Goal: Task Accomplishment & Management: Manage account settings

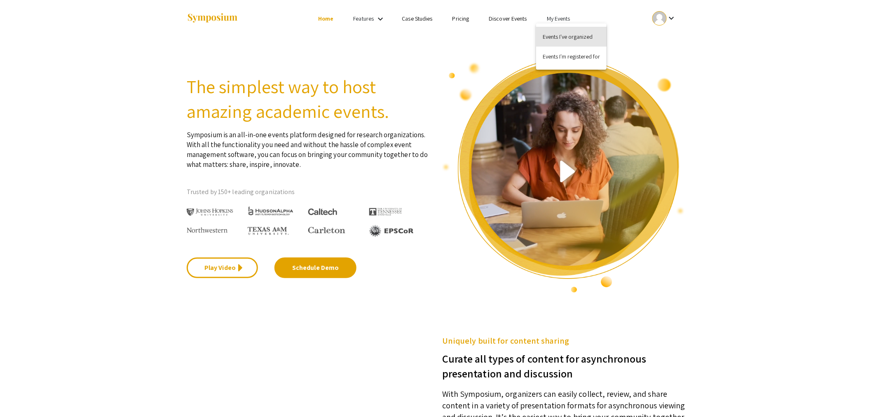
click at [564, 38] on button "Events I've organized" at bounding box center [571, 37] width 70 height 20
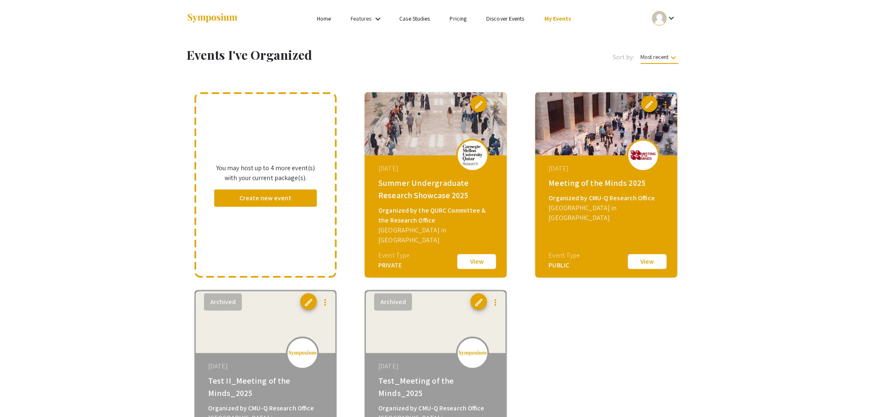
click at [476, 258] on button "View" at bounding box center [476, 261] width 41 height 17
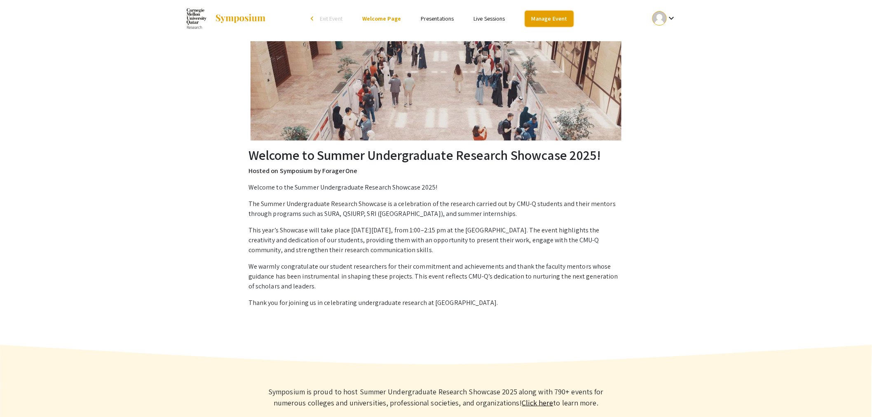
click at [554, 18] on link "Manage Event" at bounding box center [549, 19] width 49 height 16
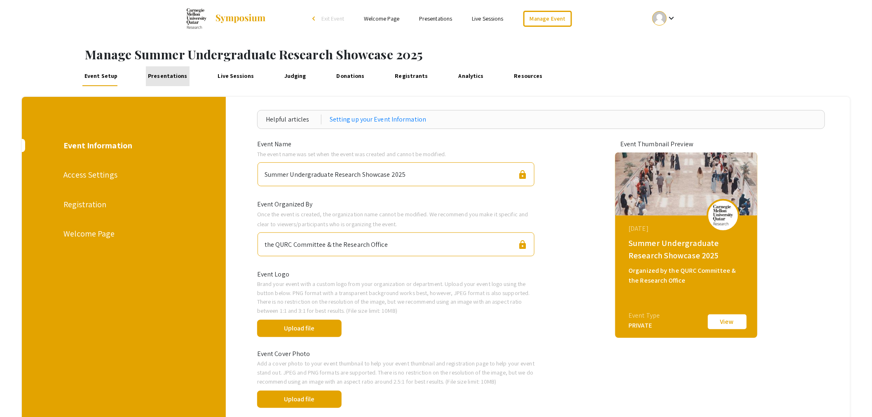
click at [168, 76] on link "Presentations" at bounding box center [168, 76] width 44 height 20
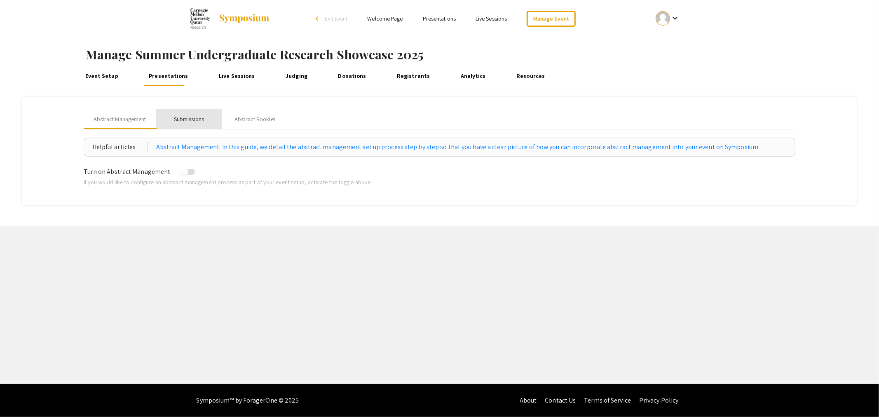
click at [191, 119] on div "Submissions" at bounding box center [189, 119] width 30 height 9
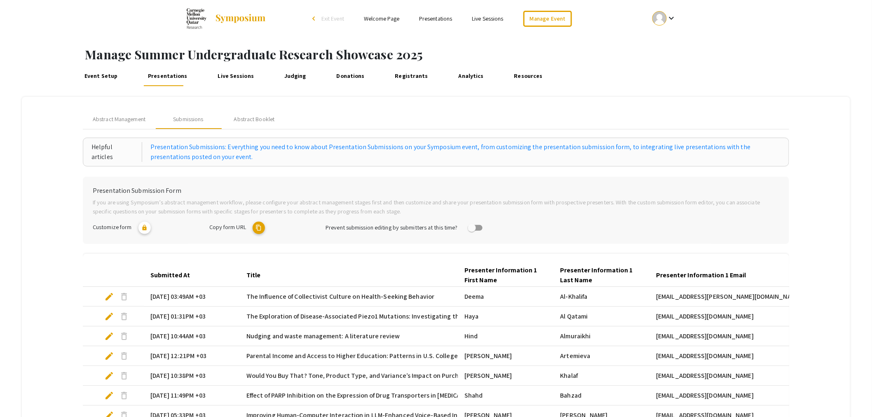
click at [94, 81] on link "Event Setup" at bounding box center [100, 76] width 37 height 20
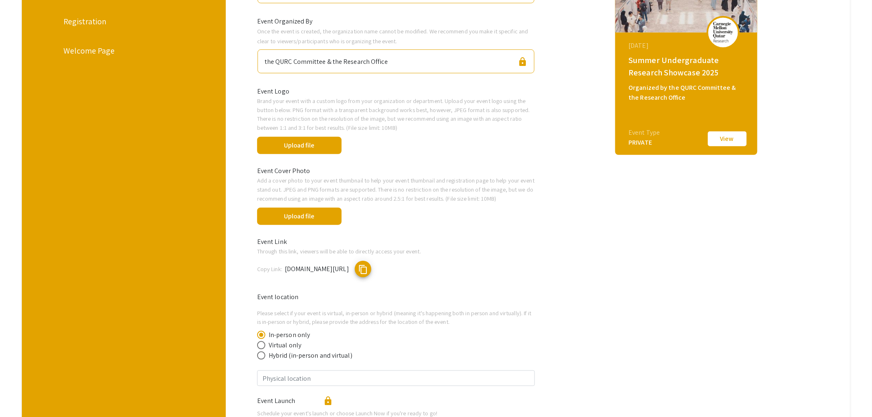
scroll to position [91, 0]
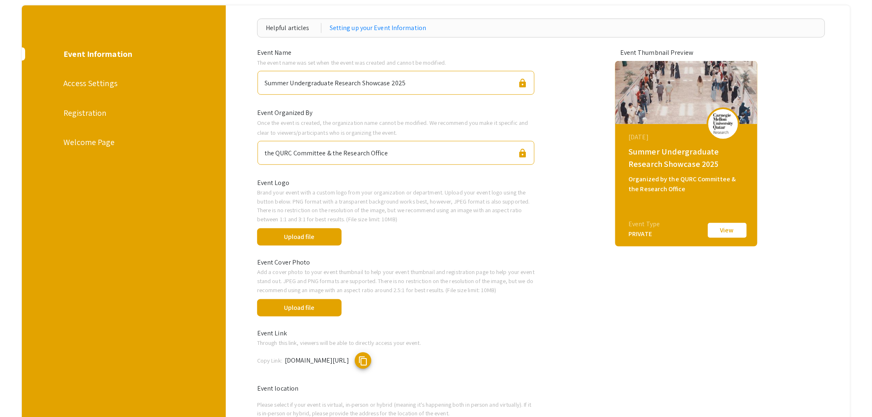
click at [77, 80] on div "Access Settings" at bounding box center [122, 83] width 119 height 12
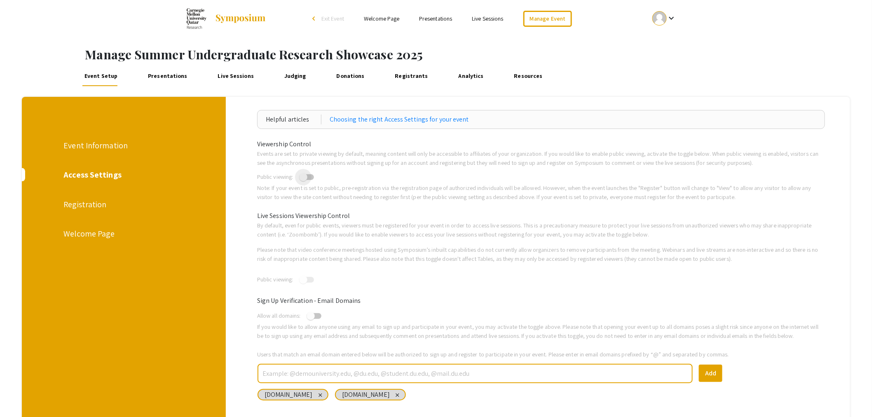
click at [307, 175] on span at bounding box center [303, 177] width 8 height 8
click at [303, 180] on input "checkbox" at bounding box center [303, 180] width 0 height 0
checkbox input "true"
click at [234, 19] on img at bounding box center [240, 19] width 51 height 10
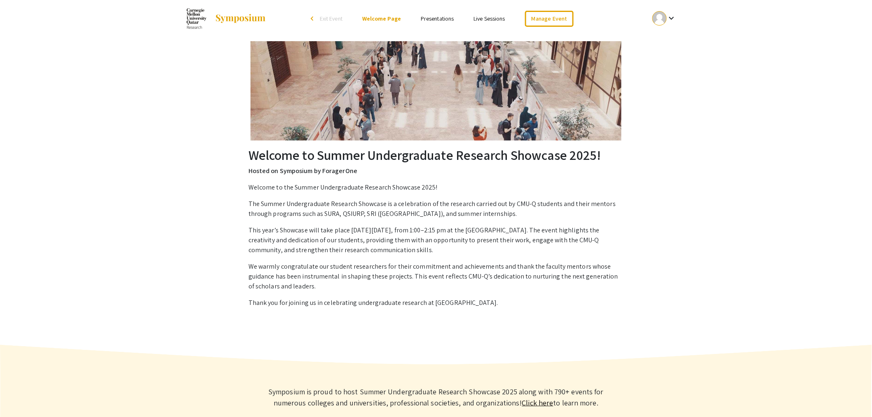
click at [311, 20] on li "arrow_back_ios Exit Event" at bounding box center [328, 19] width 47 height 10
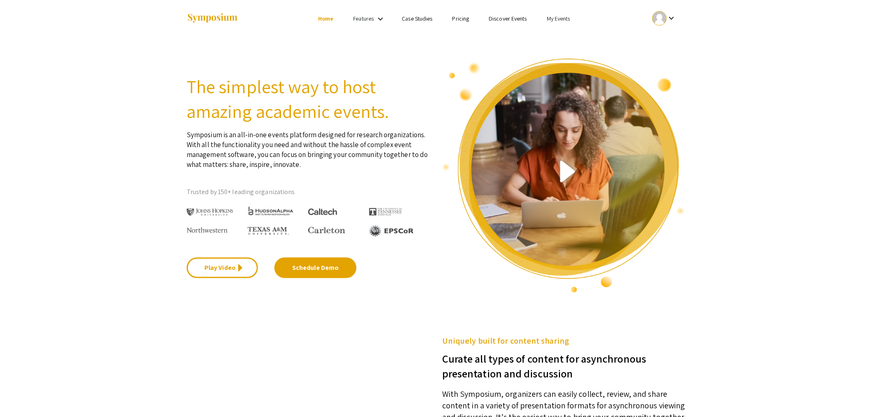
click at [518, 16] on link "Discover Events" at bounding box center [508, 18] width 38 height 7
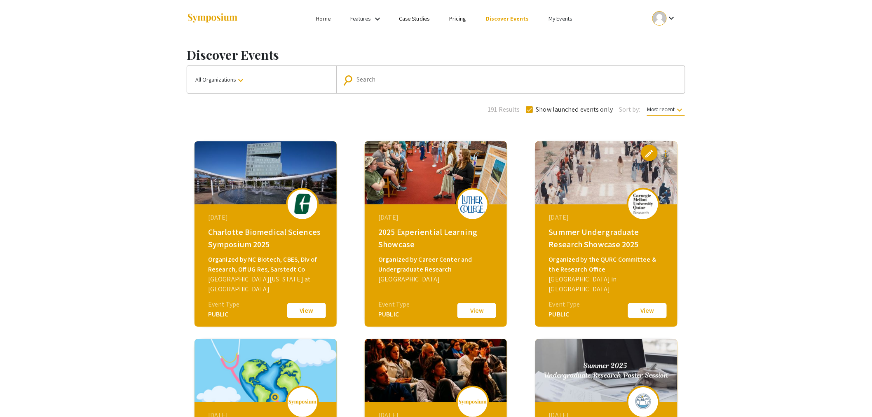
click at [653, 307] on button "View" at bounding box center [647, 310] width 41 height 17
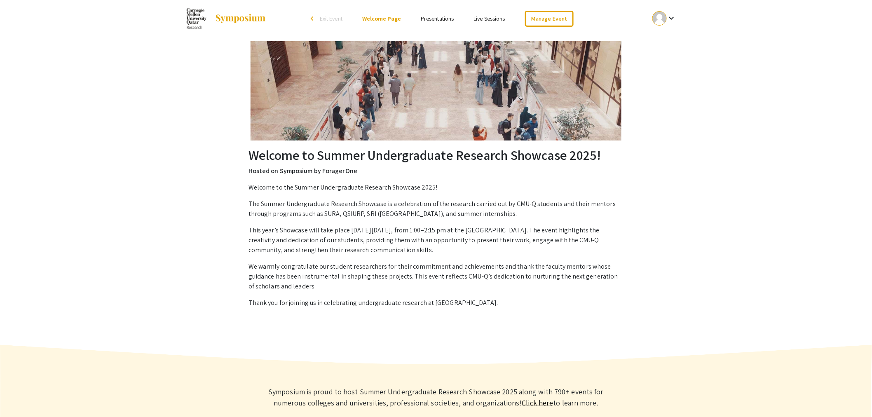
click at [436, 16] on link "Presentations" at bounding box center [437, 18] width 33 height 7
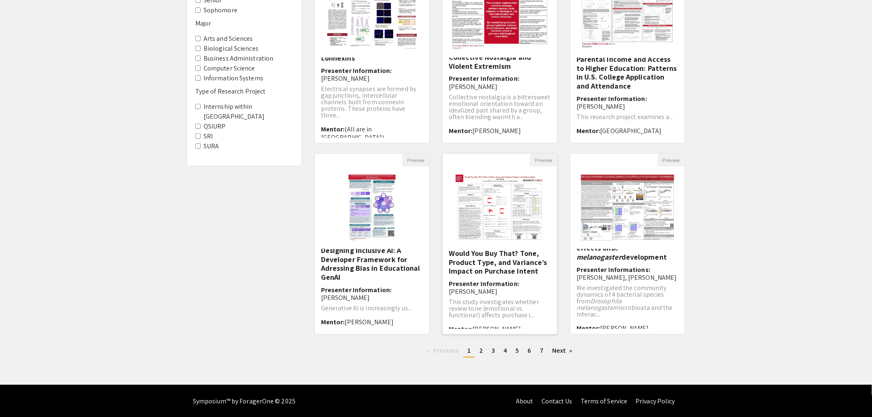
scroll to position [7, 0]
click at [482, 351] on span "2" at bounding box center [481, 350] width 4 height 9
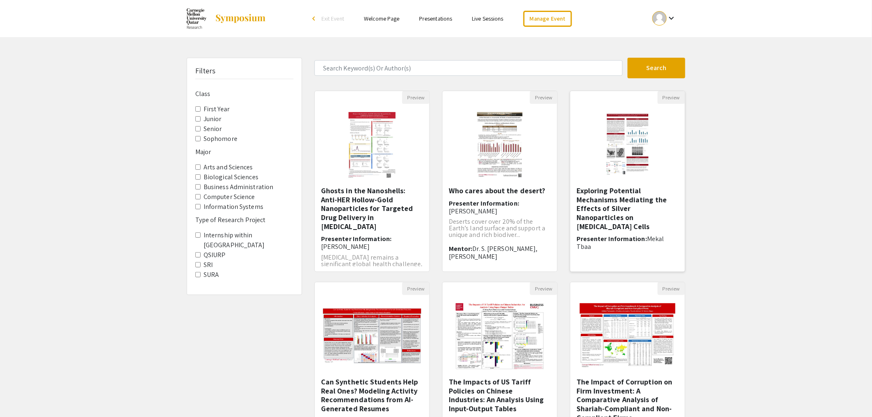
scroll to position [42, 0]
click at [595, 251] on p "Nan..." at bounding box center [627, 254] width 102 height 7
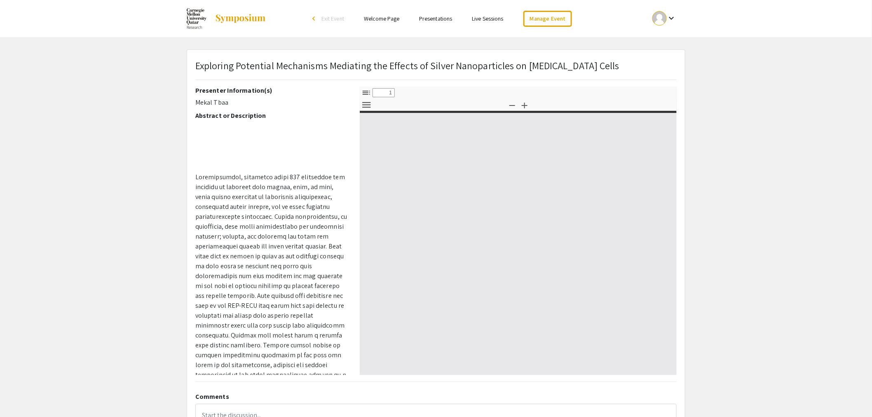
select select "custom"
type input "0"
select select "custom"
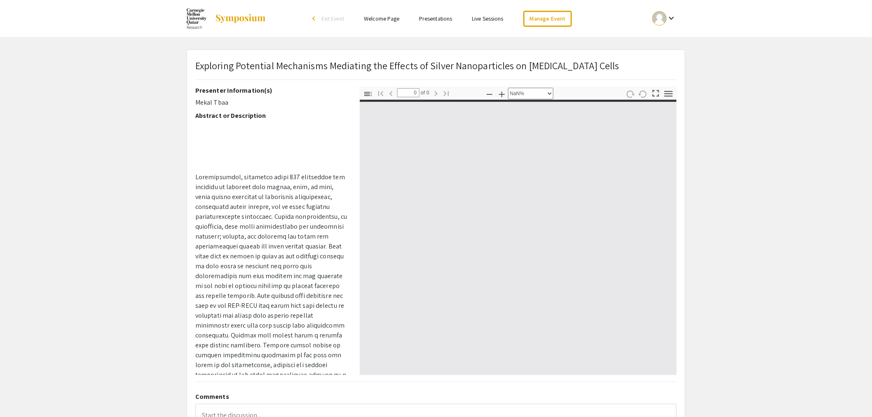
type input "1"
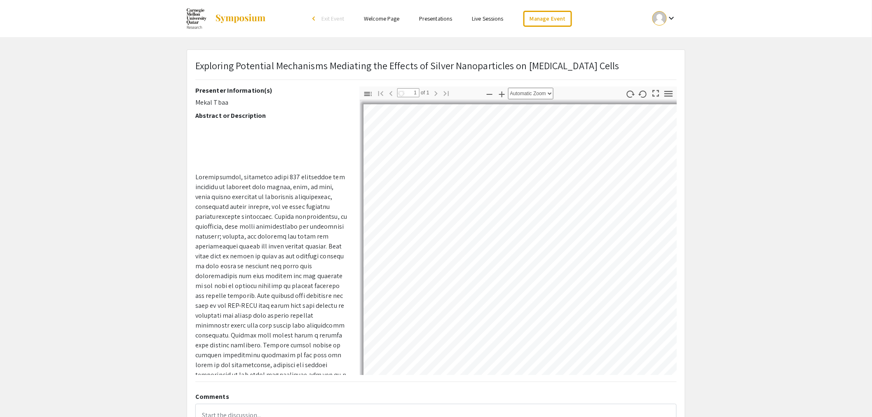
select select "auto"
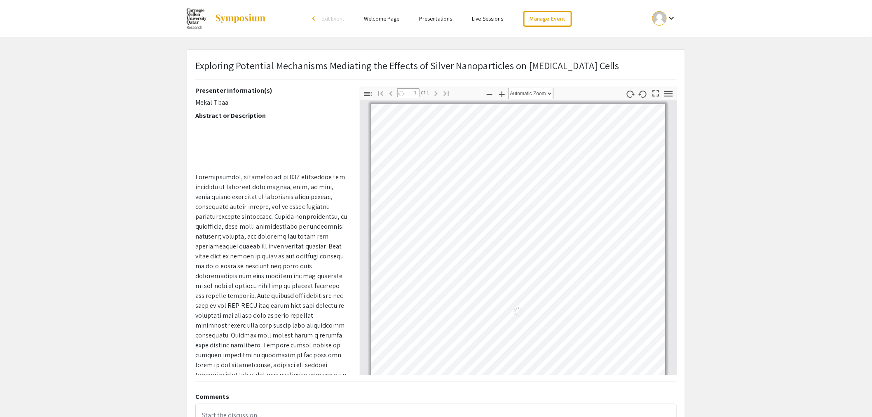
scroll to position [3, 0]
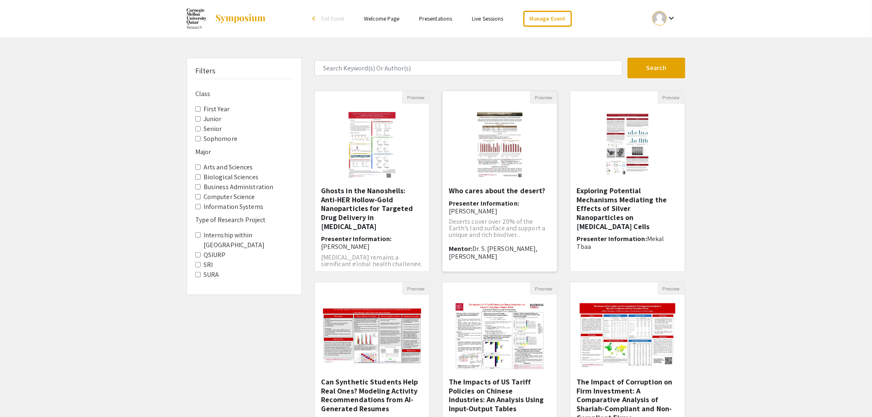
click at [518, 168] on img "Open Presentation <p>Who cares about the desert?</p>" at bounding box center [500, 145] width 62 height 82
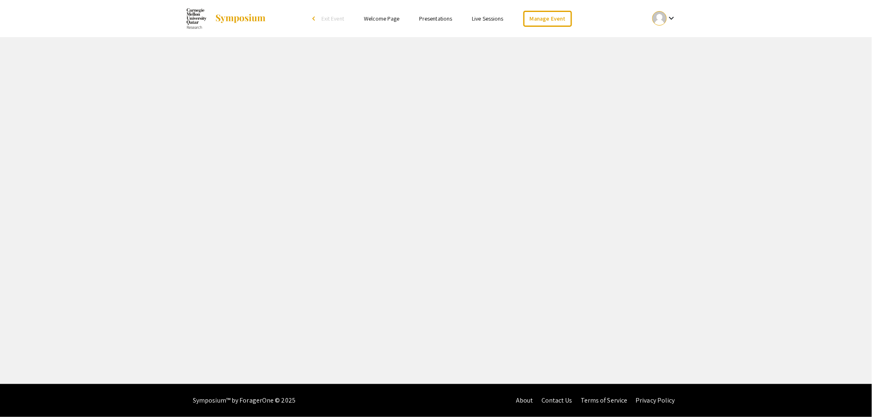
select select "custom"
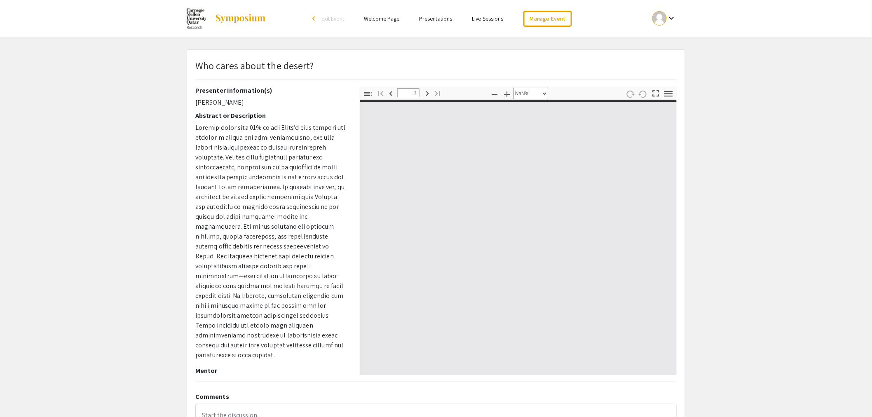
type input "0"
select select "auto"
type input "1"
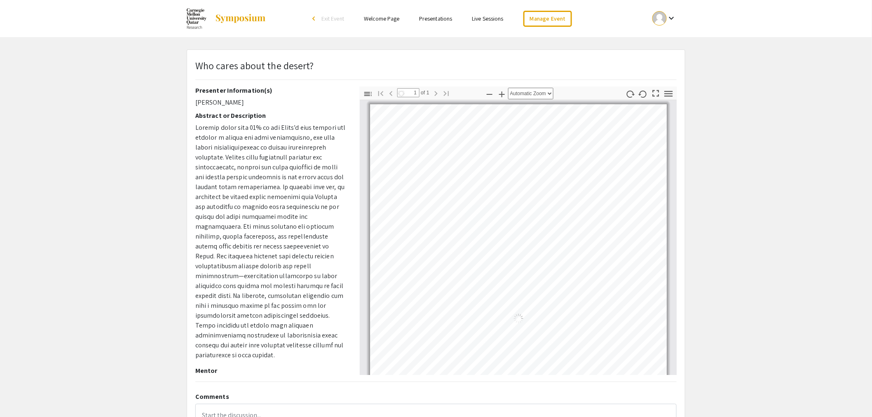
select select "auto"
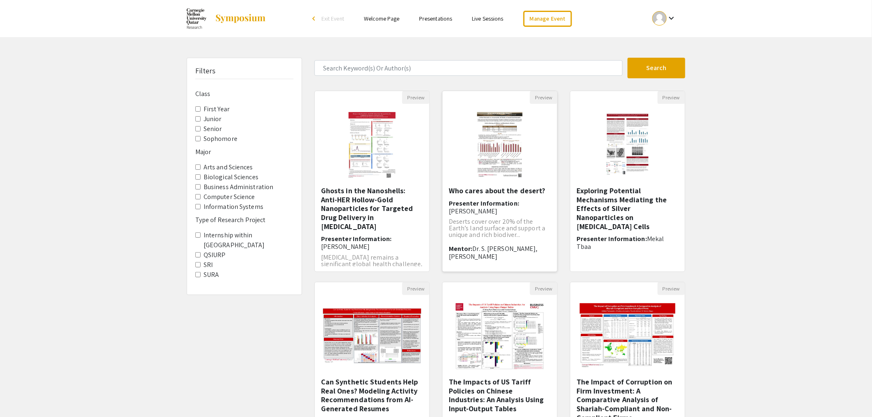
scroll to position [129, 0]
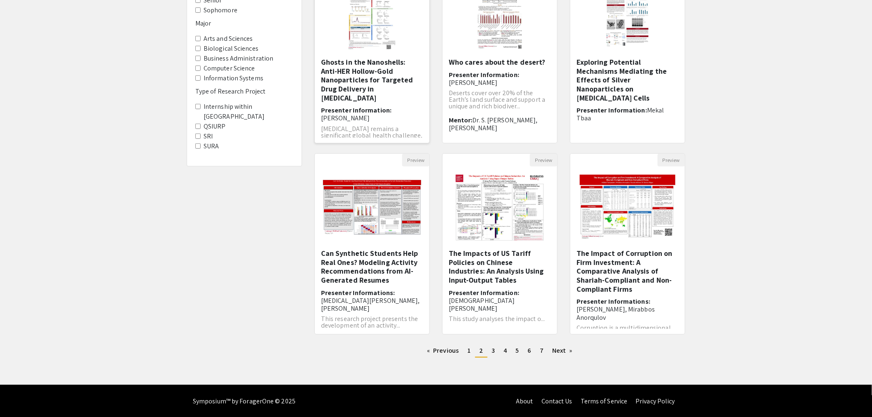
click at [366, 92] on h5 "Ghosts in the Nanoshells: Anti-HER Hollow-Gold Nanoparticles for Targeted Drug …" at bounding box center [372, 80] width 102 height 44
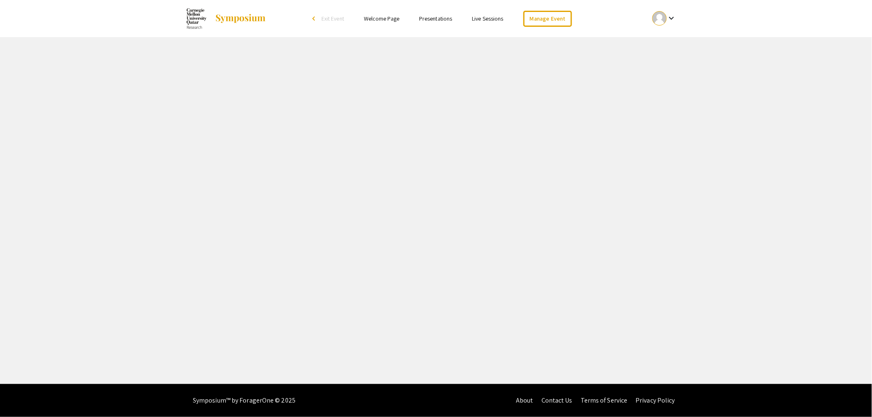
select select "custom"
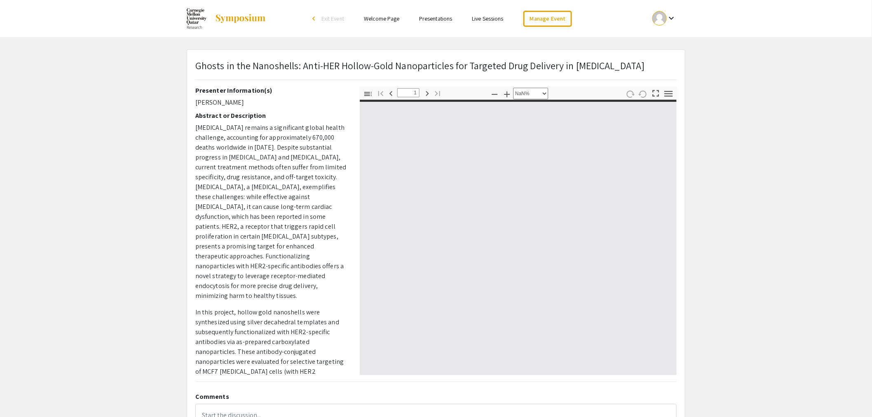
type input "0"
select select "custom"
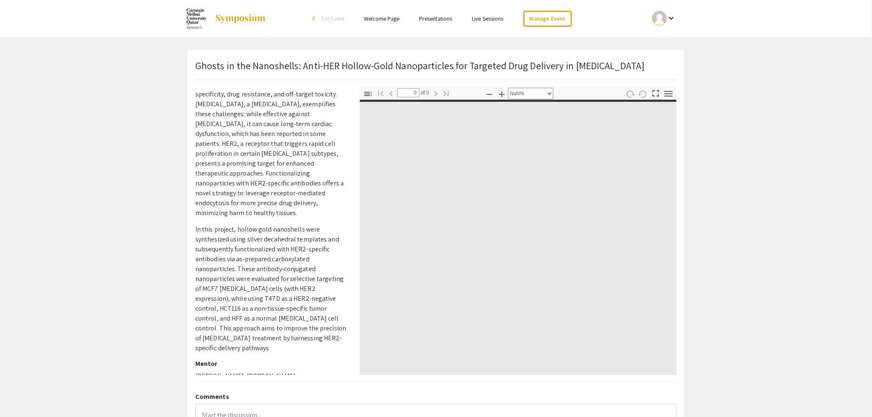
type input "1"
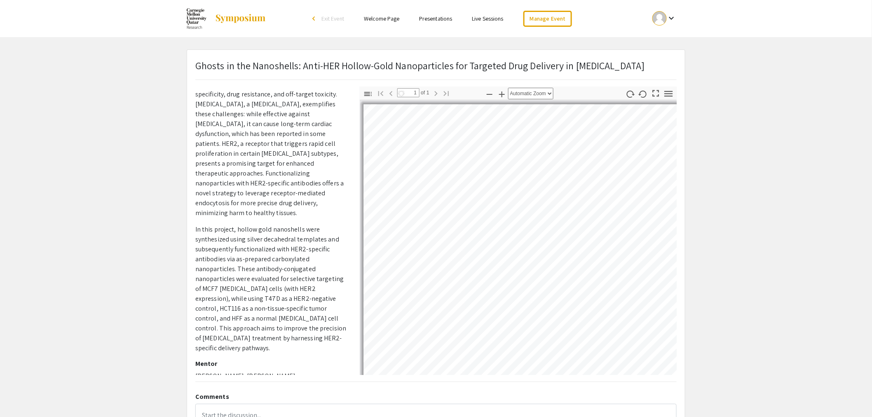
scroll to position [0, 0]
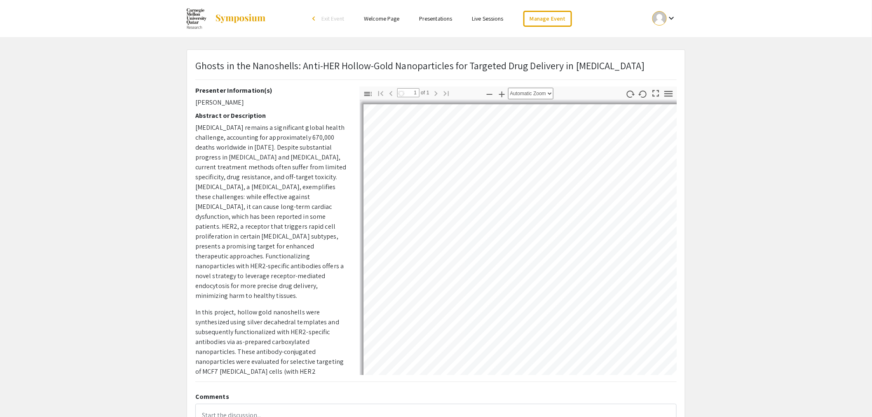
select select "auto"
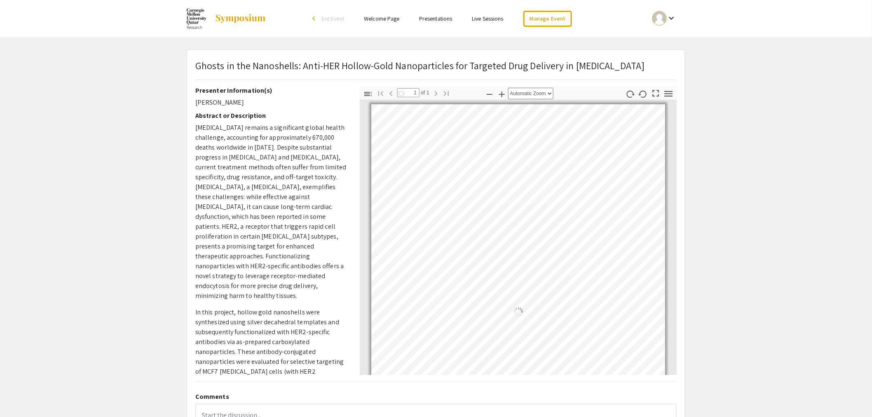
scroll to position [3, 0]
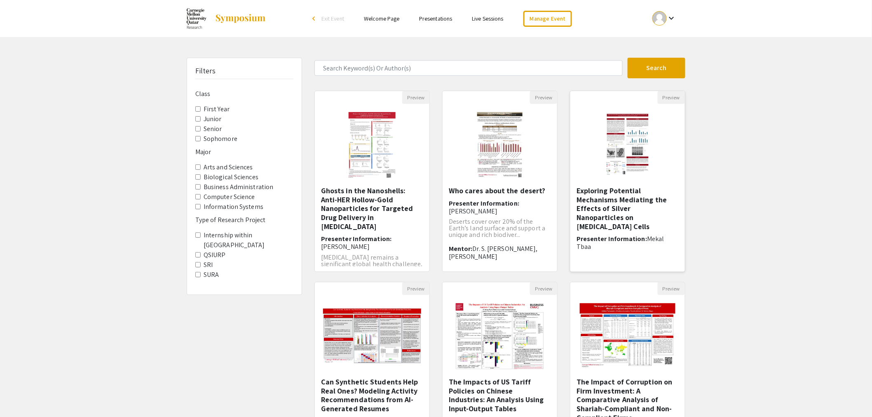
click at [627, 203] on h5 "Exploring Potential Mechanisms Mediating the Effects of Silver Nanoparticles on…" at bounding box center [627, 208] width 102 height 44
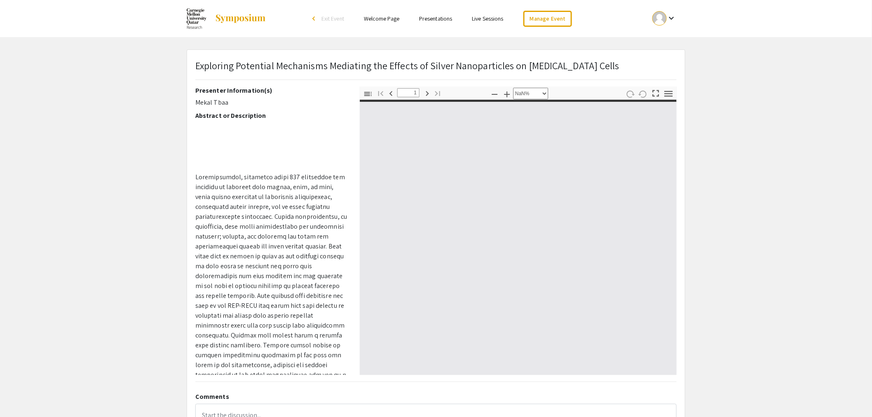
type input "0"
select select "custom"
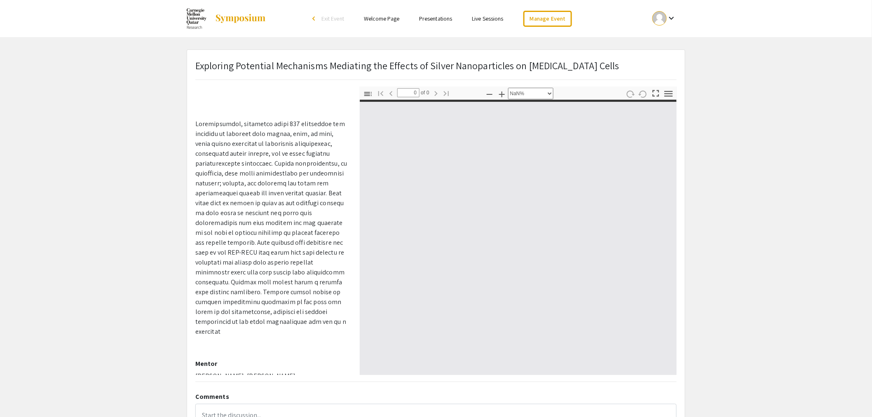
type input "1"
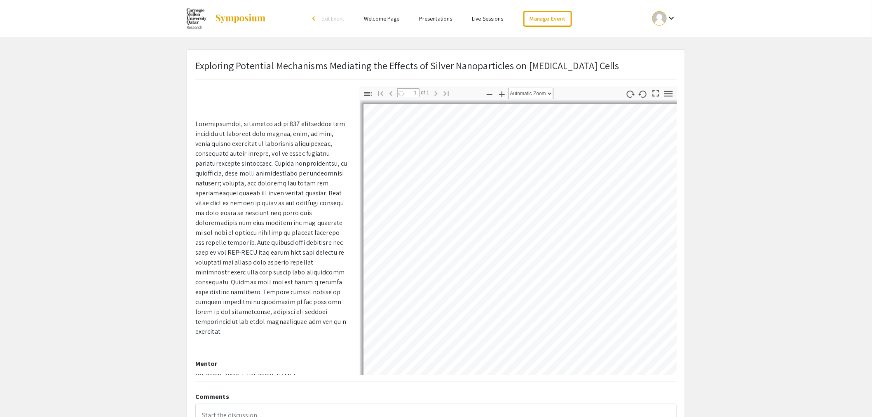
select select "auto"
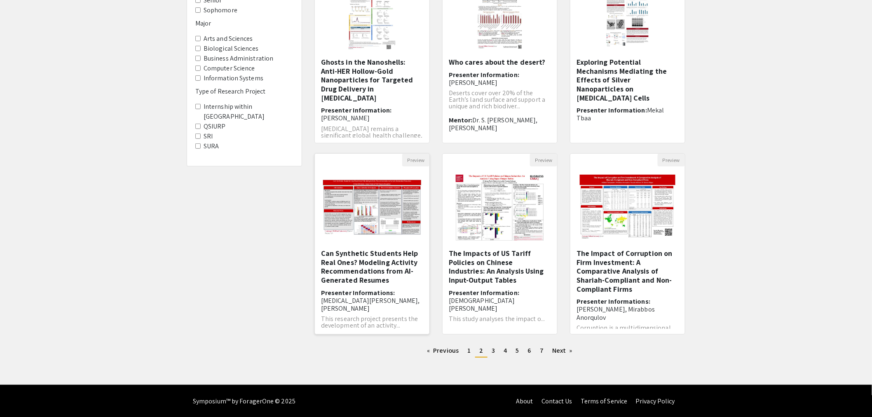
scroll to position [9, 0]
click at [514, 278] on h5 "The Impacts of US Tariff Policies on Chinese Industries: An Analysis Using Inpu…" at bounding box center [500, 266] width 102 height 35
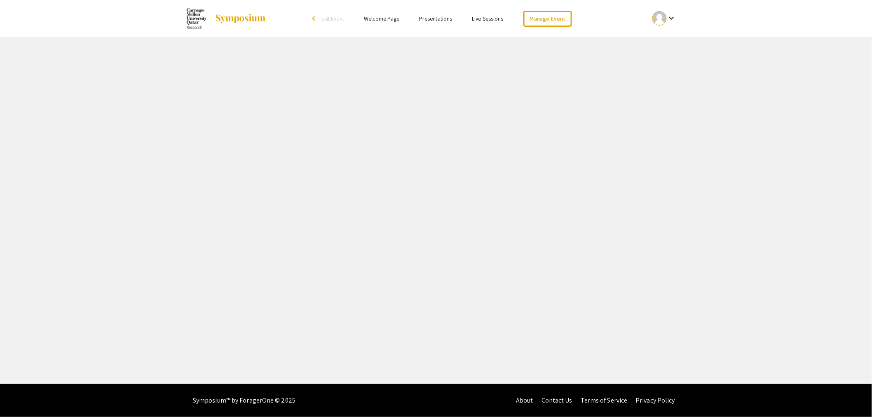
select select "custom"
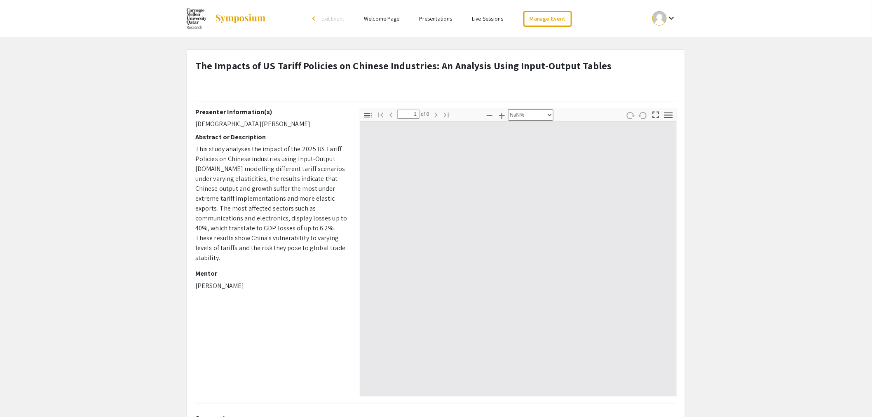
type input "0"
select select "auto"
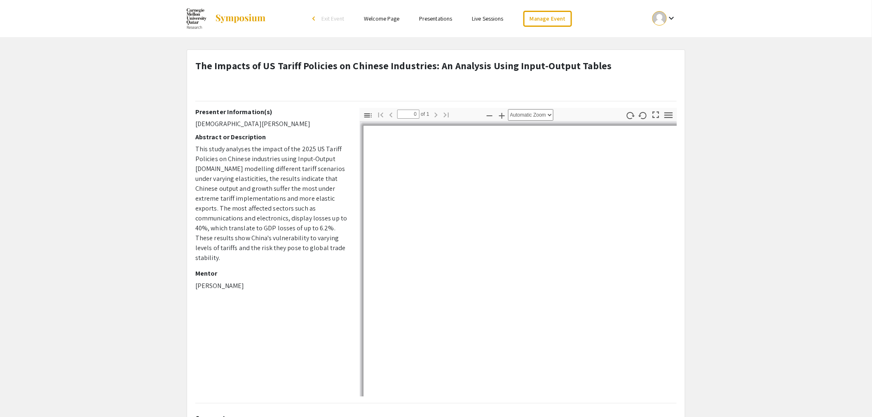
type input "1"
select select "auto"
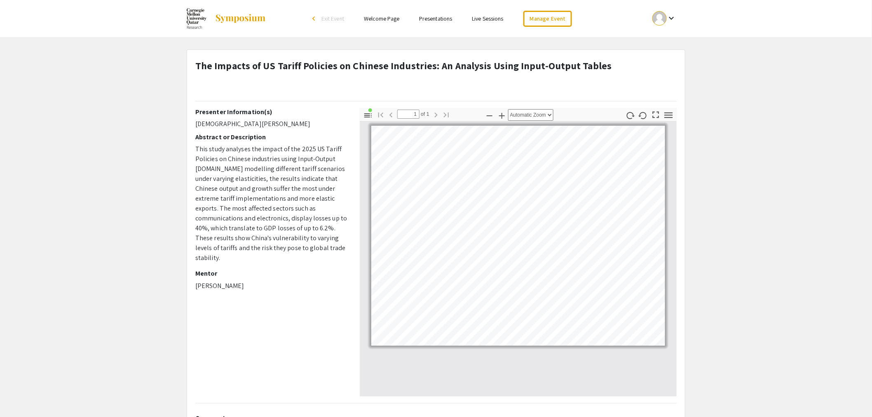
drag, startPoint x: 197, startPoint y: 274, endPoint x: 228, endPoint y: 270, distance: 31.2
click at [202, 281] on p "[PERSON_NAME]" at bounding box center [271, 286] width 152 height 10
click at [603, 340] on link "Page 1" at bounding box center [603, 340] width 75 height 1
click at [540, 16] on link "Manage Event" at bounding box center [547, 19] width 49 height 16
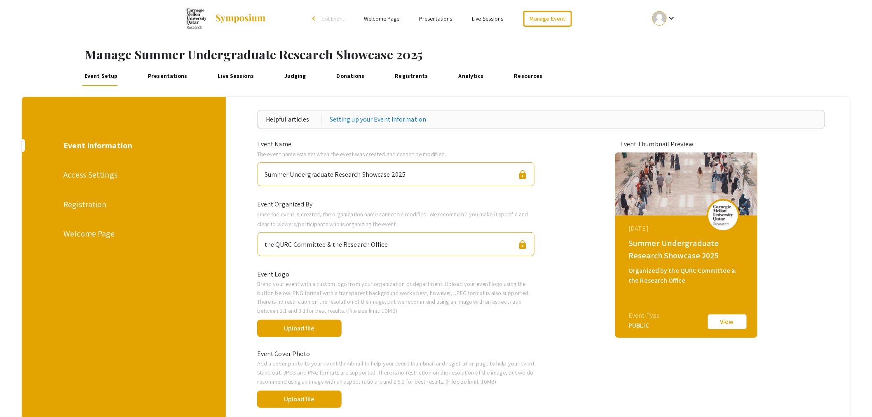
click at [89, 173] on div "Access Settings" at bounding box center [122, 174] width 119 height 12
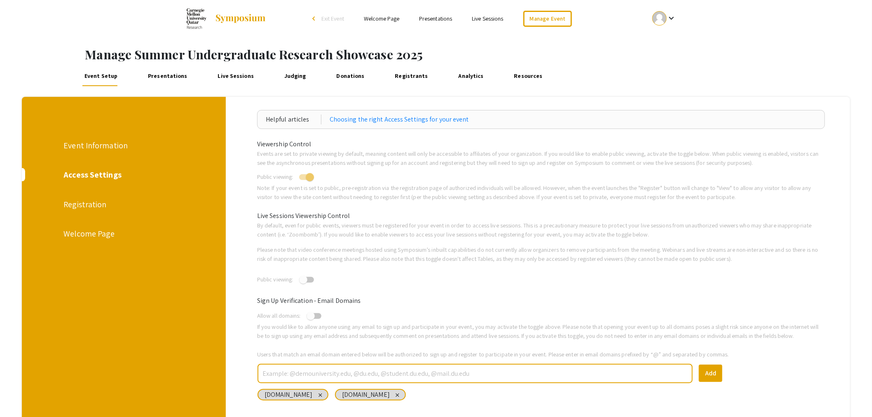
click at [309, 176] on span at bounding box center [310, 177] width 8 height 8
click at [303, 180] on input "checkbox" at bounding box center [303, 180] width 0 height 0
checkbox input "false"
click at [168, 79] on link "Presentations" at bounding box center [168, 76] width 44 height 20
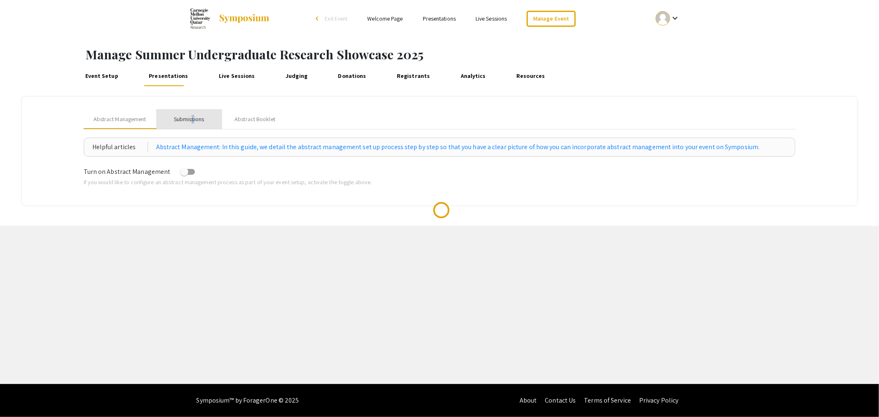
click at [193, 120] on div "Submissions" at bounding box center [189, 119] width 30 height 9
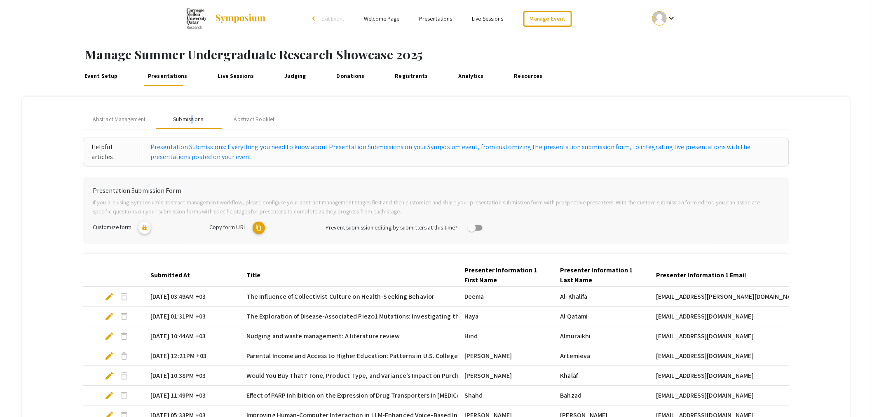
scroll to position [91, 0]
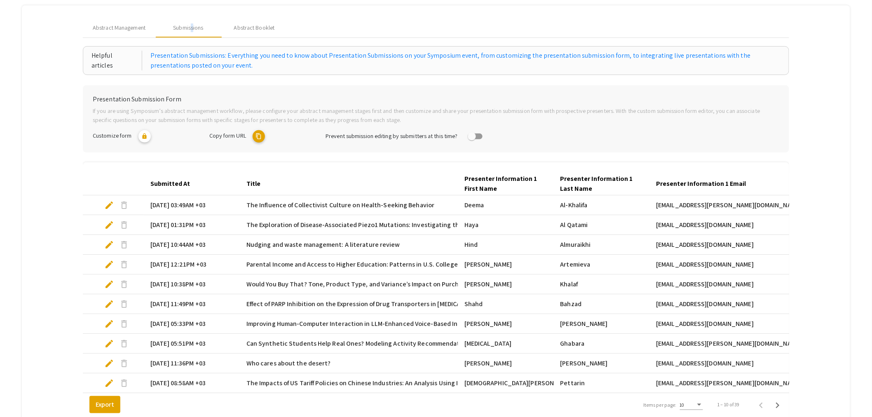
click at [108, 206] on span "edit" at bounding box center [109, 205] width 10 height 10
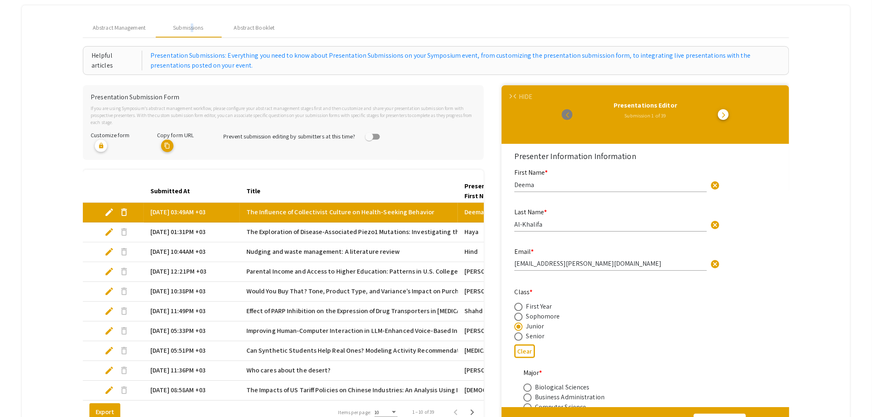
select select "auto"
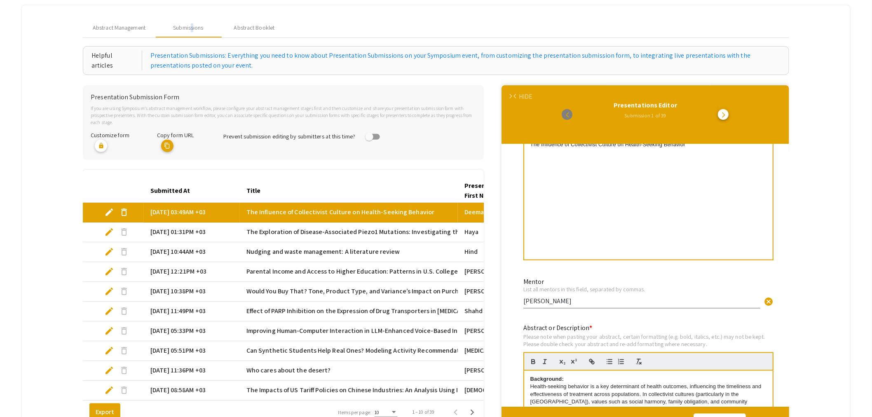
scroll to position [503, 0]
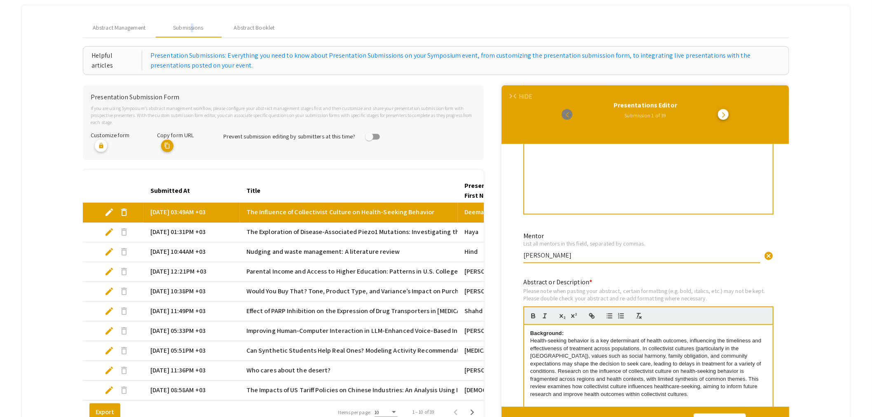
drag, startPoint x: 550, startPoint y: 256, endPoint x: 513, endPoint y: 256, distance: 37.1
click at [513, 256] on div "Presenter Information Information First Name * Deema cancel This field is requi…" at bounding box center [644, 337] width 283 height 1380
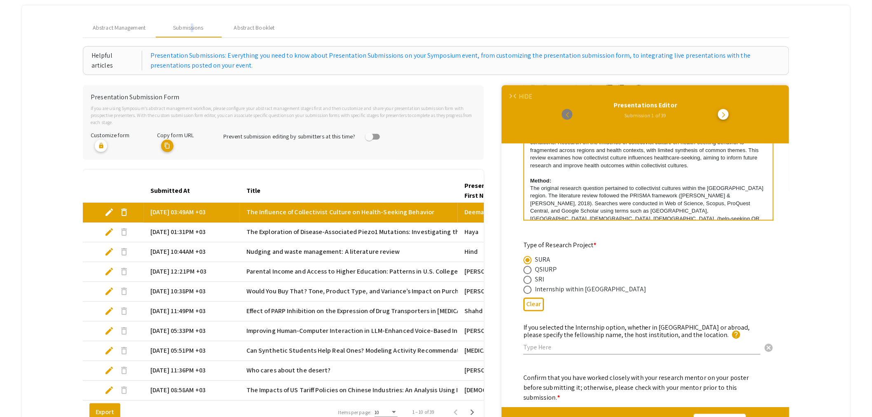
scroll to position [180, 0]
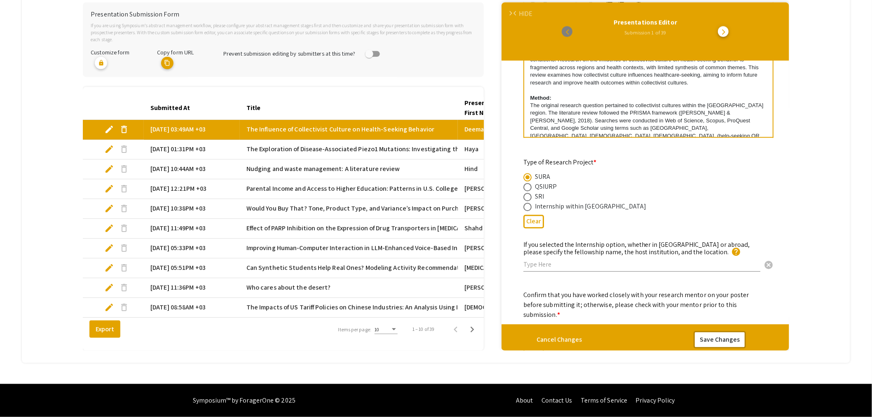
type input "[PERSON_NAME]"
click at [732, 331] on button "Save Changes" at bounding box center [719, 339] width 52 height 17
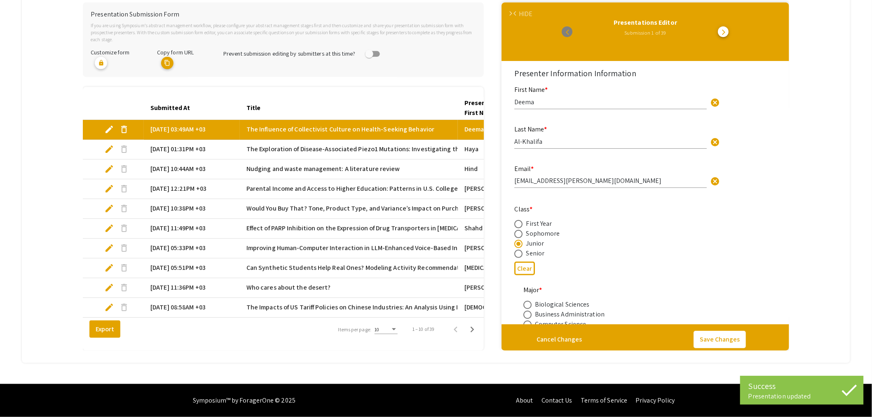
select select "auto"
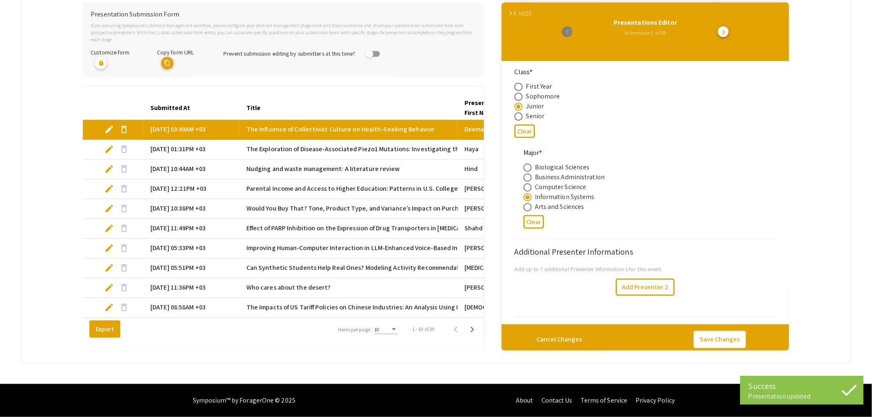
scroll to position [183, 0]
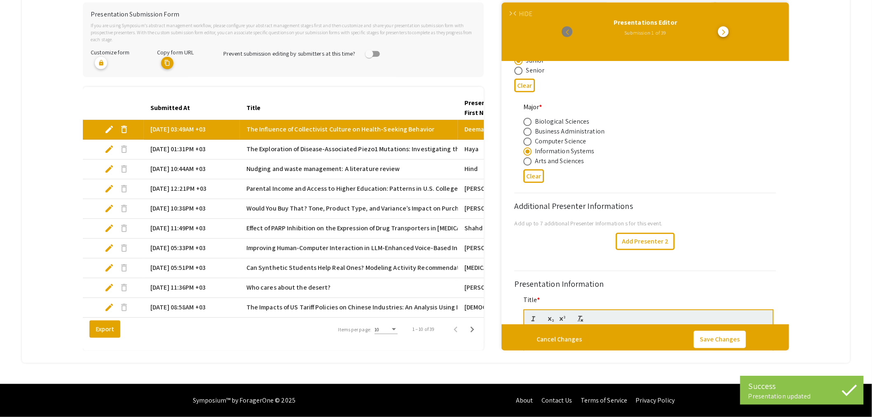
click at [107, 144] on span "edit" at bounding box center [109, 149] width 10 height 10
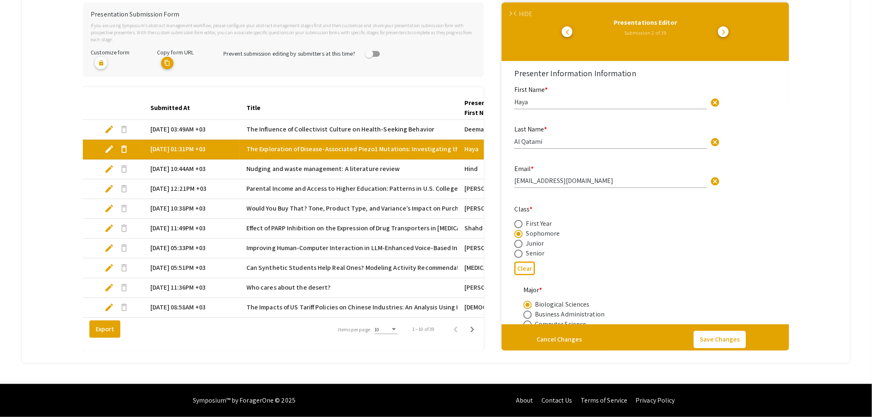
select select "auto"
click at [105, 124] on span "edit" at bounding box center [109, 129] width 10 height 10
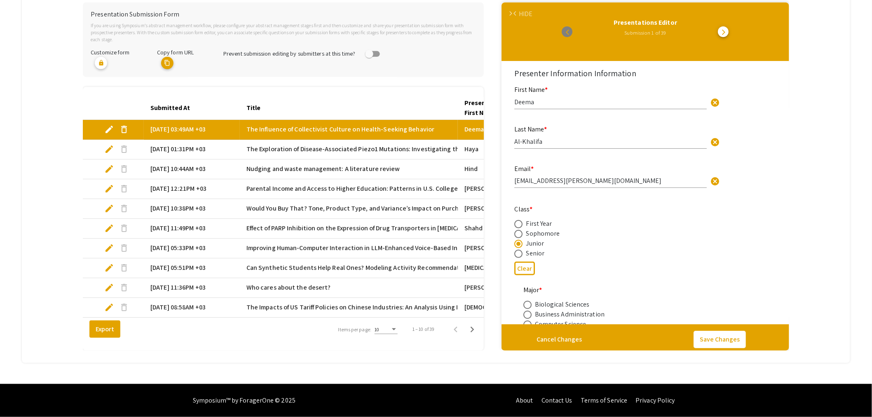
select select "auto"
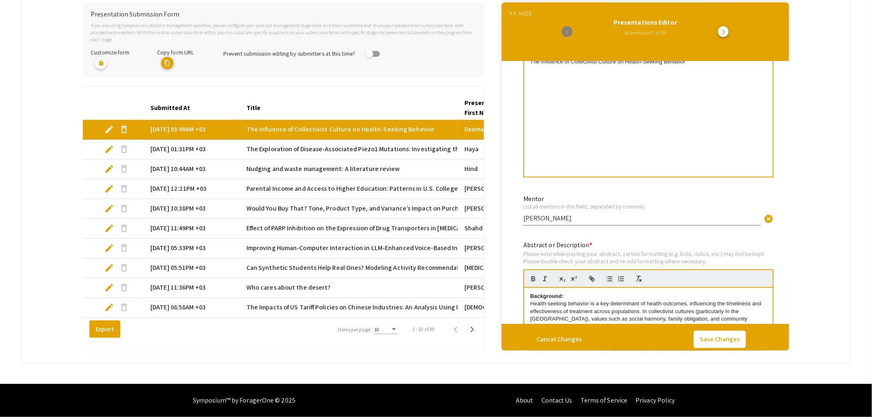
scroll to position [2, 0]
click at [110, 144] on span "edit" at bounding box center [109, 149] width 10 height 10
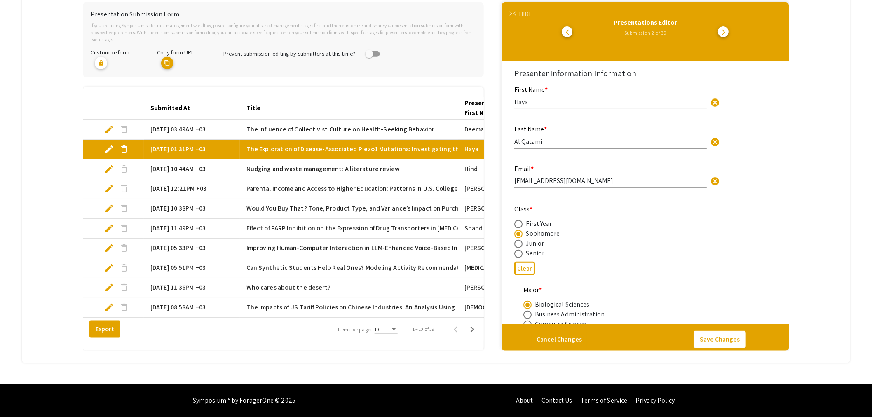
select select "auto"
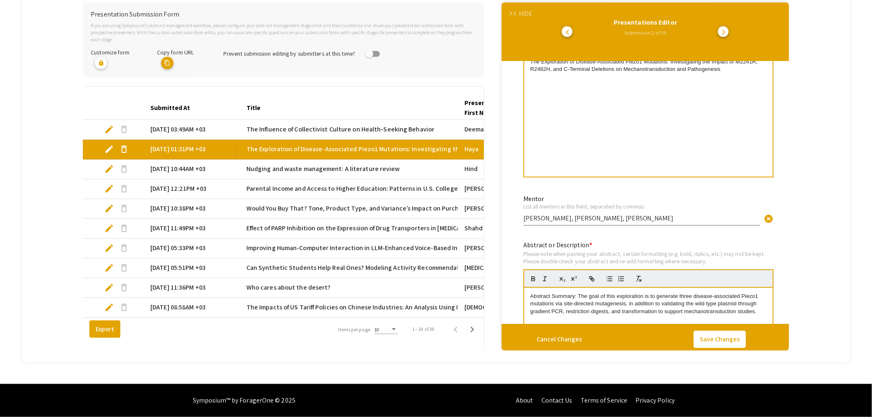
scroll to position [503, 0]
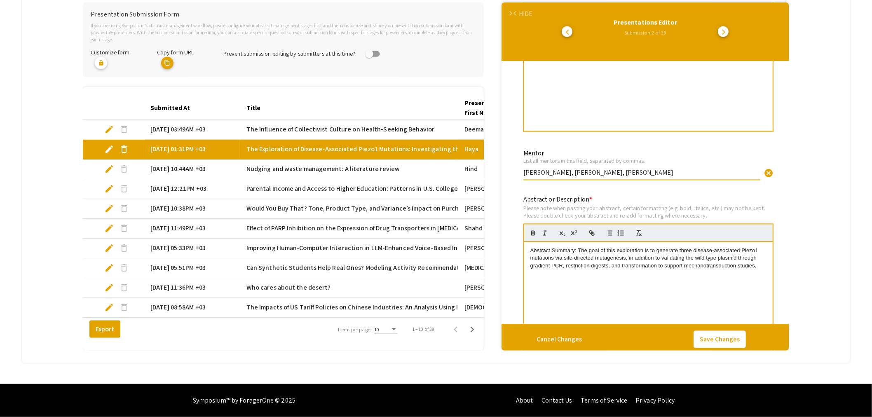
click at [524, 168] on input "[PERSON_NAME], [PERSON_NAME], [PERSON_NAME]" at bounding box center [641, 172] width 237 height 9
click at [574, 168] on input "[PERSON_NAME], [PERSON_NAME], [PERSON_NAME]" at bounding box center [641, 172] width 237 height 9
click at [627, 168] on input "[PERSON_NAME], [PERSON_NAME], [PERSON_NAME]" at bounding box center [641, 172] width 237 height 9
type input "[PERSON_NAME], [PERSON_NAME], [PERSON_NAME]"
click at [727, 335] on button "Save Changes" at bounding box center [719, 339] width 52 height 17
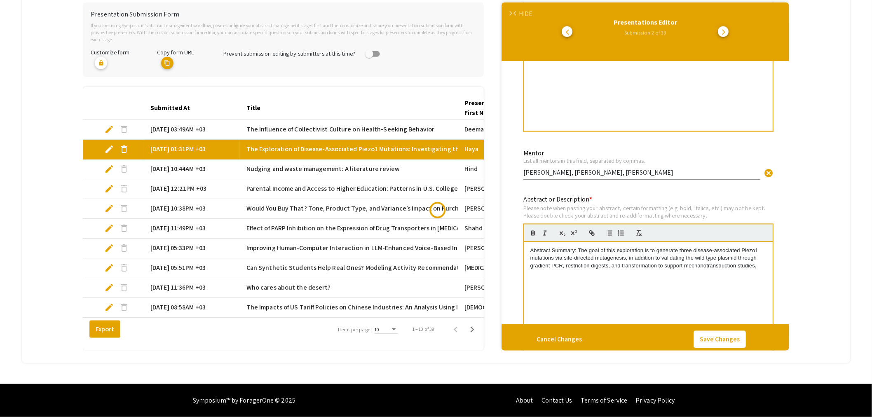
click at [112, 164] on span "edit" at bounding box center [109, 169] width 10 height 10
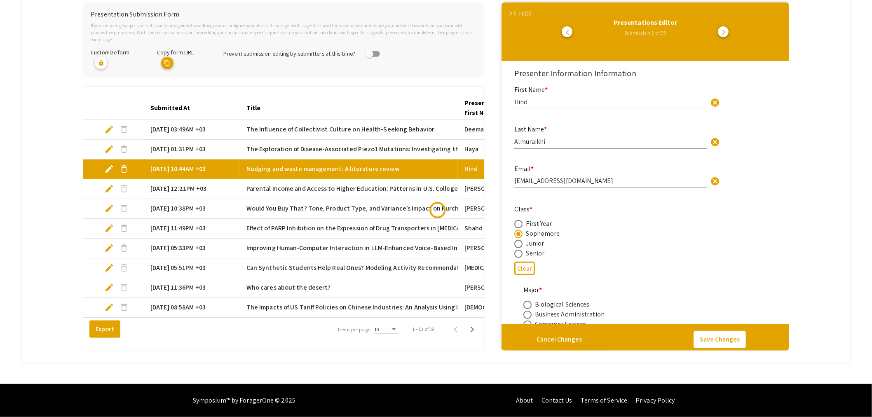
select select "auto"
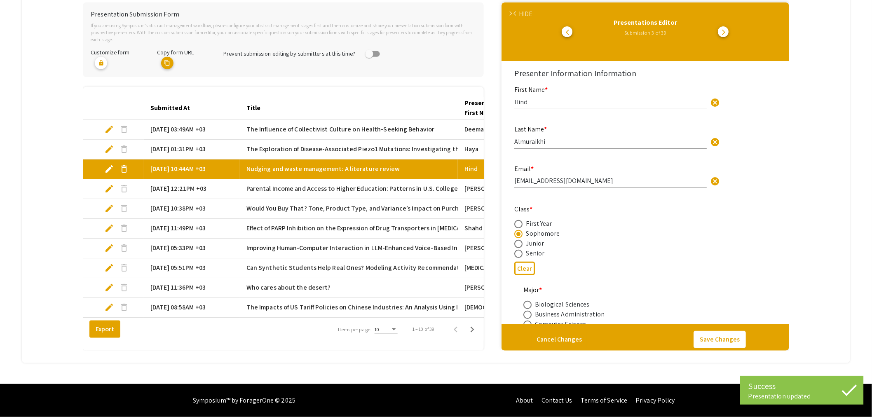
select select "auto"
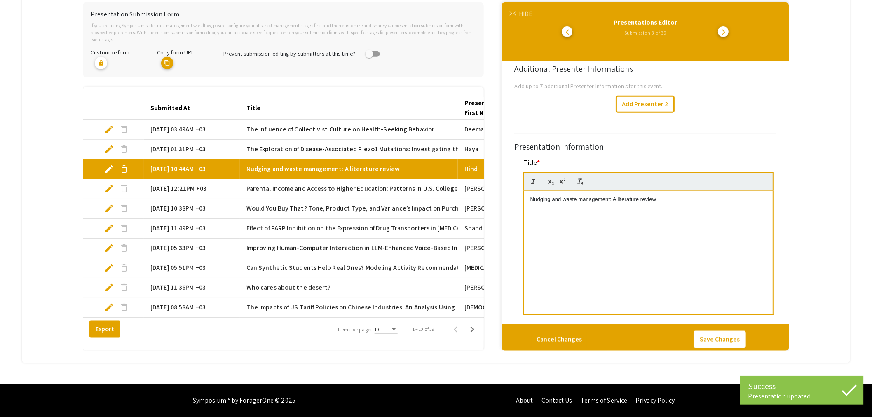
scroll to position [549, 0]
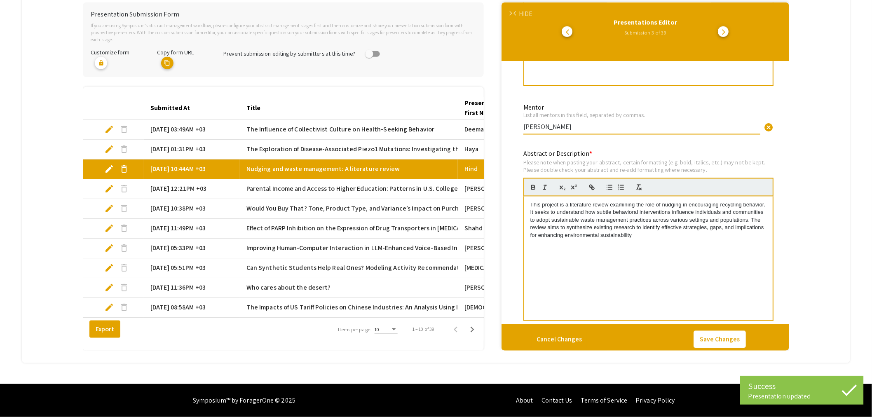
drag, startPoint x: 551, startPoint y: 117, endPoint x: 491, endPoint y: 121, distance: 59.9
click at [494, 120] on div "Presentation Submission Form If you are using Symposium’s abstract management w…" at bounding box center [436, 176] width 706 height 348
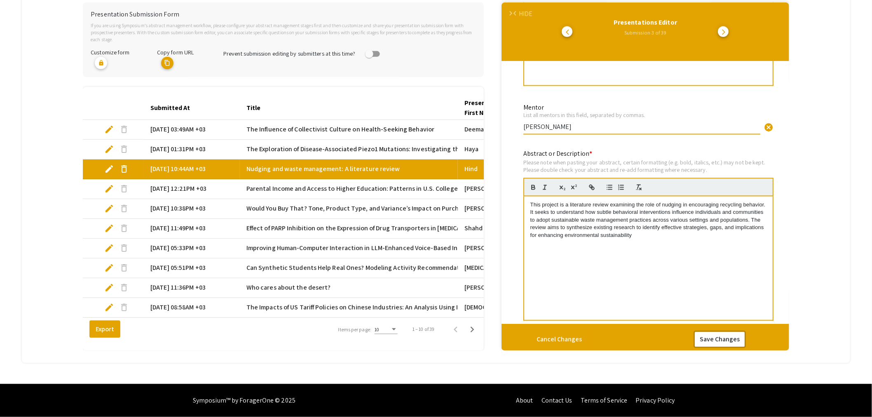
type input "[PERSON_NAME]"
click at [735, 331] on button "Save Changes" at bounding box center [719, 339] width 52 height 17
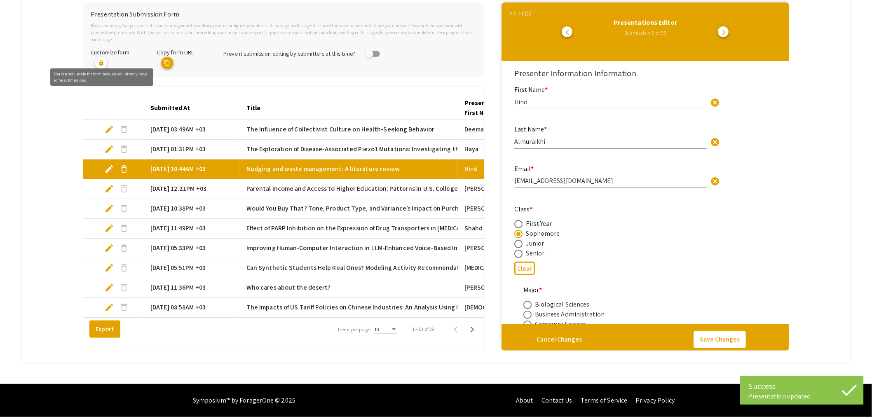
select select "auto"
click at [108, 184] on span "edit" at bounding box center [109, 189] width 10 height 10
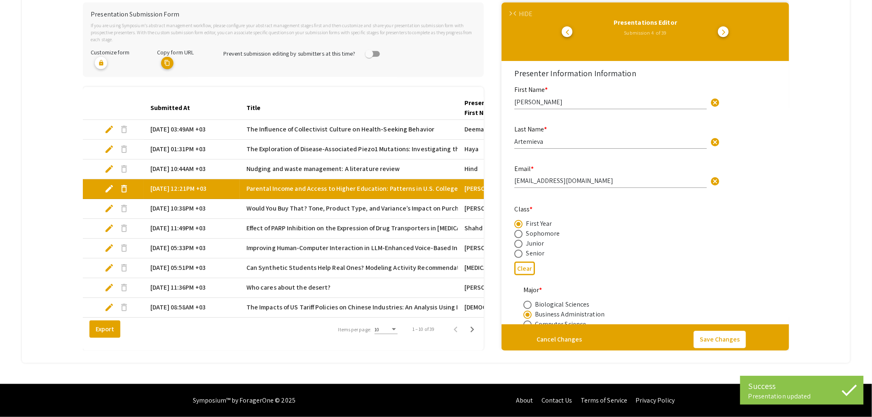
select select "auto"
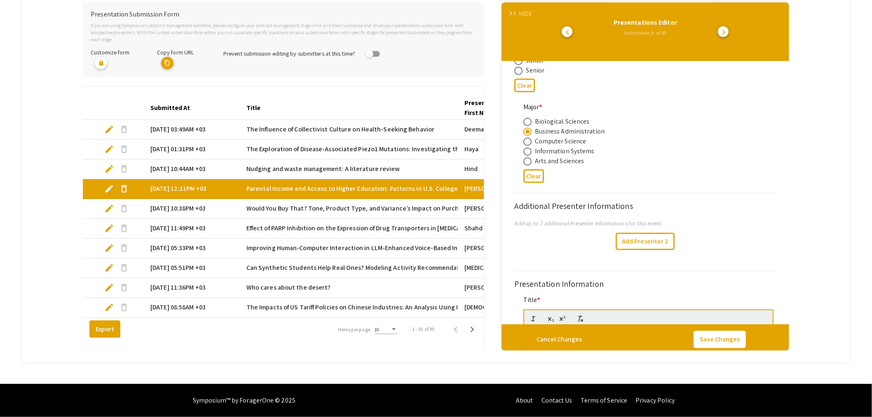
scroll to position [412, 0]
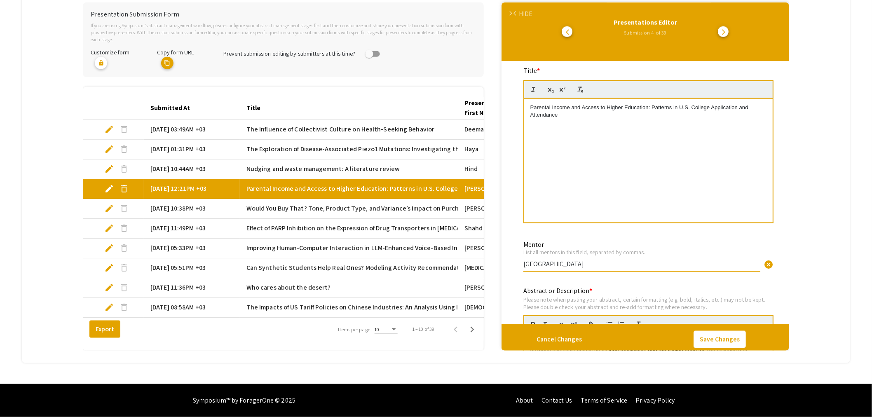
click at [524, 260] on input "[GEOGRAPHIC_DATA]" at bounding box center [641, 264] width 237 height 9
type input "[PERSON_NAME]"
click at [713, 331] on button "Save Changes" at bounding box center [719, 339] width 52 height 17
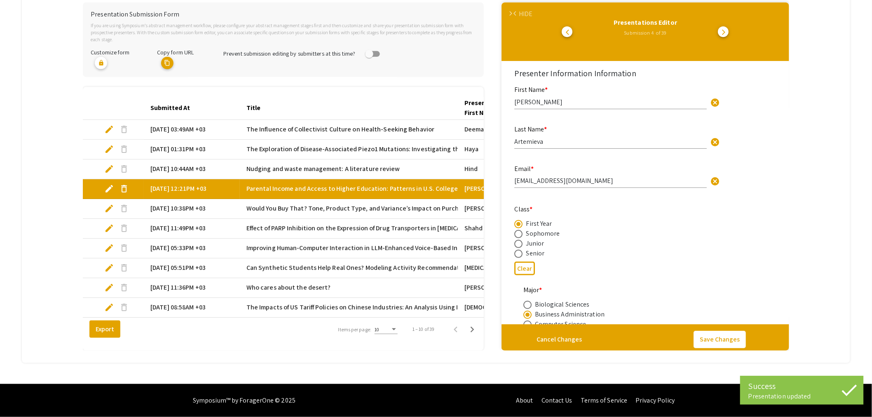
select select "auto"
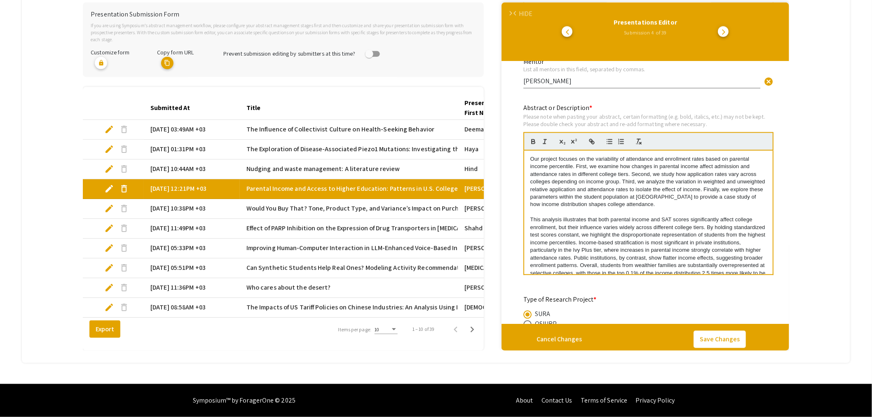
scroll to position [61, 0]
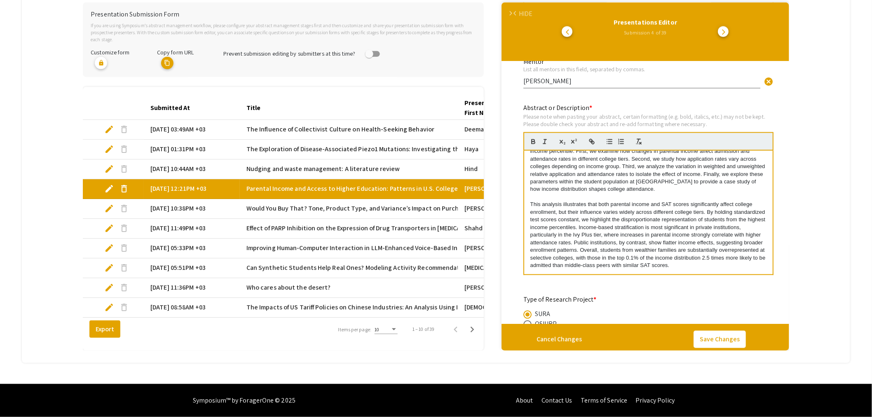
click at [108, 204] on span "edit" at bounding box center [109, 209] width 10 height 10
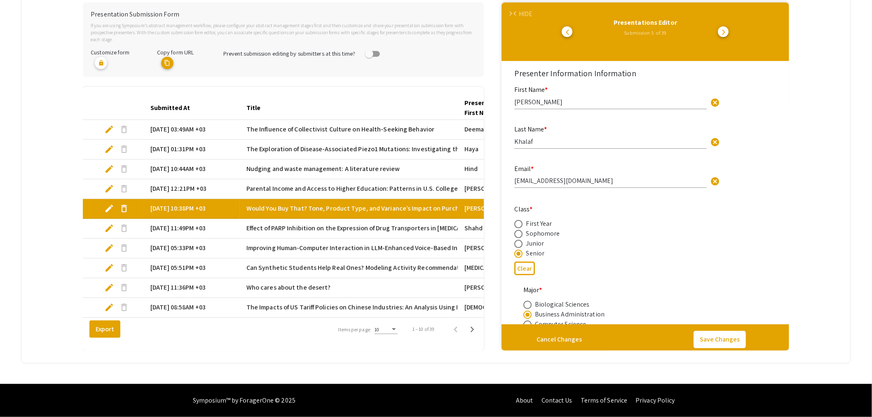
select select "auto"
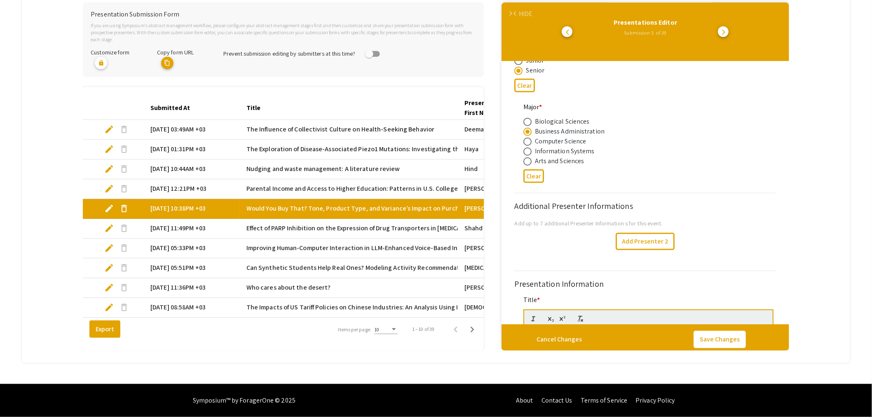
scroll to position [412, 0]
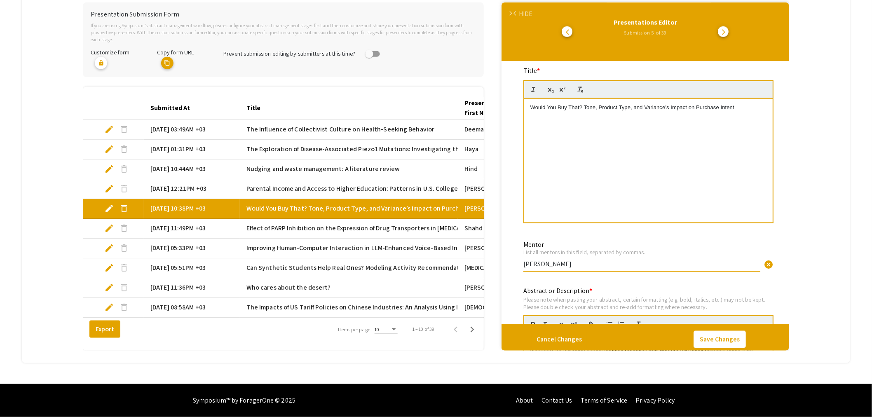
click at [525, 260] on input "[PERSON_NAME]" at bounding box center [641, 264] width 237 height 9
type input "Dr. [PERSON_NAME]"
click at [722, 331] on button "Save Changes" at bounding box center [719, 339] width 52 height 17
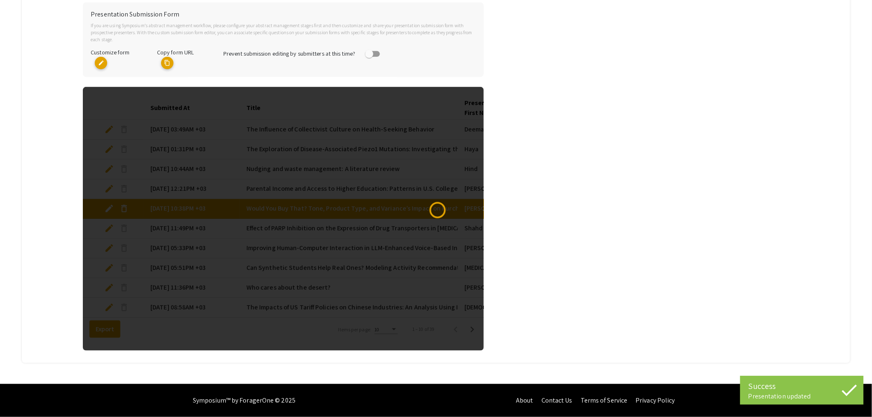
click at [110, 223] on div at bounding box center [283, 219] width 401 height 264
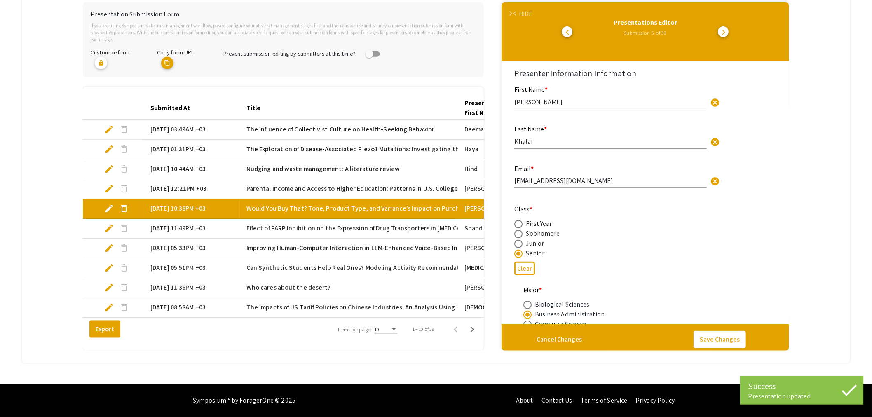
select select "auto"
click at [109, 223] on span "edit" at bounding box center [109, 228] width 10 height 10
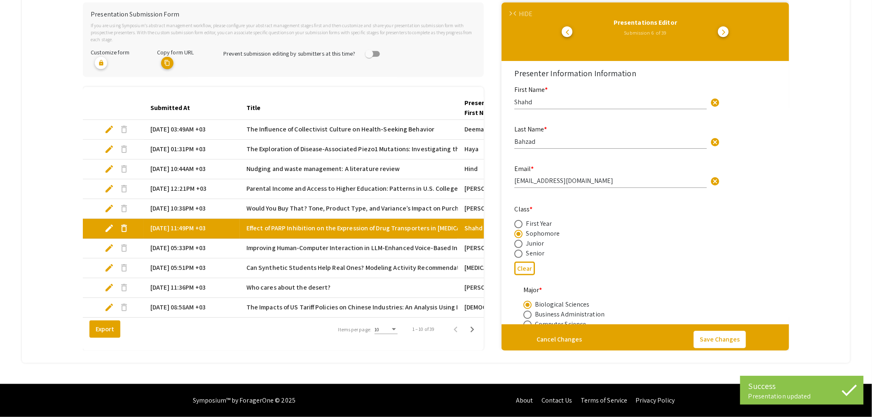
select select "auto"
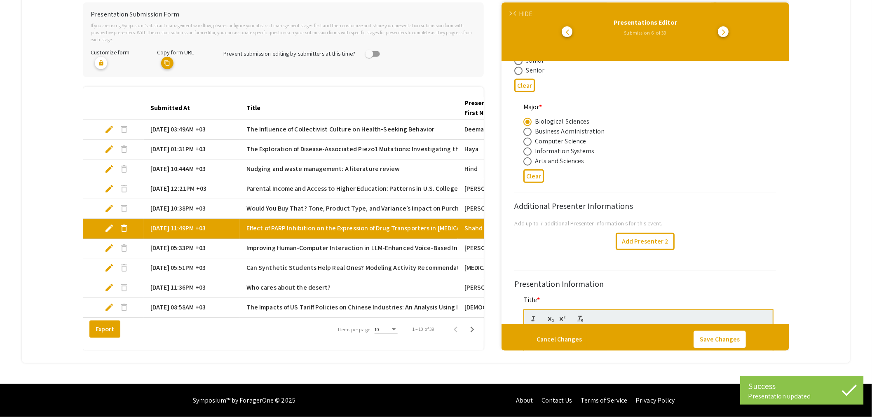
drag, startPoint x: 491, startPoint y: 254, endPoint x: 546, endPoint y: 255, distance: 54.8
click at [478, 252] on div "Presentation Submission Form If you are using Symposium’s abstract management w…" at bounding box center [436, 176] width 706 height 348
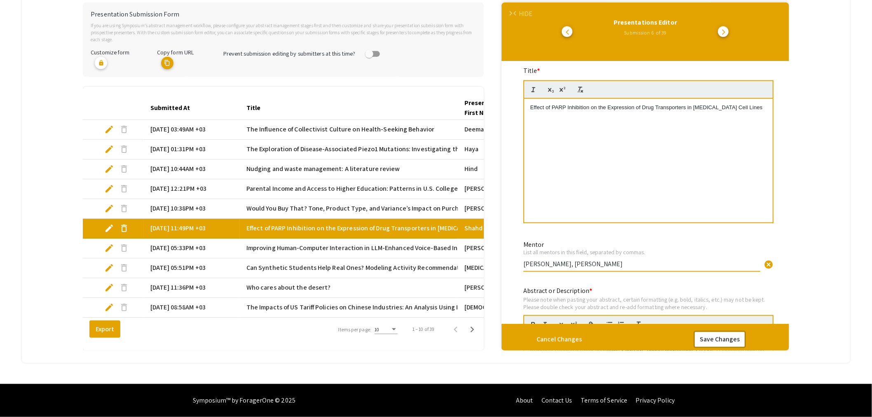
type input "[PERSON_NAME], [PERSON_NAME]"
click at [714, 332] on button "Save Changes" at bounding box center [719, 339] width 52 height 17
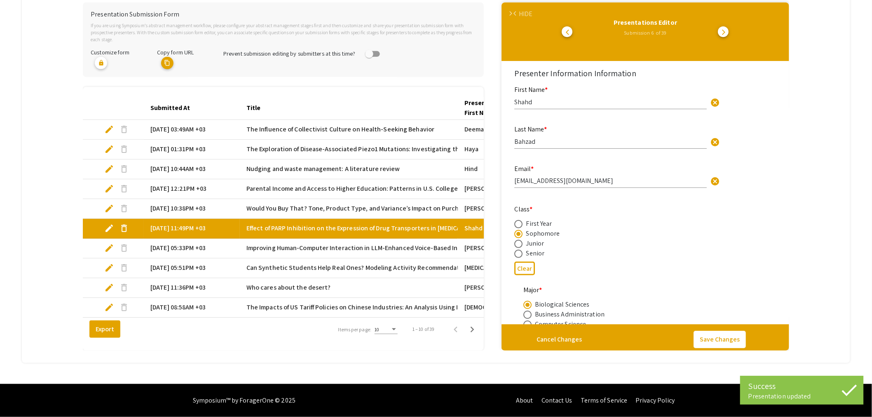
select select "auto"
click at [110, 243] on span "edit" at bounding box center [109, 248] width 10 height 10
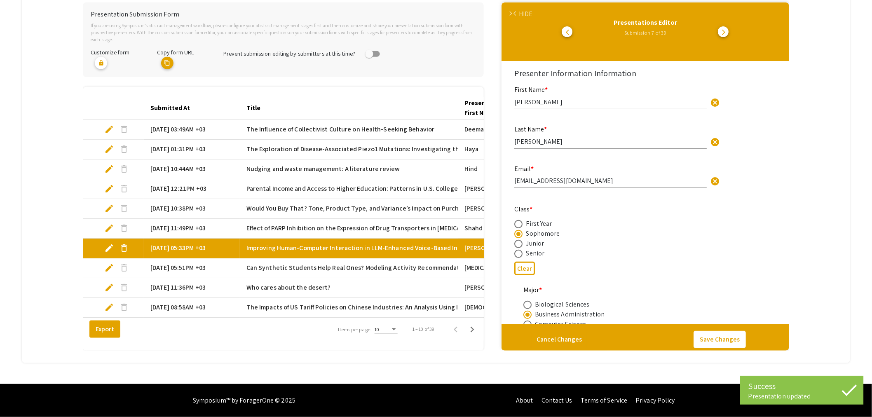
select select "auto"
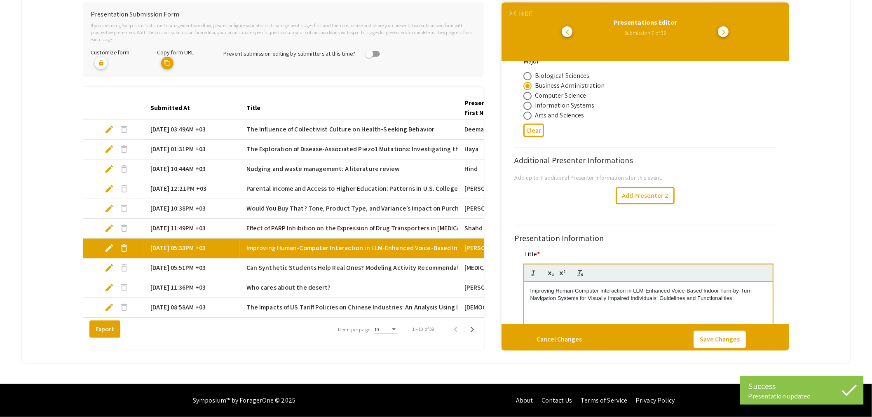
scroll to position [458, 0]
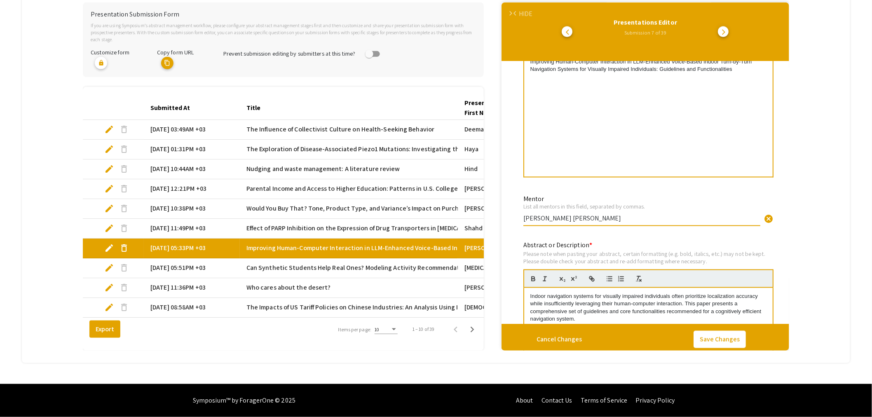
click at [525, 214] on input "[PERSON_NAME] [PERSON_NAME]" at bounding box center [641, 218] width 237 height 9
click at [596, 214] on input "[PERSON_NAME] [PERSON_NAME]" at bounding box center [641, 218] width 237 height 9
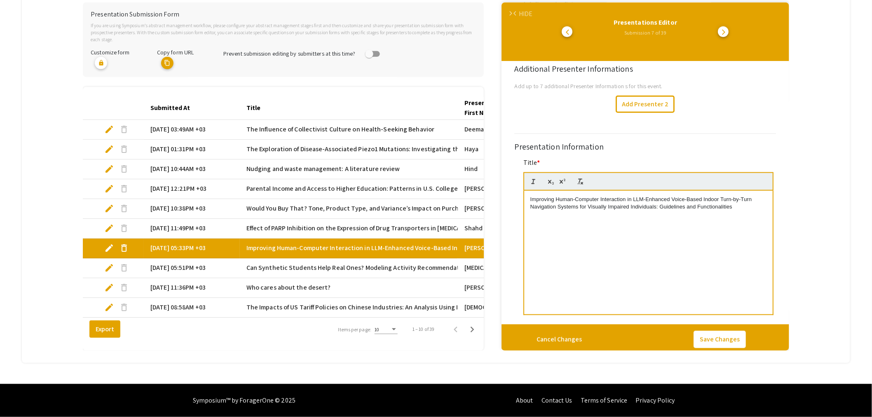
scroll to position [549, 0]
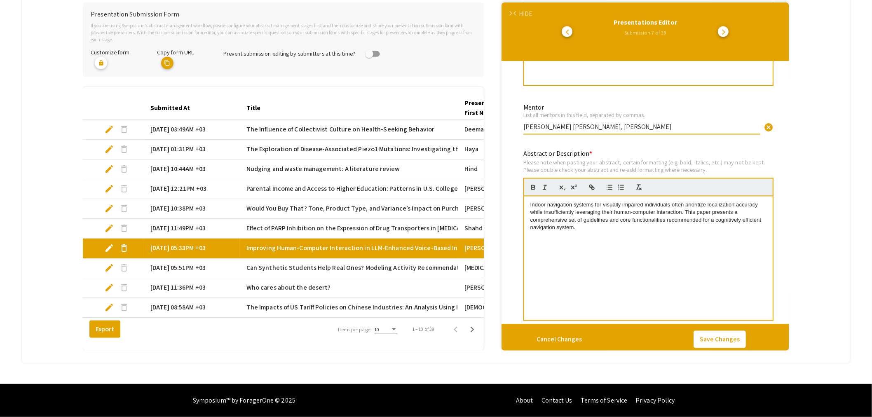
drag, startPoint x: 595, startPoint y: 119, endPoint x: 491, endPoint y: 121, distance: 104.2
click at [494, 120] on div "Presentation Submission Form If you are using Symposium’s abstract management w…" at bounding box center [436, 176] width 706 height 348
click at [611, 123] on input "[PERSON_NAME]" at bounding box center [641, 127] width 237 height 9
paste input "[PERSON_NAME] [PERSON_NAME],"
type input "[PERSON_NAME], [PERSON_NAME] [PERSON_NAME]"
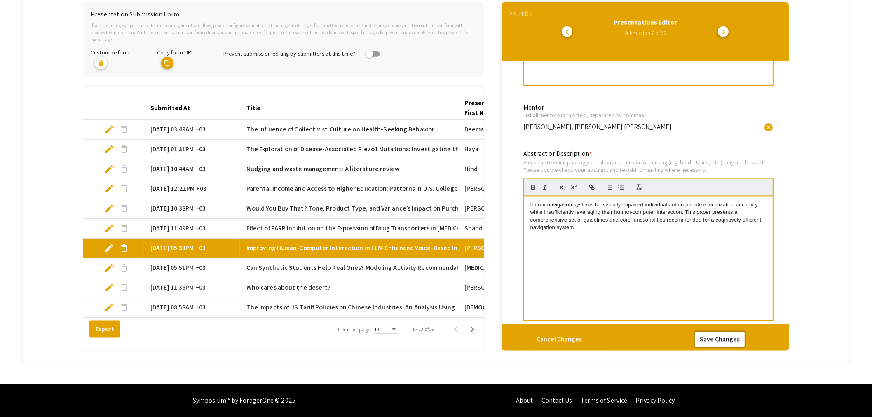
click at [721, 332] on button "Save Changes" at bounding box center [719, 339] width 52 height 17
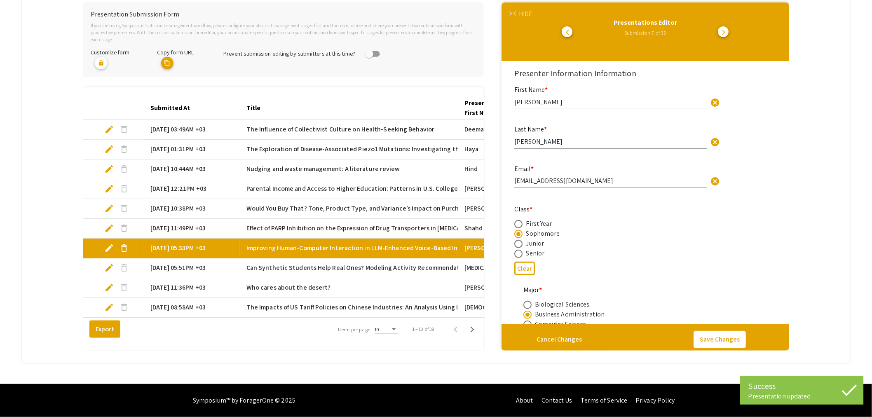
select select "auto"
click at [108, 263] on span "edit" at bounding box center [109, 268] width 10 height 10
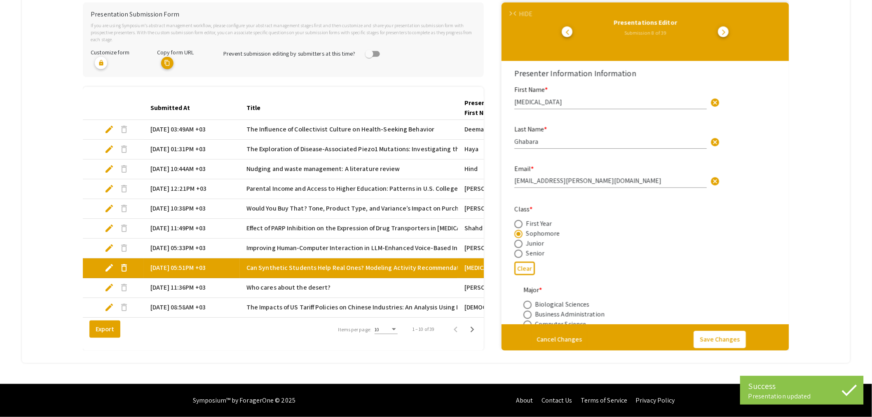
select select "auto"
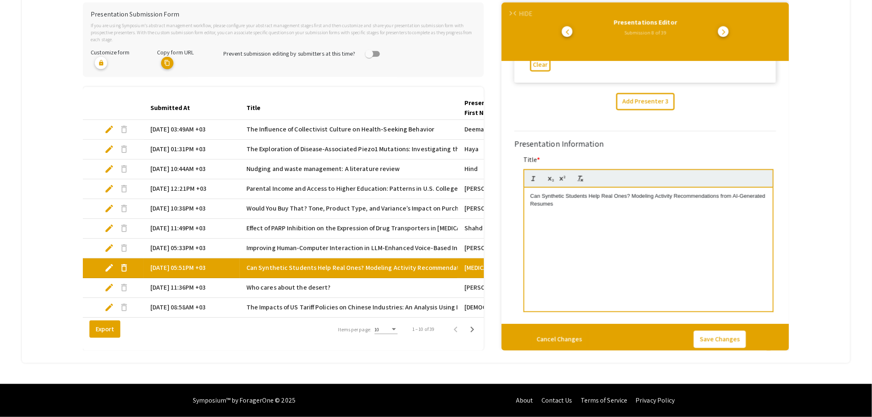
scroll to position [870, 0]
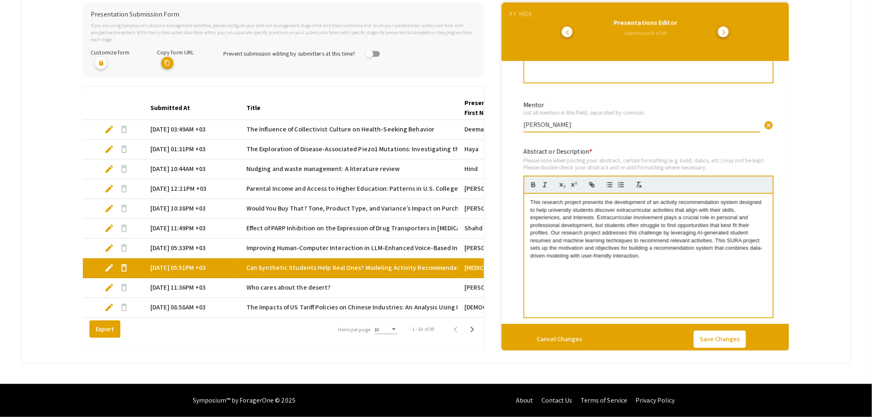
click at [524, 120] on input "[PERSON_NAME]" at bounding box center [641, 124] width 237 height 9
type input "[PERSON_NAME]"
click at [715, 334] on button "Save Changes" at bounding box center [719, 339] width 52 height 17
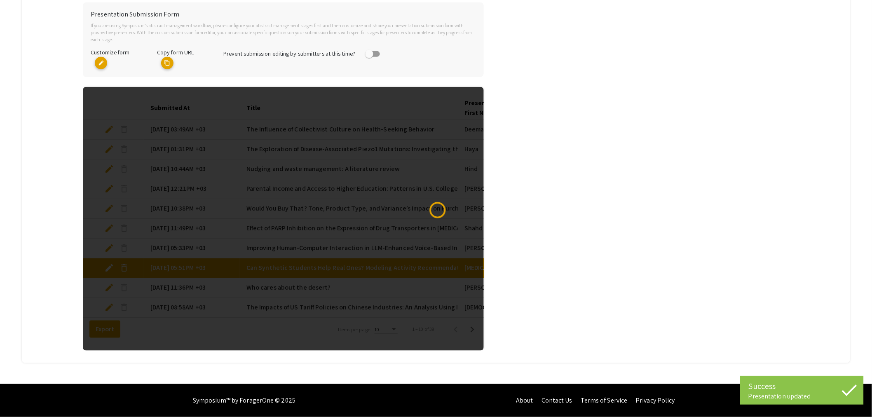
click at [108, 283] on div at bounding box center [283, 219] width 401 height 264
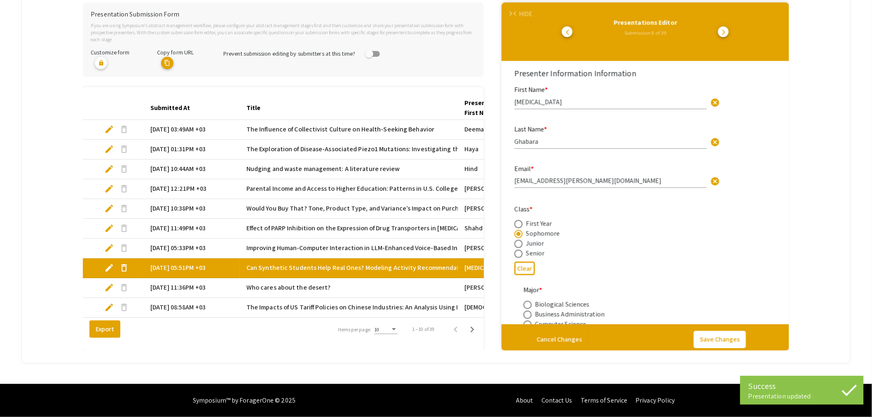
select select "auto"
click at [108, 283] on span "edit" at bounding box center [109, 288] width 10 height 10
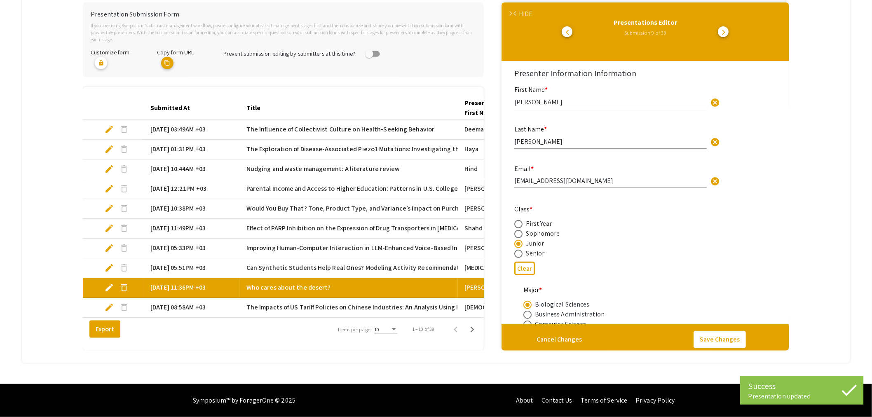
select select "auto"
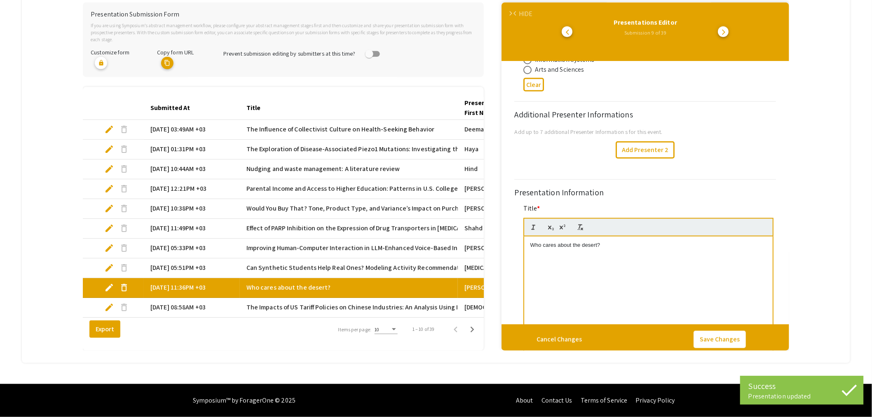
scroll to position [503, 0]
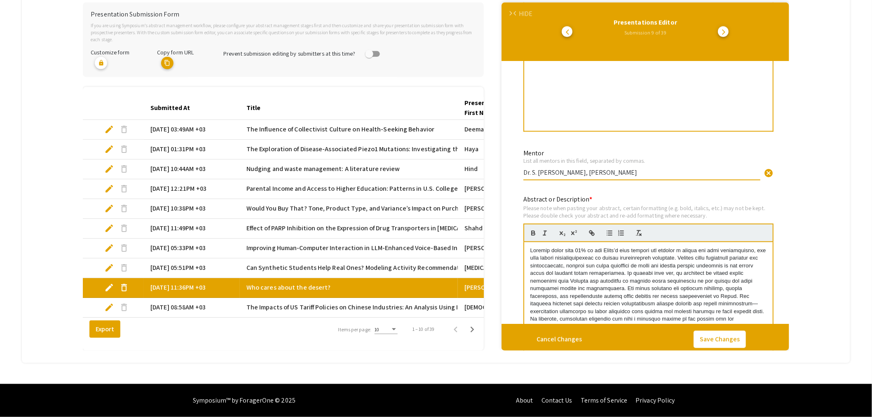
drag, startPoint x: 550, startPoint y: 164, endPoint x: 495, endPoint y: 164, distance: 54.8
click at [496, 164] on div "Presentation Submission Form If you are using Symposium’s abstract management w…" at bounding box center [436, 176] width 706 height 348
click at [612, 168] on input "[PERSON_NAME]" at bounding box center [641, 172] width 237 height 9
paste input "Dr. S. [PERSON_NAME],"
click at [576, 168] on input "[PERSON_NAME], Dr. S. [PERSON_NAME]" at bounding box center [641, 172] width 237 height 9
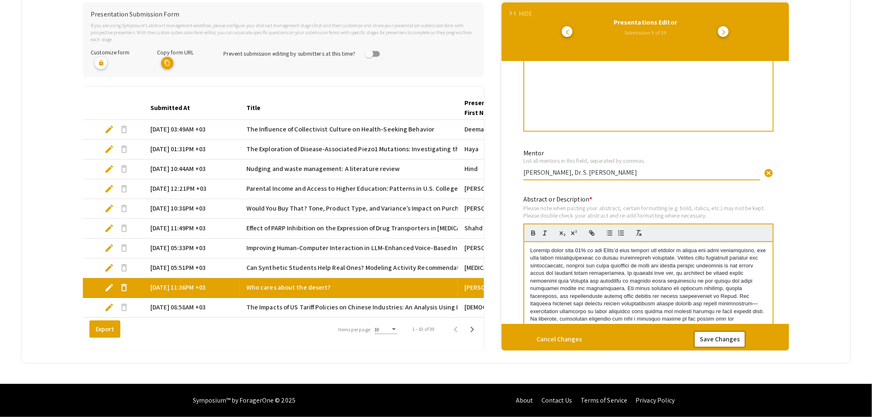
type input "[PERSON_NAME], Dr. S. [PERSON_NAME]"
click at [735, 336] on button "Save Changes" at bounding box center [719, 339] width 52 height 17
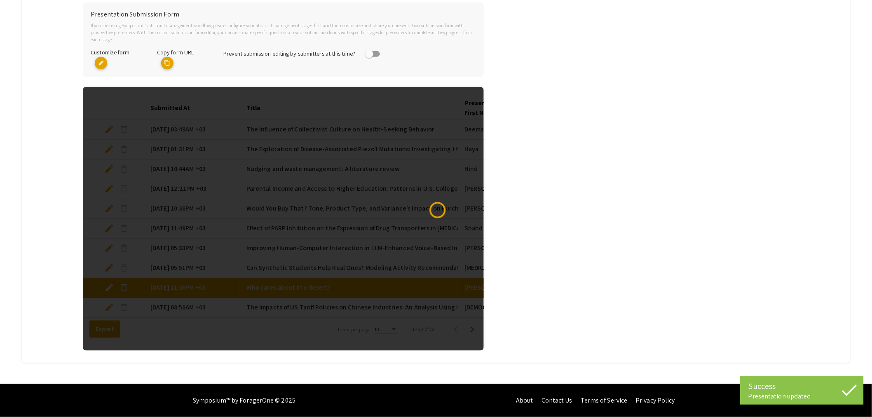
click at [105, 302] on div at bounding box center [283, 219] width 401 height 264
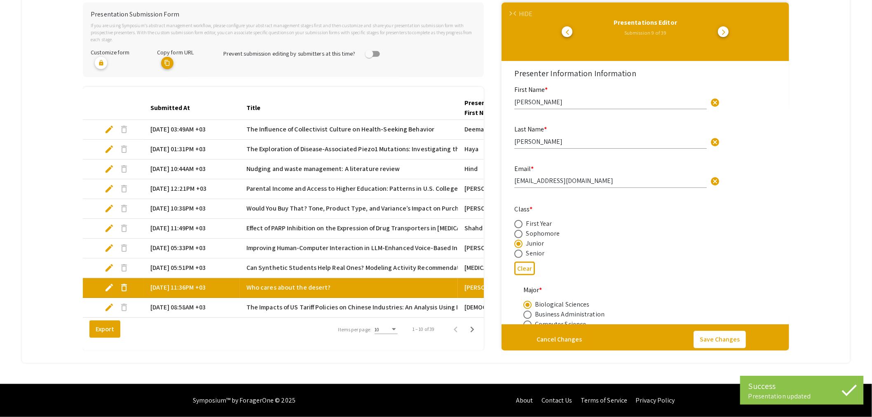
select select "auto"
click at [110, 303] on span "edit" at bounding box center [109, 307] width 10 height 10
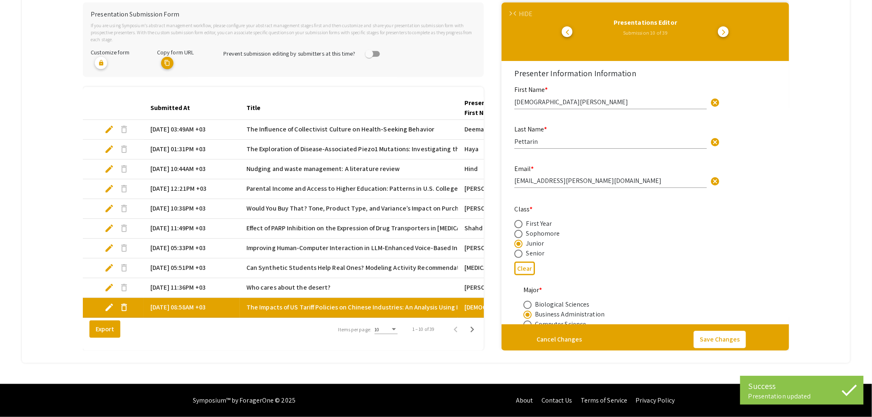
select select "auto"
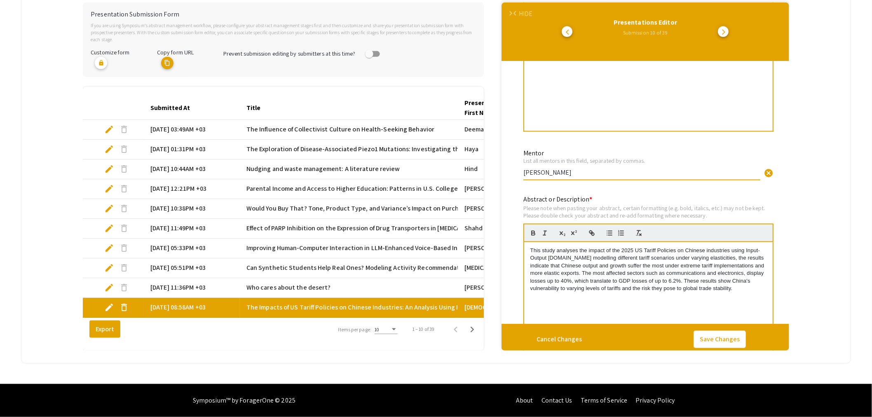
click at [524, 168] on input "[PERSON_NAME]" at bounding box center [641, 172] width 237 height 9
type input "[PERSON_NAME]"
click at [727, 335] on button "Save Changes" at bounding box center [719, 339] width 52 height 17
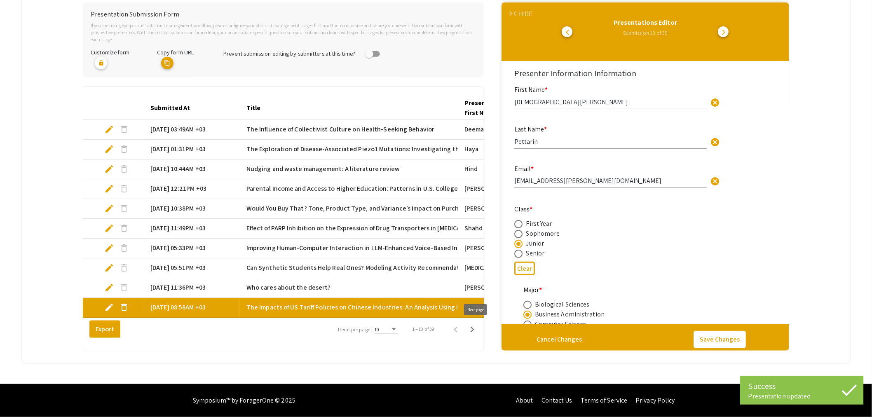
select select "auto"
click at [475, 330] on icon "Next page" at bounding box center [472, 330] width 12 height 12
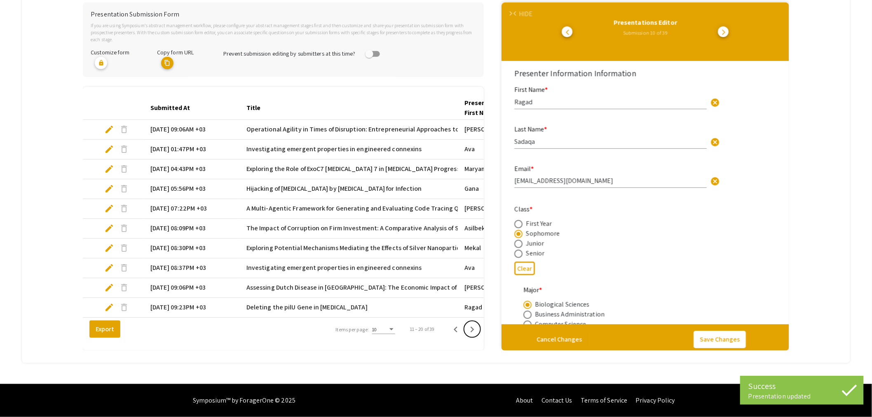
select select "auto"
click at [110, 124] on span "edit" at bounding box center [109, 129] width 10 height 10
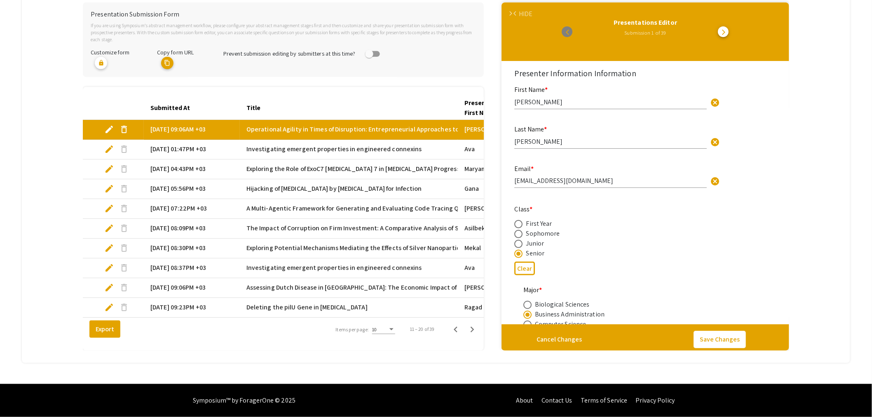
select select "auto"
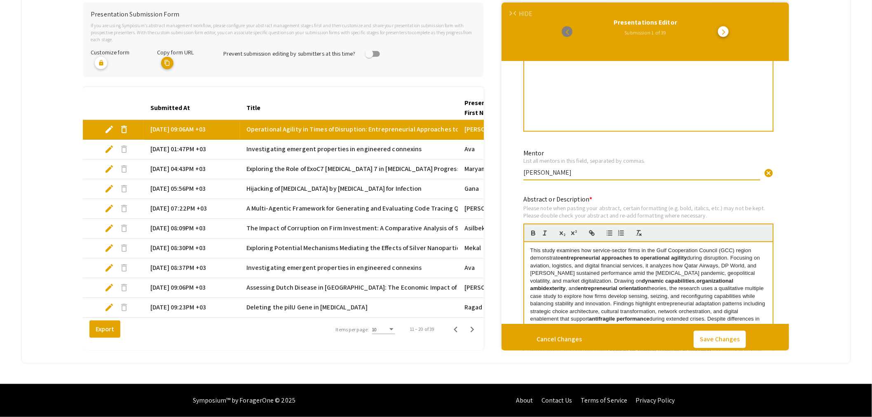
click at [524, 168] on input "[PERSON_NAME]" at bounding box center [641, 172] width 237 height 9
type input "[PERSON_NAME] [PERSON_NAME]"
click at [719, 335] on button "Save Changes" at bounding box center [719, 339] width 52 height 17
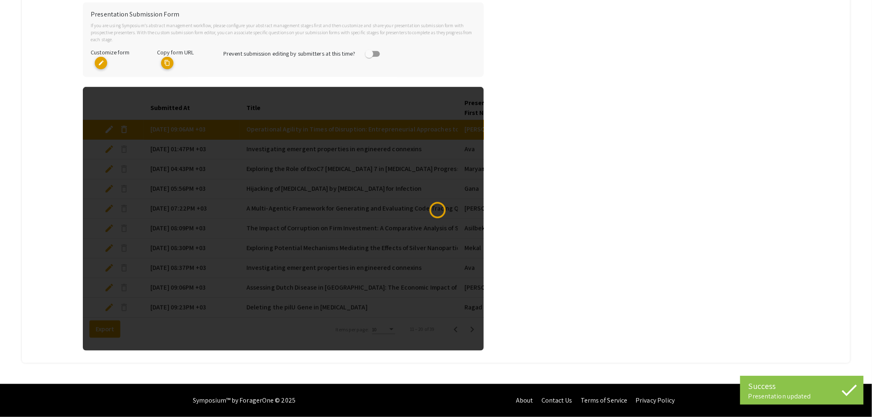
click at [110, 143] on div at bounding box center [283, 219] width 401 height 264
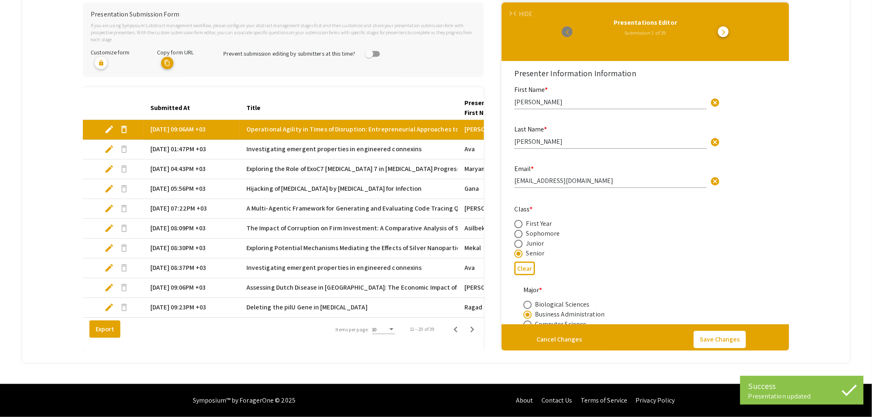
select select "auto"
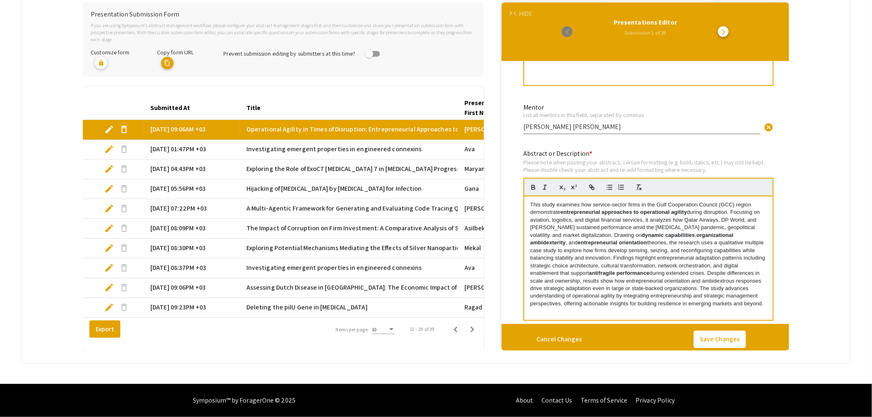
scroll to position [595, 0]
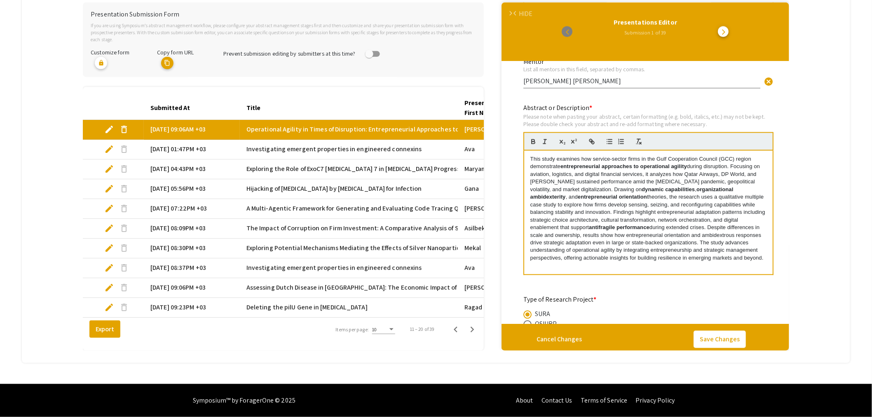
click at [110, 144] on span "edit" at bounding box center [109, 149] width 10 height 10
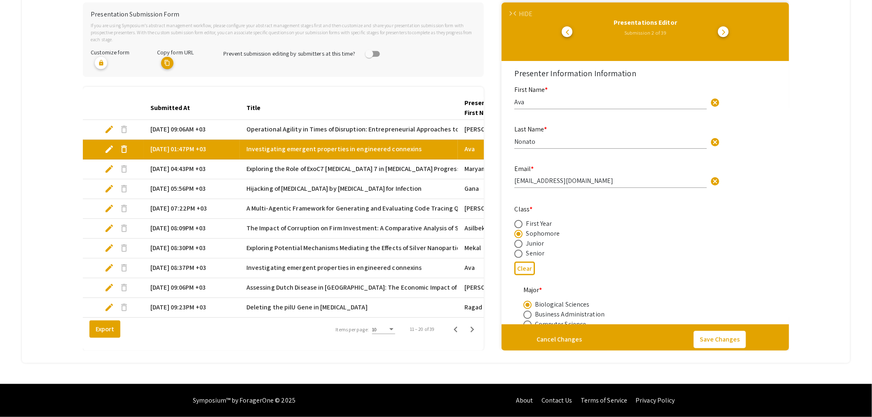
select select "auto"
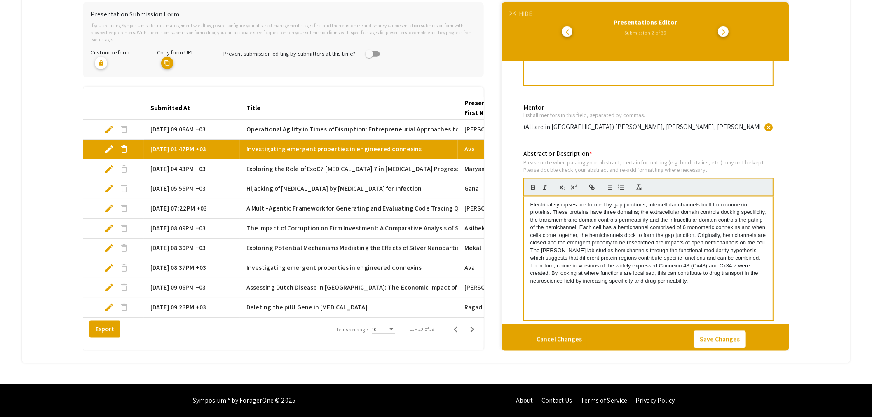
scroll to position [503, 0]
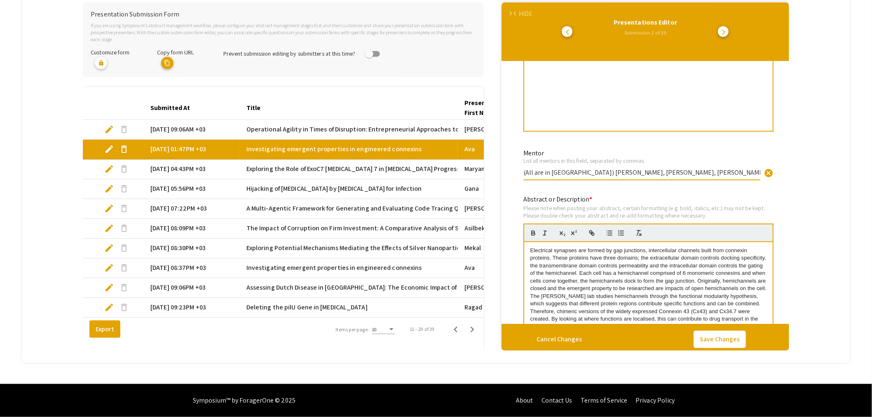
drag, startPoint x: 583, startPoint y: 163, endPoint x: 515, endPoint y: 164, distance: 68.8
click at [515, 164] on div "Presenter Information Information First Name * [PERSON_NAME] cancel This field …" at bounding box center [644, 254] width 283 height 1380
click at [694, 168] on input "[PERSON_NAME], [PERSON_NAME], [PERSON_NAME]" at bounding box center [641, 172] width 237 height 9
paste input "(All are in [GEOGRAPHIC_DATA])"
type input "[PERSON_NAME], [PERSON_NAME], [PERSON_NAME] (All are in [GEOGRAPHIC_DATA])"
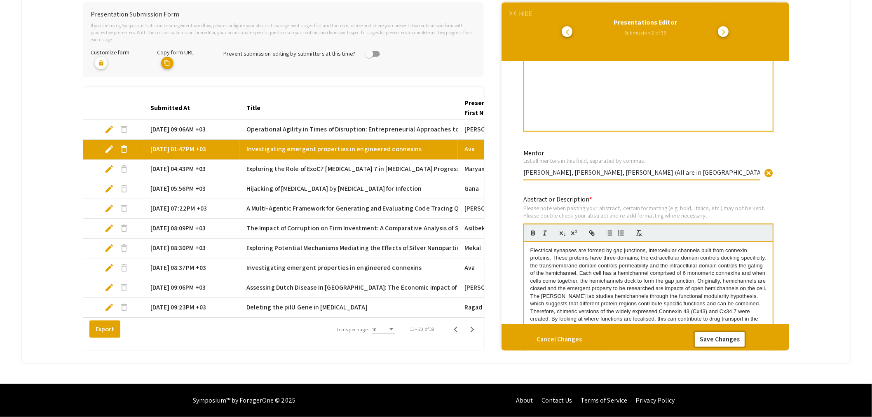
click at [721, 331] on button "Save Changes" at bounding box center [719, 339] width 52 height 17
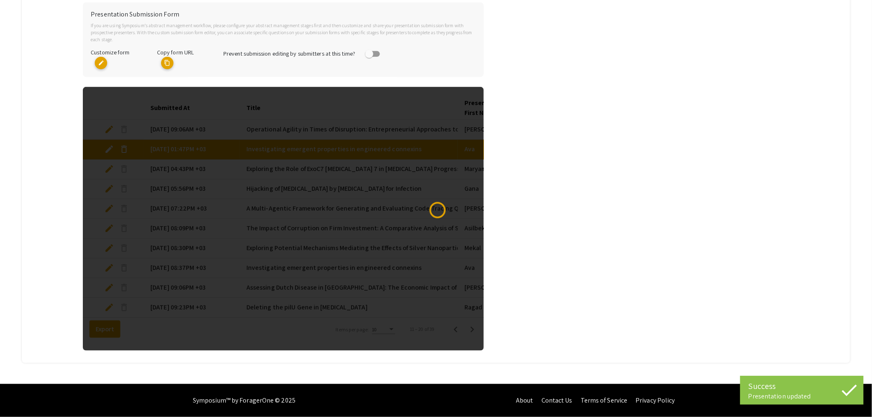
select select "custom"
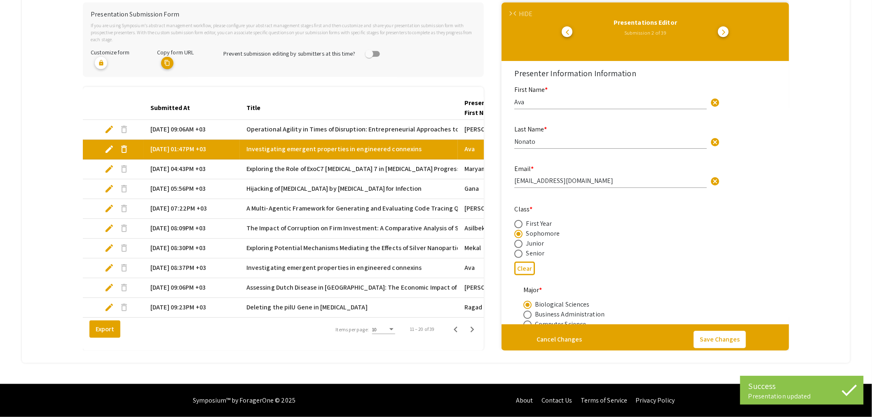
click at [111, 164] on span "edit" at bounding box center [109, 169] width 10 height 10
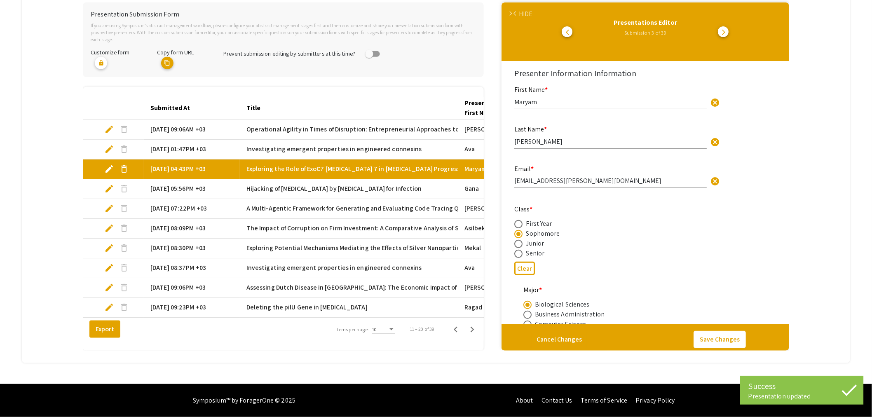
select select "auto"
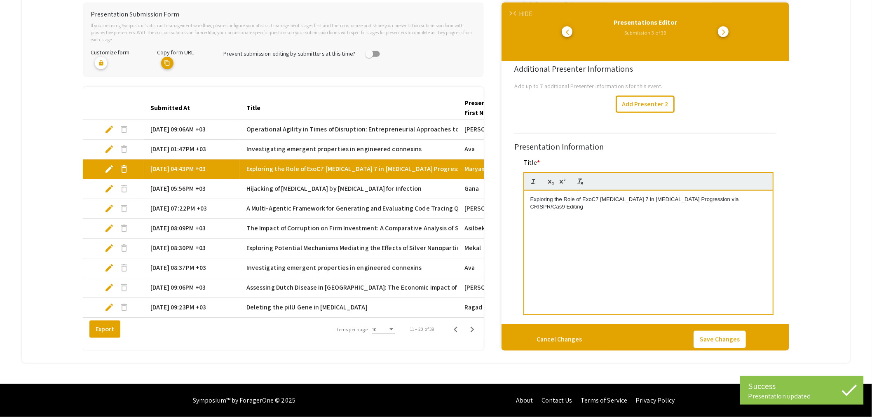
scroll to position [412, 0]
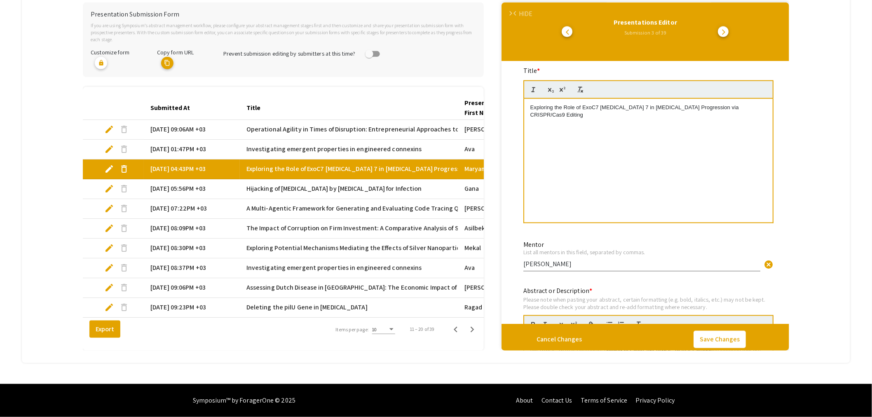
click at [523, 257] on div "Mentor List all mentors in this field, separated by [PERSON_NAME]. [PERSON_NAME…" at bounding box center [645, 261] width 256 height 42
click at [524, 254] on div "Mentor List all mentors in this field, separated by [PERSON_NAME]. [PERSON_NAME…" at bounding box center [645, 261] width 256 height 42
drag, startPoint x: 524, startPoint y: 255, endPoint x: 593, endPoint y: 255, distance: 69.2
click at [524, 260] on input "[PERSON_NAME]" at bounding box center [641, 264] width 237 height 9
type input "[PERSON_NAME]"
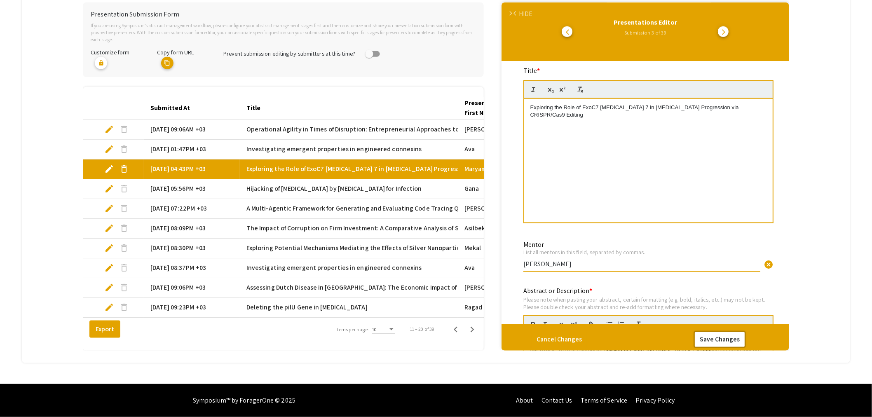
click at [728, 334] on button "Save Changes" at bounding box center [719, 339] width 52 height 17
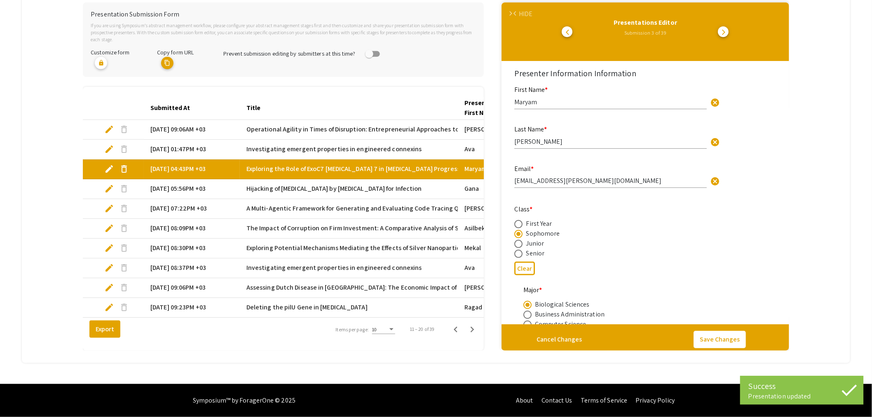
select select "auto"
click at [629, 219] on app-form-preview-presenter-fields "First Name * [PERSON_NAME] cancel This field is required. Last Name * [PERSON_N…" at bounding box center [645, 226] width 262 height 285
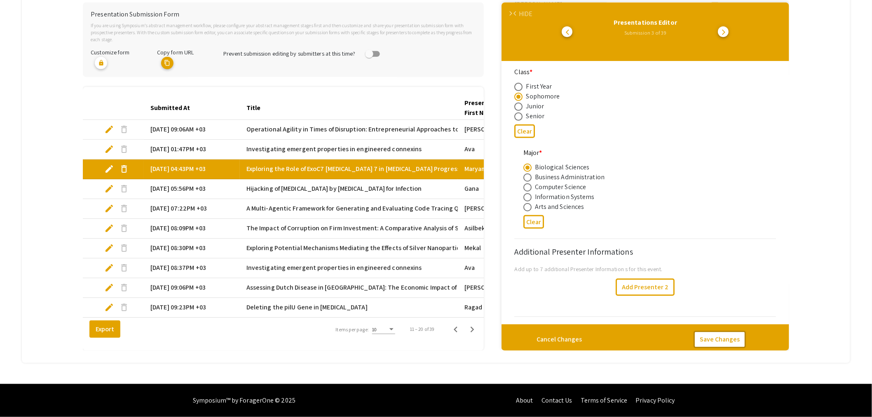
click at [725, 337] on button "Save Changes" at bounding box center [719, 339] width 52 height 17
click at [106, 185] on span "edit" at bounding box center [109, 189] width 10 height 10
click at [108, 184] on span "edit" at bounding box center [109, 189] width 10 height 10
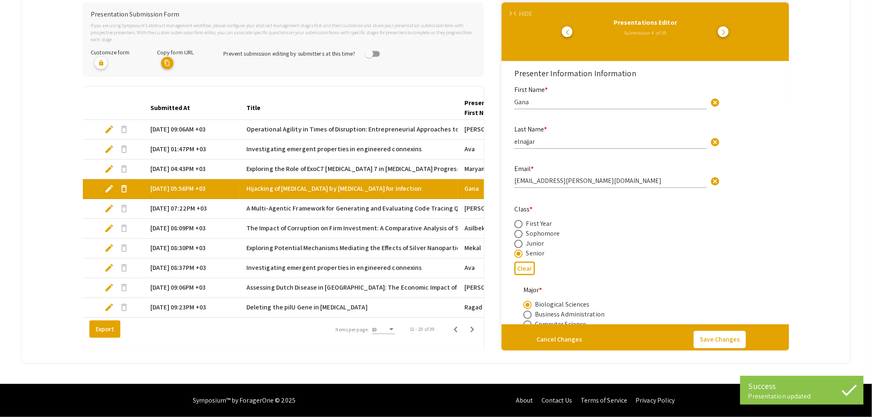
select select "auto"
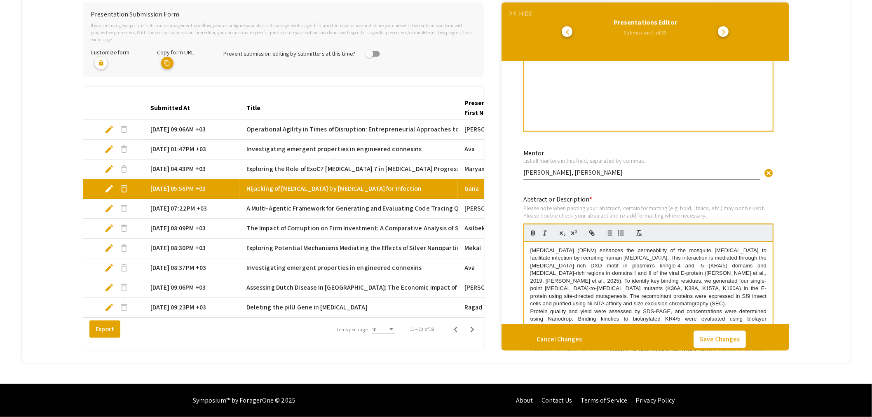
scroll to position [3, 0]
click at [108, 204] on span "edit" at bounding box center [109, 209] width 10 height 10
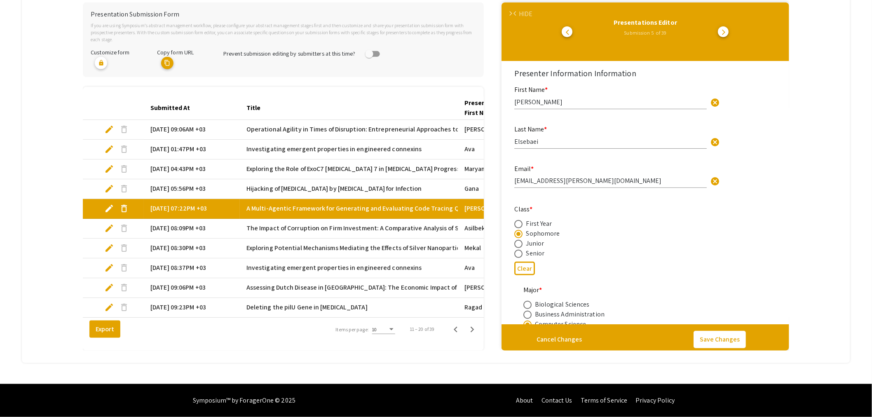
select select "auto"
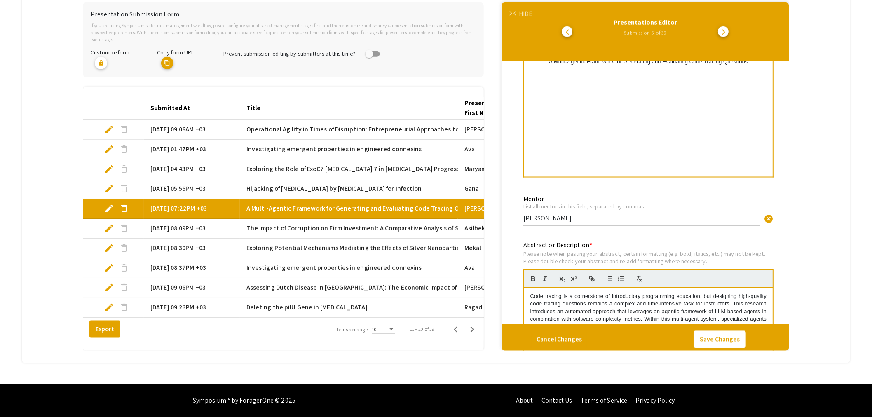
scroll to position [1, 0]
click at [524, 211] on div "Mentor List all mentors in this field, separated by [PERSON_NAME]. [PERSON_NAME…" at bounding box center [645, 215] width 256 height 42
click at [524, 214] on input "[PERSON_NAME]" at bounding box center [641, 218] width 237 height 9
type input "[PERSON_NAME]"
click at [722, 332] on button "Save Changes" at bounding box center [719, 339] width 52 height 17
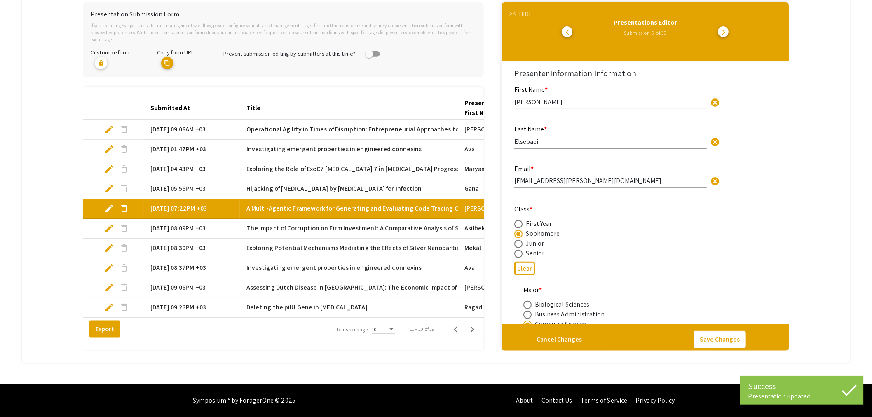
select select "auto"
click at [108, 223] on span "edit" at bounding box center [109, 228] width 10 height 10
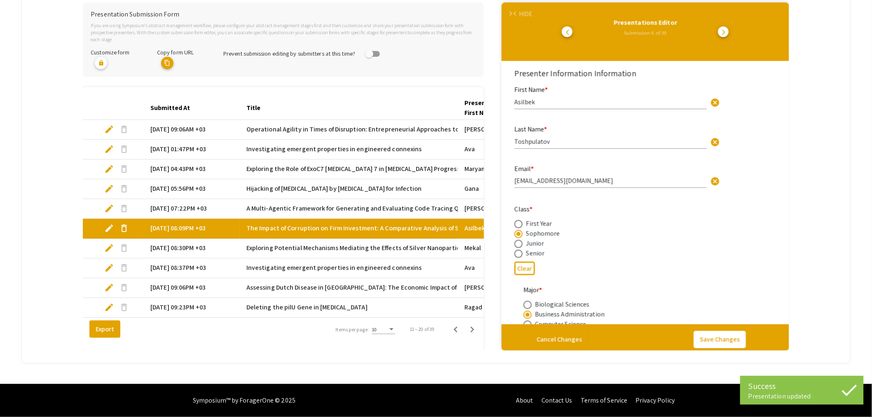
select select "auto"
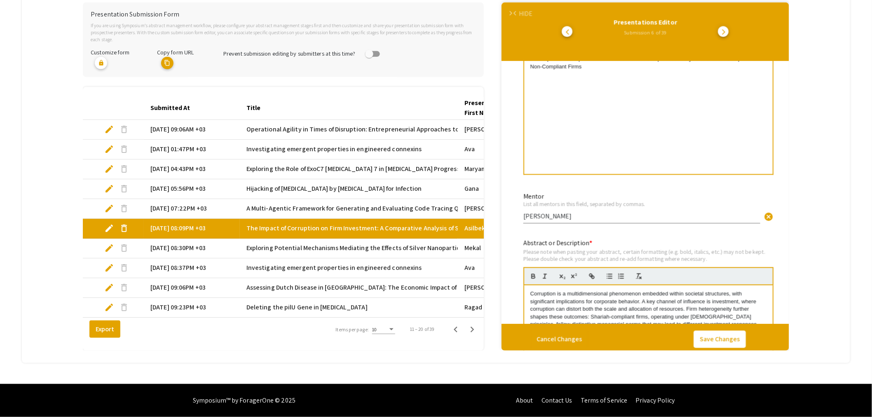
scroll to position [824, 0]
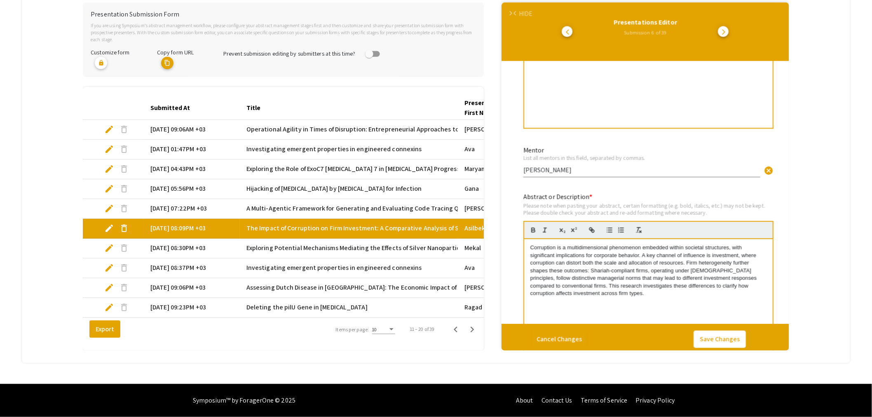
click at [110, 243] on span "edit" at bounding box center [109, 248] width 10 height 10
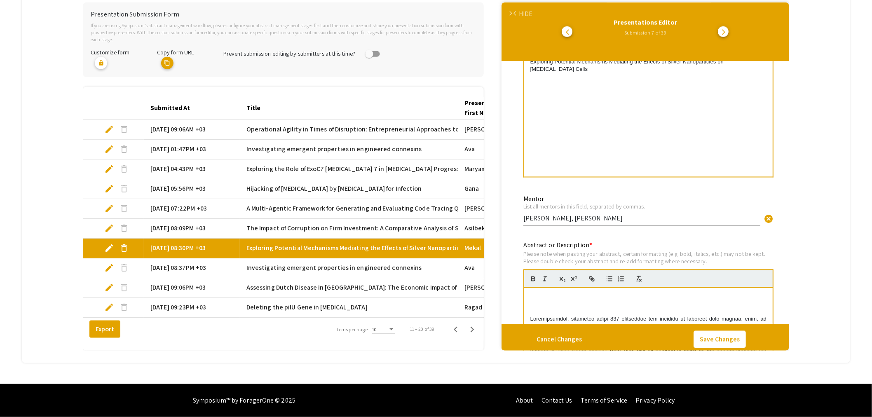
scroll to position [3, 0]
click at [112, 263] on span "edit" at bounding box center [109, 268] width 10 height 10
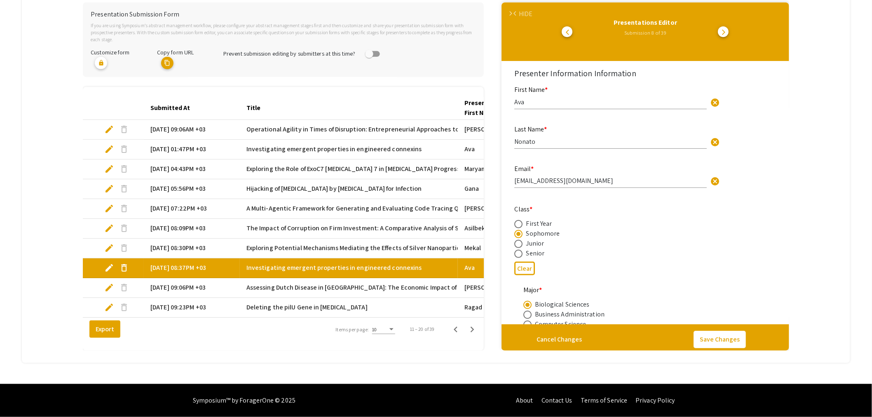
select select "auto"
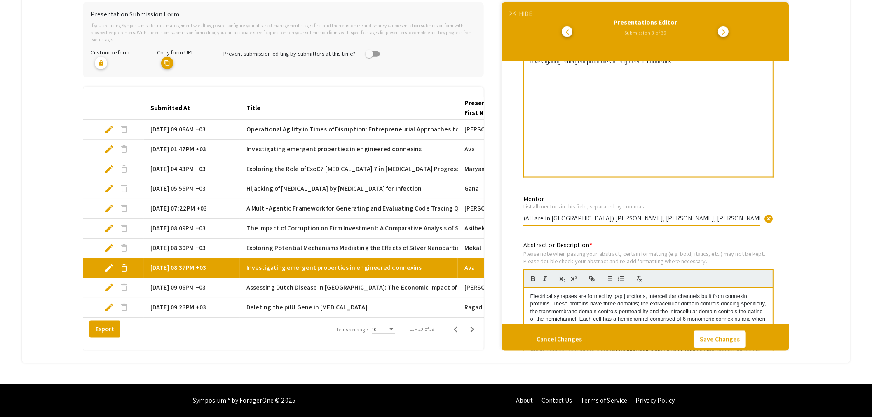
drag, startPoint x: 584, startPoint y: 210, endPoint x: 515, endPoint y: 210, distance: 69.2
click at [515, 210] on div "Presenter Information Information First Name * [PERSON_NAME] cancel This field …" at bounding box center [644, 299] width 283 height 1380
click at [721, 214] on input "[PERSON_NAME], [PERSON_NAME], [PERSON_NAME]" at bounding box center [641, 218] width 237 height 9
paste input "(All are in [GEOGRAPHIC_DATA])"
type input "[PERSON_NAME], [PERSON_NAME], [PERSON_NAME] (All are in [GEOGRAPHIC_DATA])"
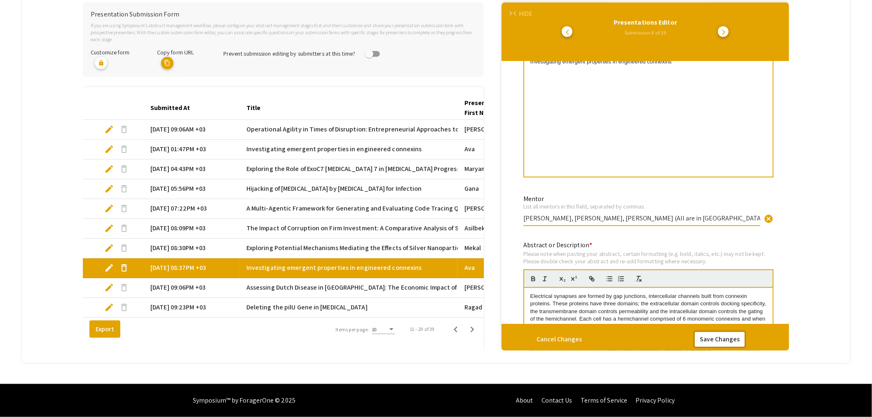
click at [717, 333] on button "Save Changes" at bounding box center [719, 339] width 52 height 17
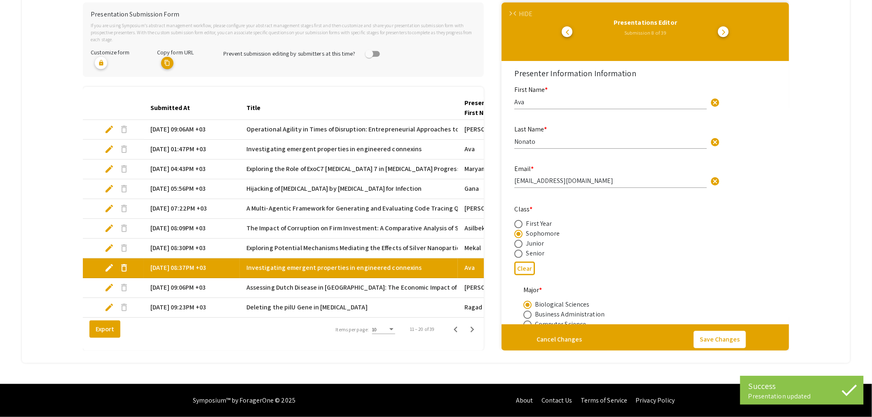
select select "auto"
click at [108, 283] on span "edit" at bounding box center [109, 288] width 10 height 10
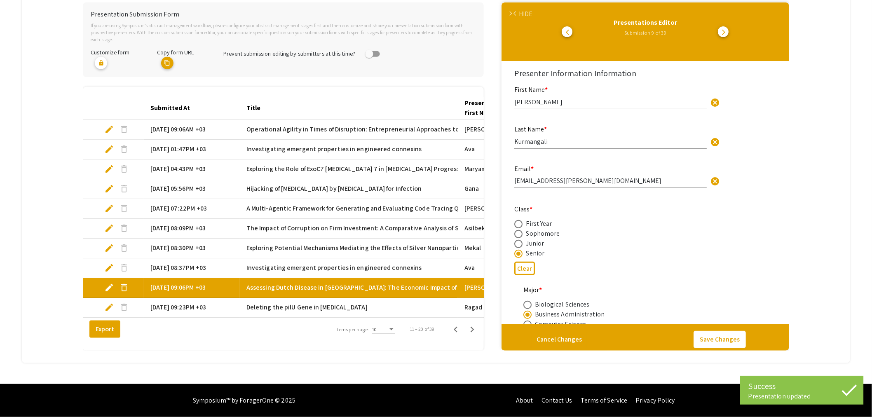
select select "auto"
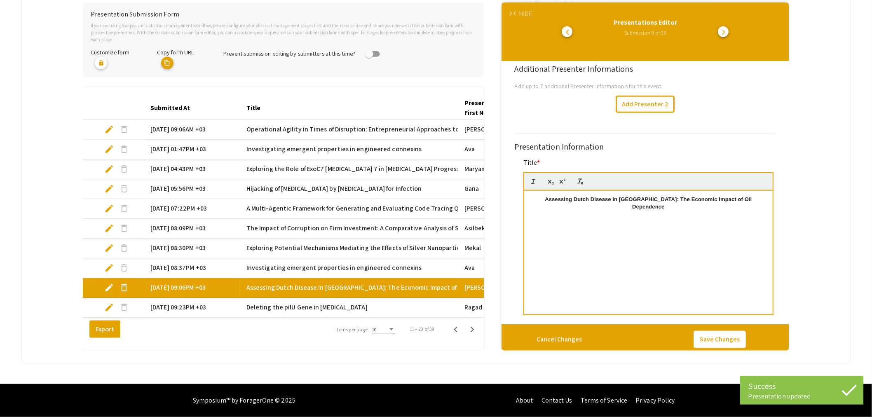
scroll to position [412, 0]
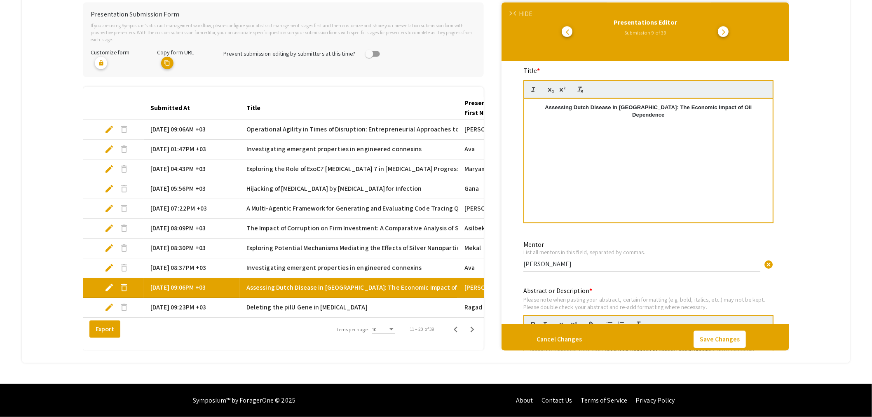
click at [524, 260] on input "[PERSON_NAME]" at bounding box center [641, 264] width 237 height 9
type input "[PERSON_NAME]"
click at [108, 302] on span "edit" at bounding box center [109, 307] width 10 height 10
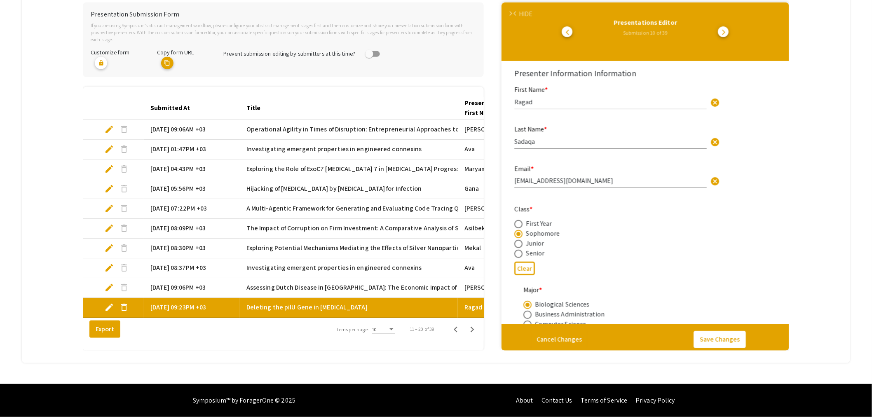
select select "auto"
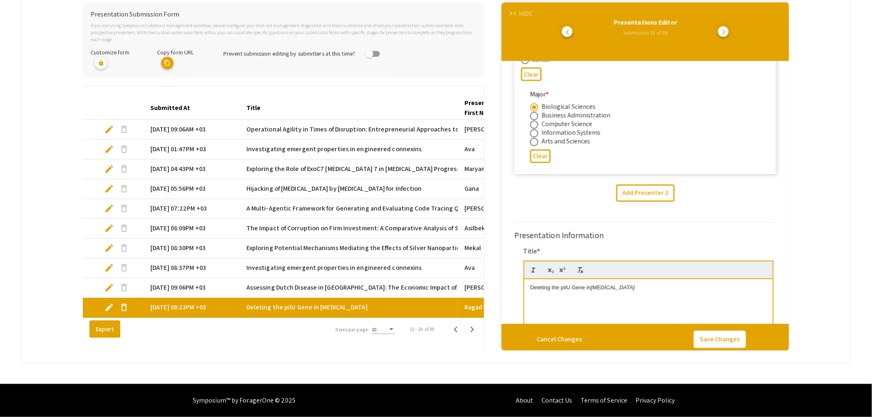
scroll to position [778, 0]
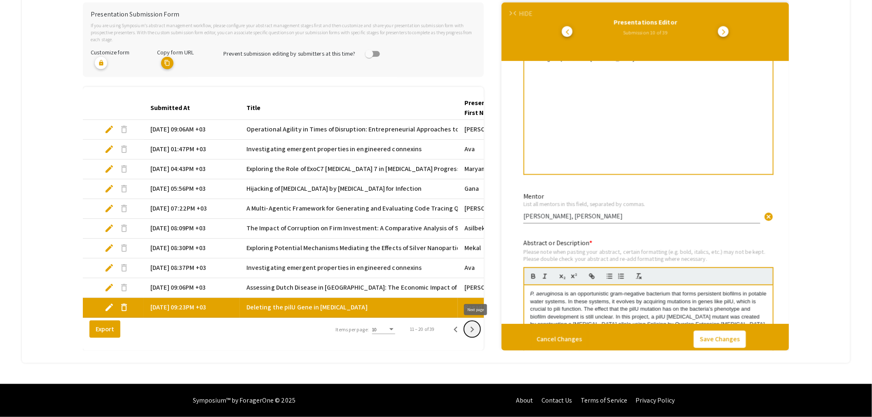
click at [474, 330] on icon "Next page" at bounding box center [472, 330] width 4 height 6
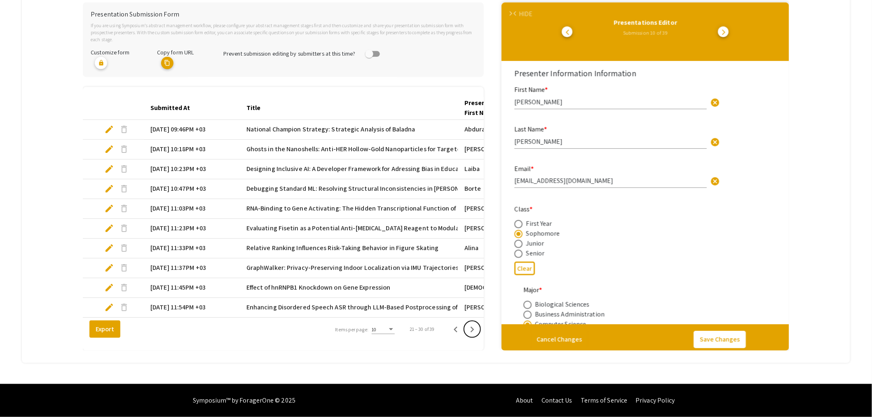
select select "auto"
click at [108, 124] on span "edit" at bounding box center [109, 129] width 10 height 10
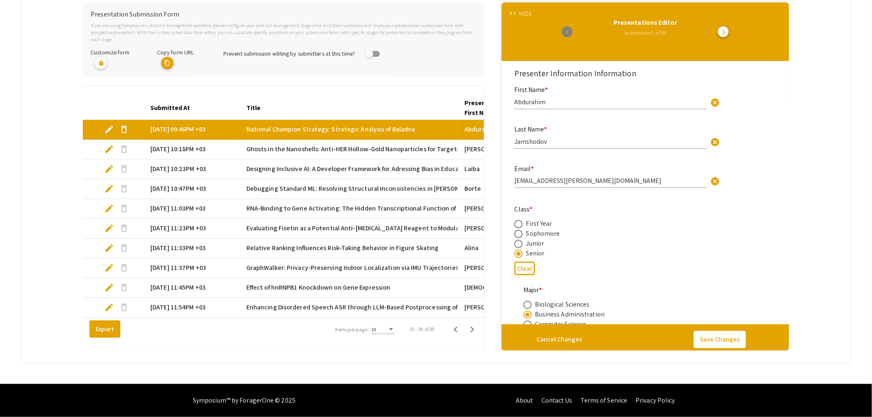
select select "auto"
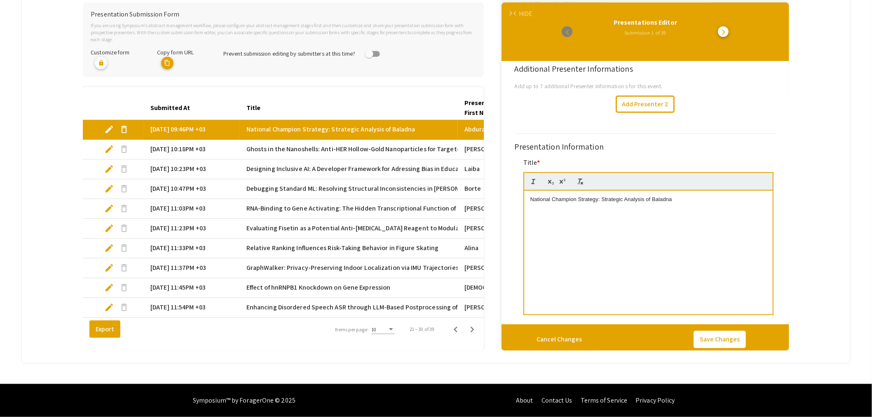
scroll to position [549, 0]
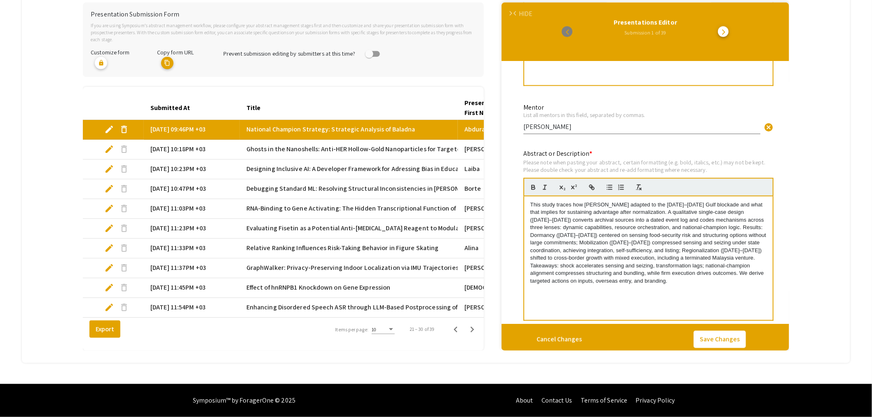
click at [112, 144] on span "edit" at bounding box center [109, 149] width 10 height 10
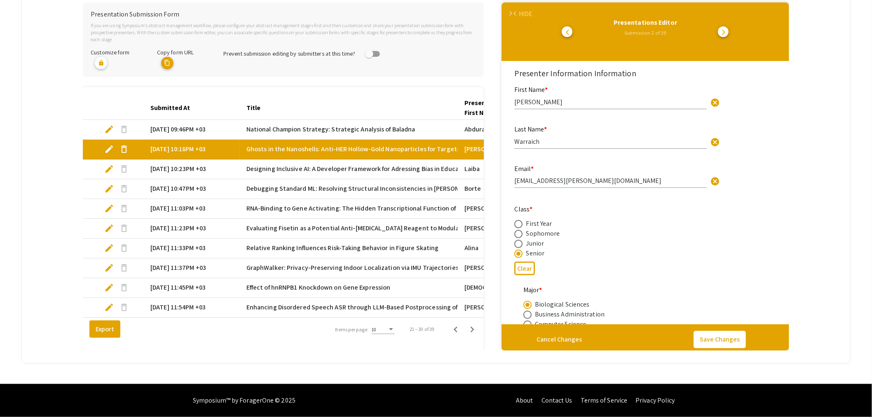
select select "auto"
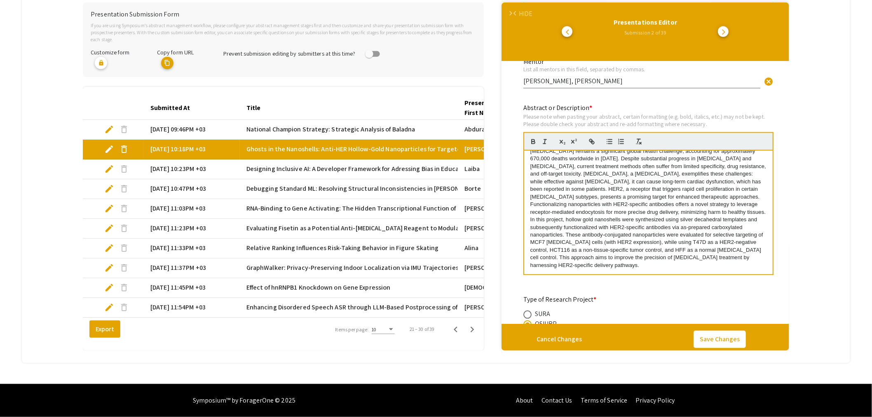
scroll to position [0, 0]
click at [110, 165] on span "edit" at bounding box center [109, 169] width 10 height 10
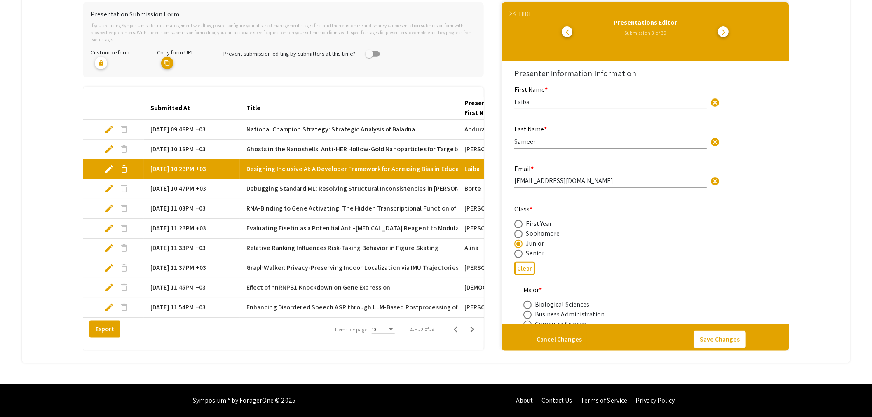
select select "auto"
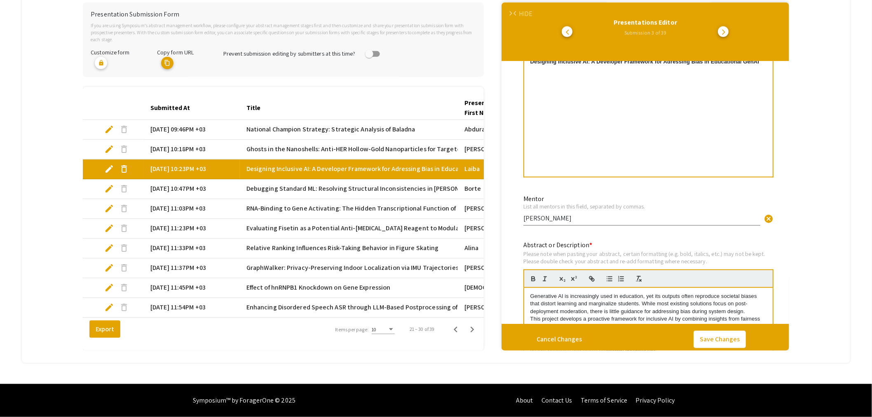
scroll to position [549, 0]
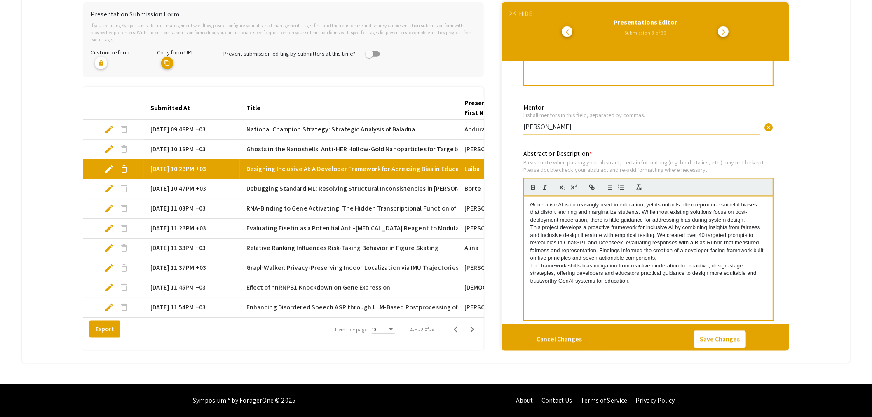
click at [525, 123] on input "[PERSON_NAME]" at bounding box center [641, 127] width 237 height 9
type input "[PERSON_NAME]"
click at [710, 331] on button "Save Changes" at bounding box center [719, 339] width 52 height 17
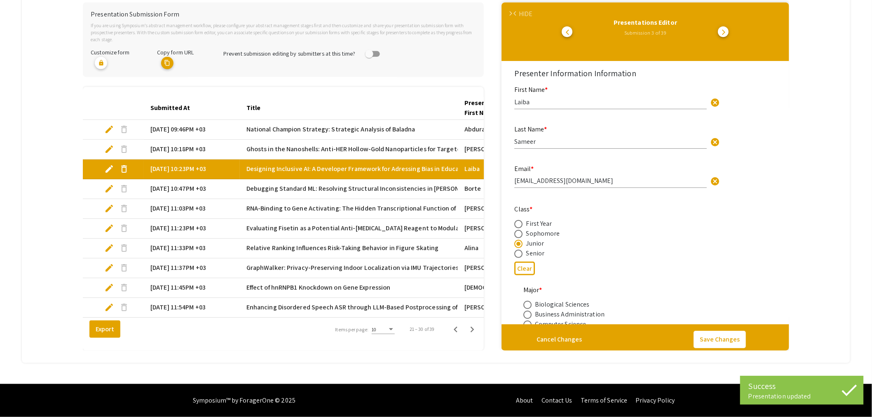
select select "auto"
click at [109, 184] on span "edit" at bounding box center [109, 189] width 10 height 10
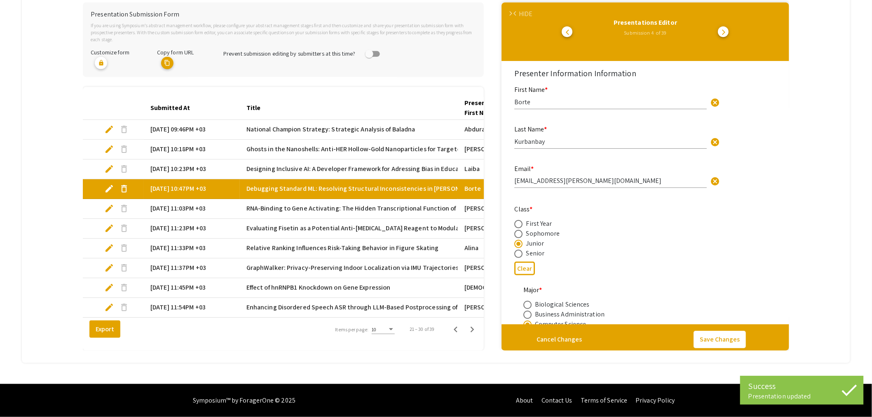
select select "auto"
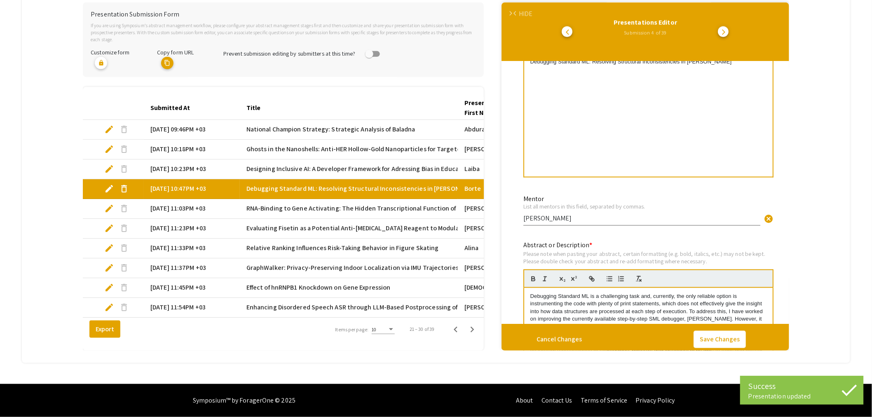
scroll to position [595, 0]
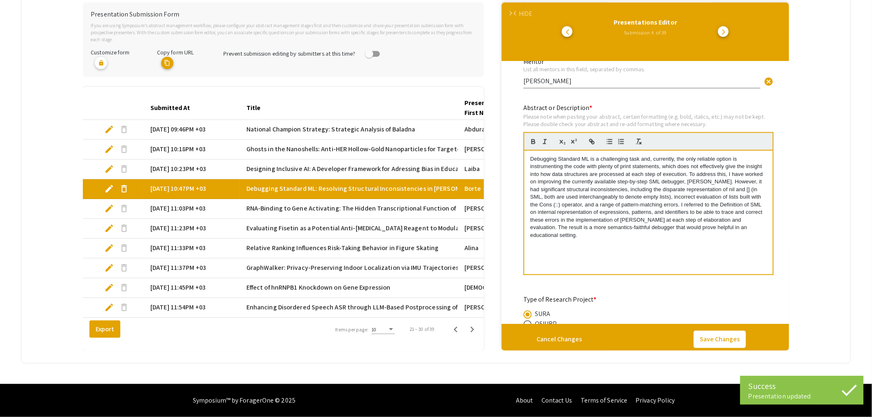
click at [526, 77] on input "[PERSON_NAME]" at bounding box center [641, 81] width 237 height 9
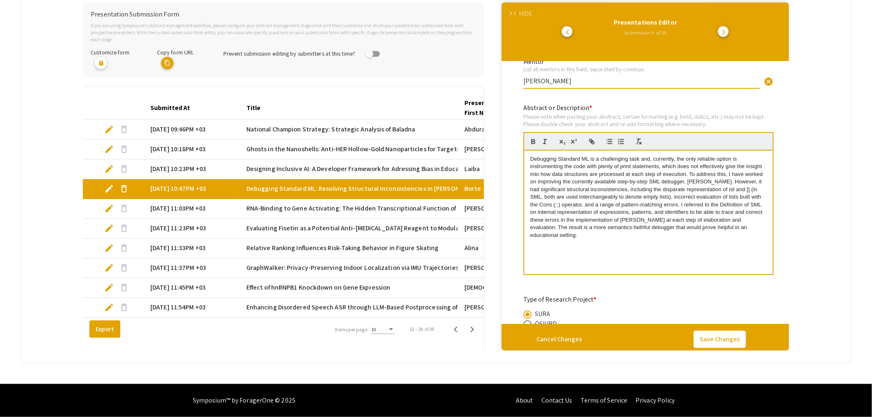
scroll to position [593, 0]
type input "[PERSON_NAME]"
click at [725, 333] on button "Save Changes" at bounding box center [719, 339] width 52 height 17
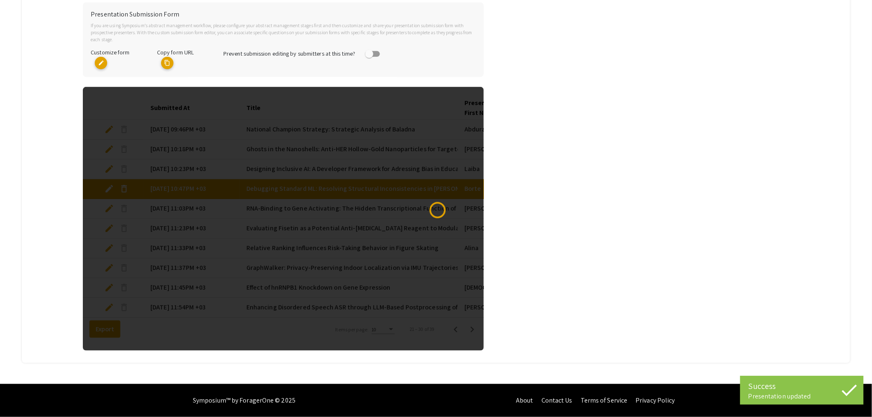
click at [113, 203] on div at bounding box center [283, 219] width 401 height 264
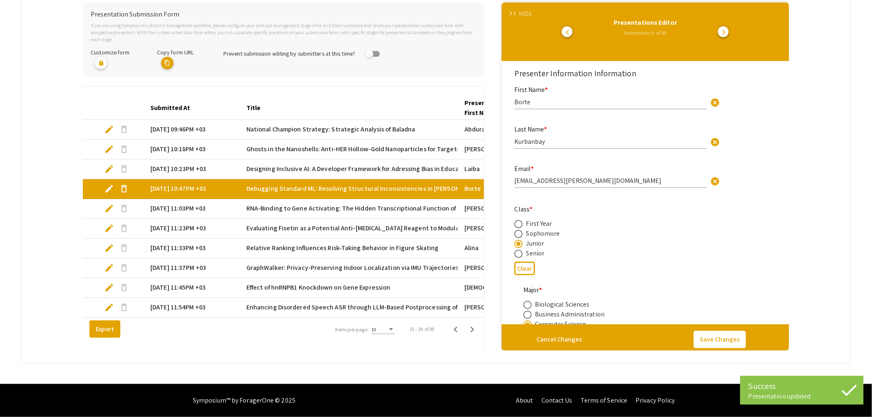
select select "auto"
click at [112, 204] on span "edit" at bounding box center [109, 209] width 10 height 10
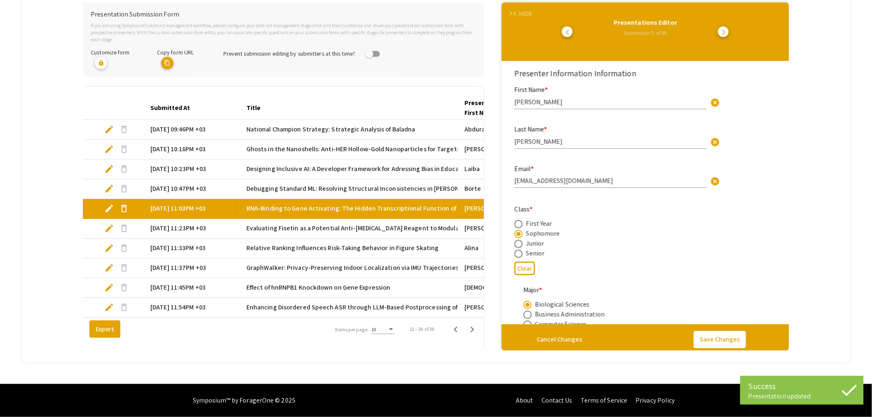
select select "auto"
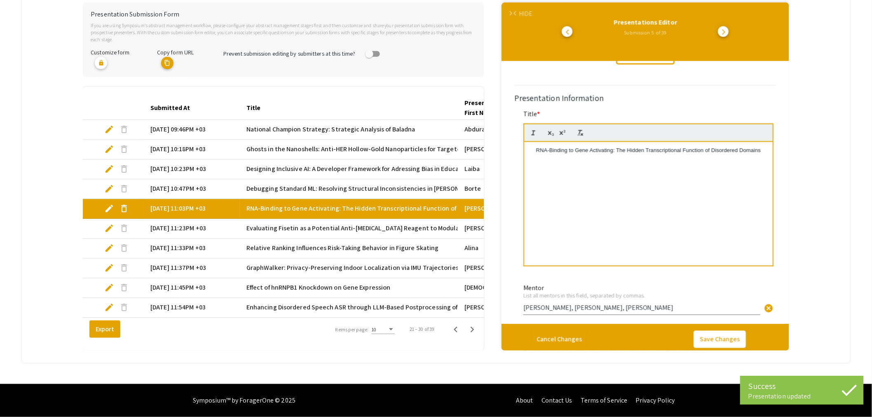
scroll to position [778, 0]
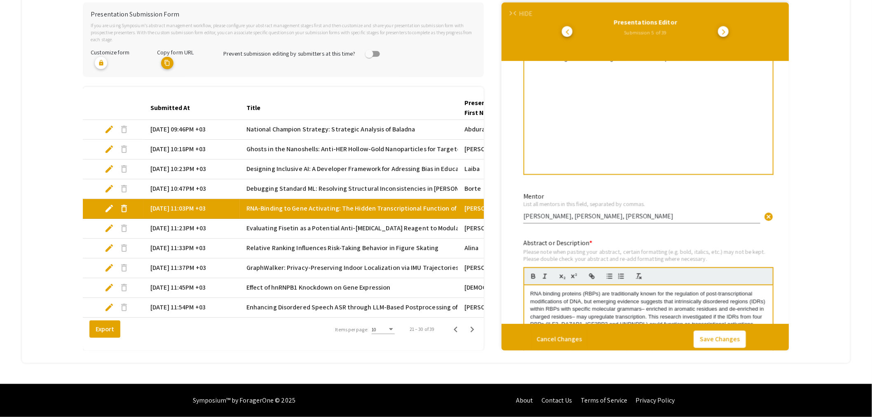
click at [110, 223] on span "edit" at bounding box center [109, 228] width 10 height 10
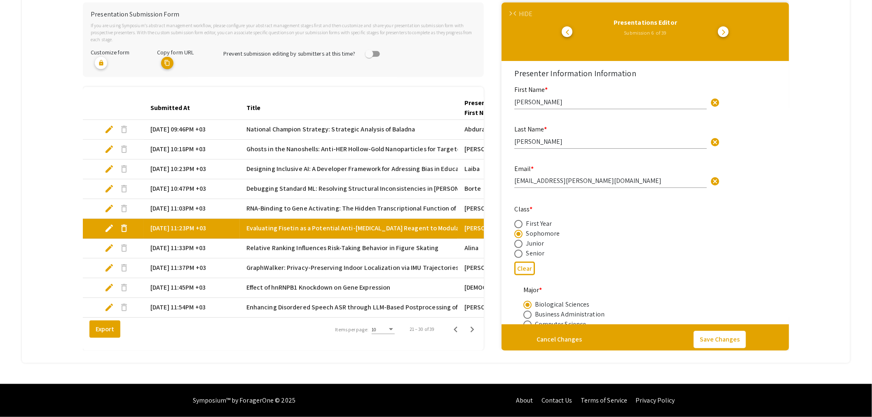
select select "auto"
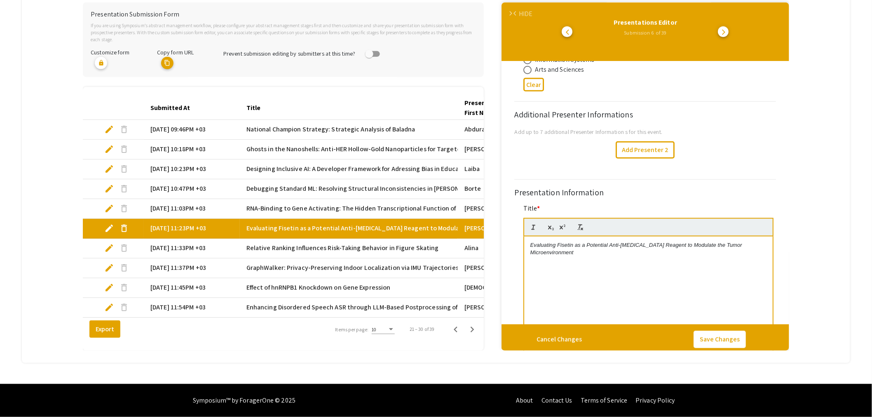
scroll to position [549, 0]
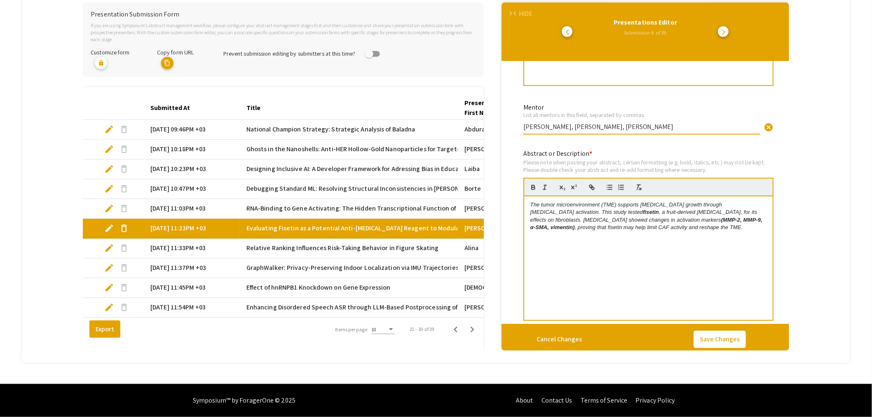
drag, startPoint x: 606, startPoint y: 119, endPoint x: 501, endPoint y: 119, distance: 105.0
click at [501, 119] on div "Presentation Submission Form If you are using Symposium’s abstract management w…" at bounding box center [436, 176] width 706 height 348
click at [599, 123] on input "[PERSON_NAME]" at bounding box center [641, 127] width 237 height 9
paste input "[PERSON_NAME], [PERSON_NAME],"
click at [567, 123] on input "[PERSON_NAME], [PERSON_NAME], [PERSON_NAME]," at bounding box center [641, 127] width 237 height 9
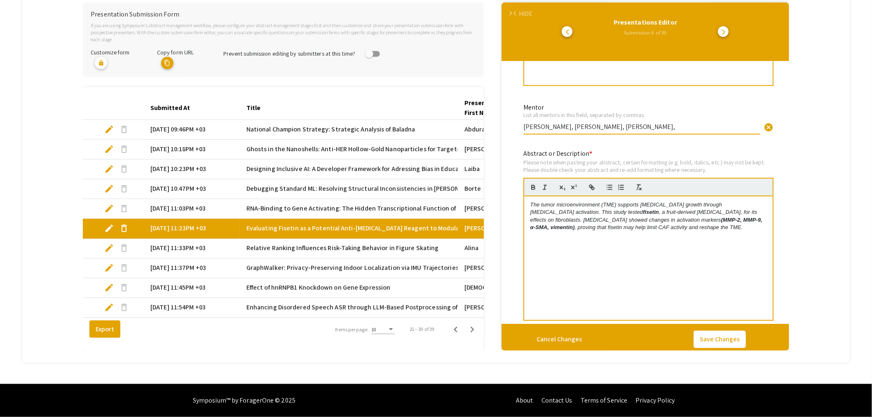
click at [525, 123] on input "[PERSON_NAME], [PERSON_NAME], [PERSON_NAME]," at bounding box center [641, 127] width 237 height 9
click at [672, 114] on div "Mentor List all mentors in this field, separated by [PERSON_NAME]. [PERSON_NAME…" at bounding box center [641, 115] width 237 height 38
click at [671, 123] on input "[PERSON_NAME], [PERSON_NAME], [PERSON_NAME]," at bounding box center [641, 127] width 237 height 9
type input "[PERSON_NAME], [PERSON_NAME], [PERSON_NAME]"
click at [718, 337] on button "Save Changes" at bounding box center [719, 339] width 52 height 17
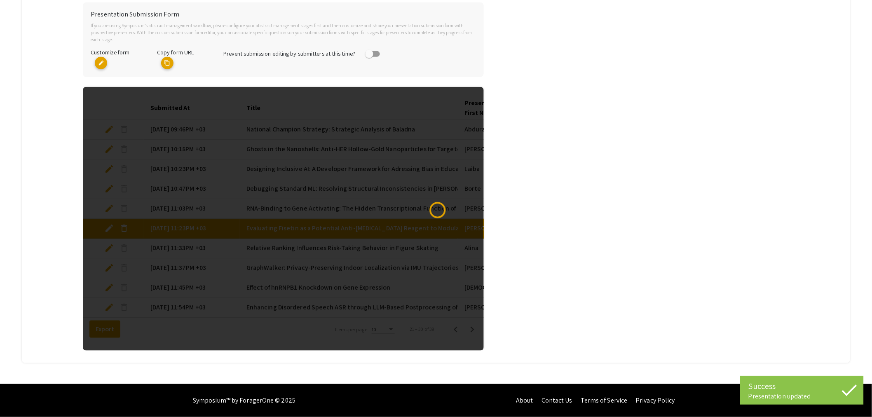
click at [112, 243] on div at bounding box center [283, 219] width 401 height 264
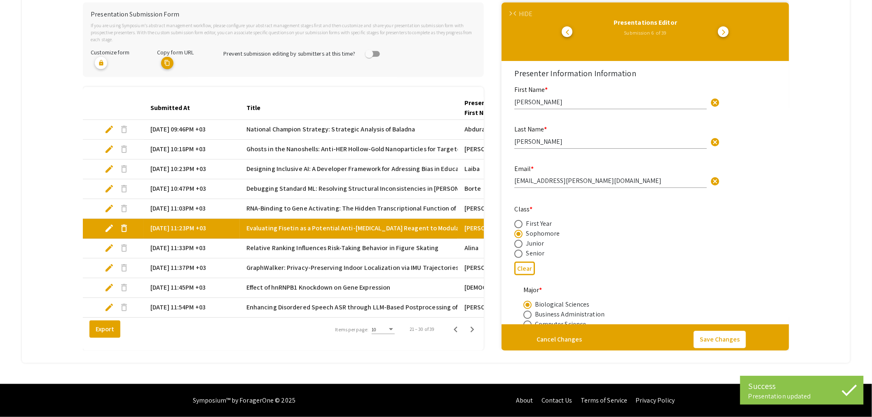
select select "auto"
click at [112, 243] on span "edit" at bounding box center [109, 248] width 10 height 10
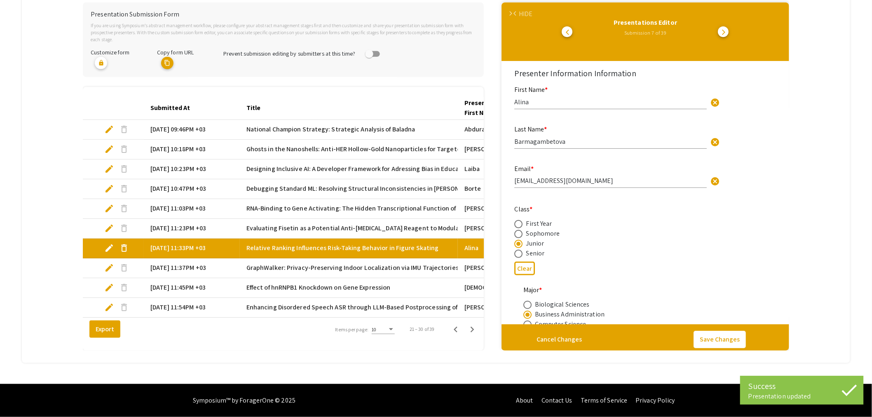
select select "auto"
click at [110, 243] on span "edit" at bounding box center [109, 248] width 10 height 10
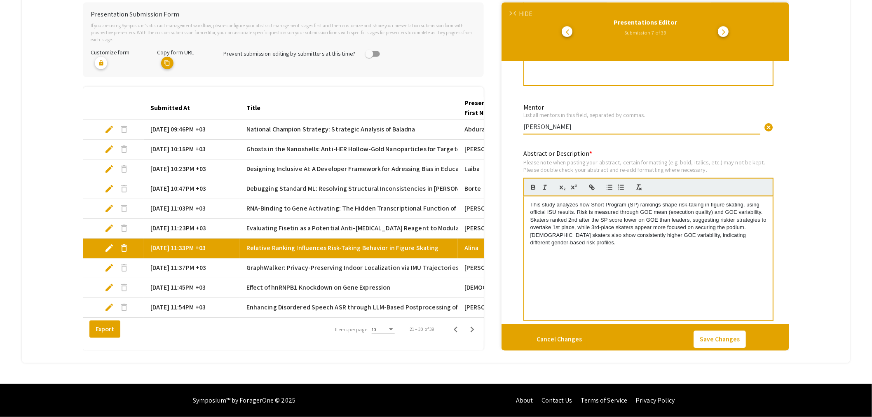
drag, startPoint x: 552, startPoint y: 118, endPoint x: 495, endPoint y: 120, distance: 56.5
click at [497, 119] on div "Presentation Submission Form If you are using Symposium’s abstract management w…" at bounding box center [436, 176] width 706 height 348
type input "[PERSON_NAME]"
drag, startPoint x: 717, startPoint y: 335, endPoint x: 203, endPoint y: 314, distance: 515.0
click at [717, 335] on button "Save Changes" at bounding box center [719, 339] width 52 height 17
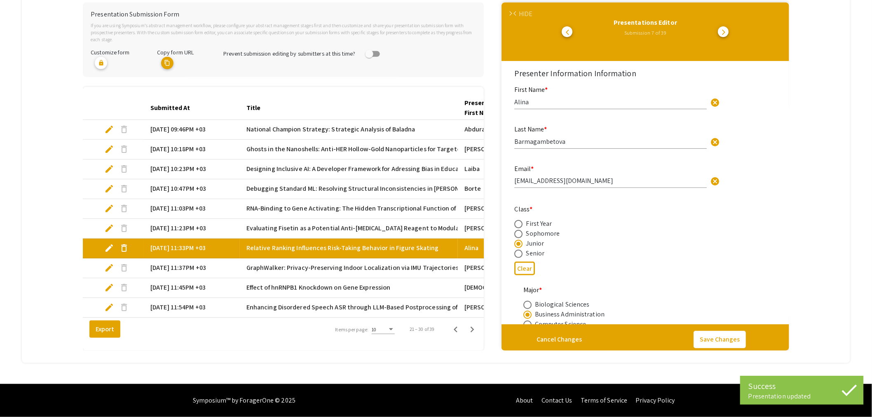
select select "auto"
click at [110, 263] on span "edit" at bounding box center [109, 268] width 10 height 10
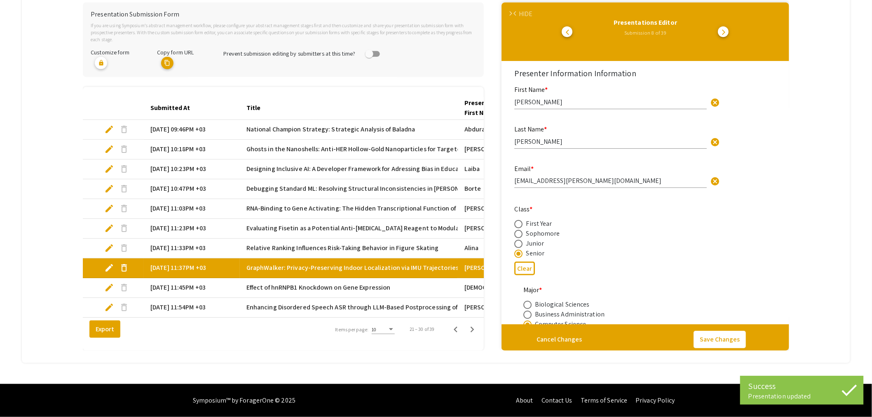
select select "auto"
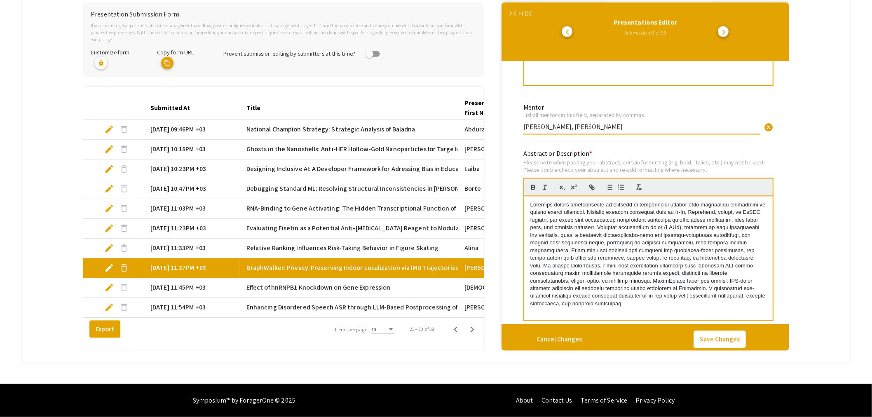
drag, startPoint x: 536, startPoint y: 119, endPoint x: 498, endPoint y: 119, distance: 37.9
click at [498, 119] on div "Presentation Submission Form If you are using Symposium’s abstract management w…" at bounding box center [436, 176] width 706 height 348
drag, startPoint x: 587, startPoint y: 116, endPoint x: 574, endPoint y: 120, distance: 13.4
click at [574, 123] on input "[PERSON_NAME], [PERSON_NAME]" at bounding box center [641, 127] width 237 height 9
type input "[PERSON_NAME], [PERSON_NAME]"
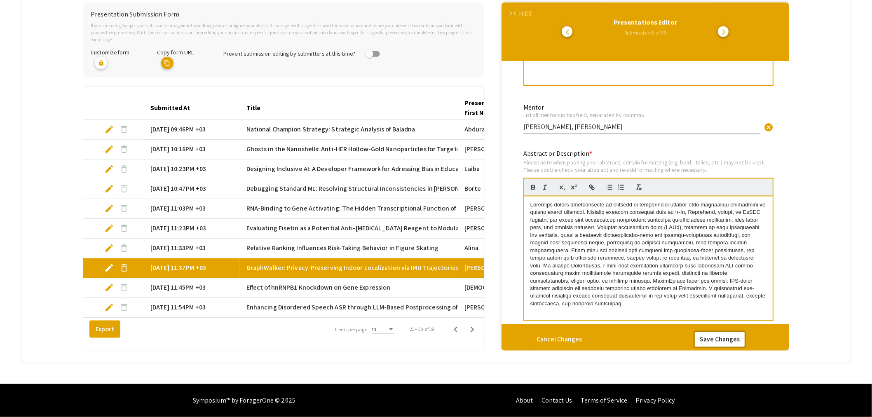
click at [716, 332] on button "Save Changes" at bounding box center [719, 339] width 52 height 17
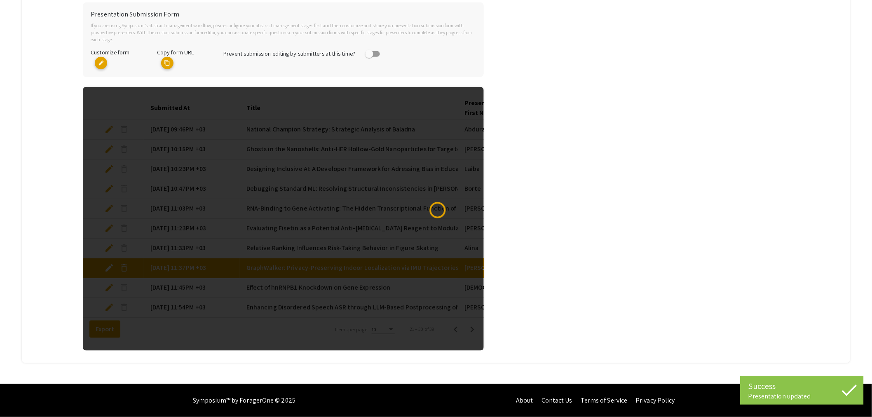
click at [113, 284] on div at bounding box center [283, 219] width 401 height 264
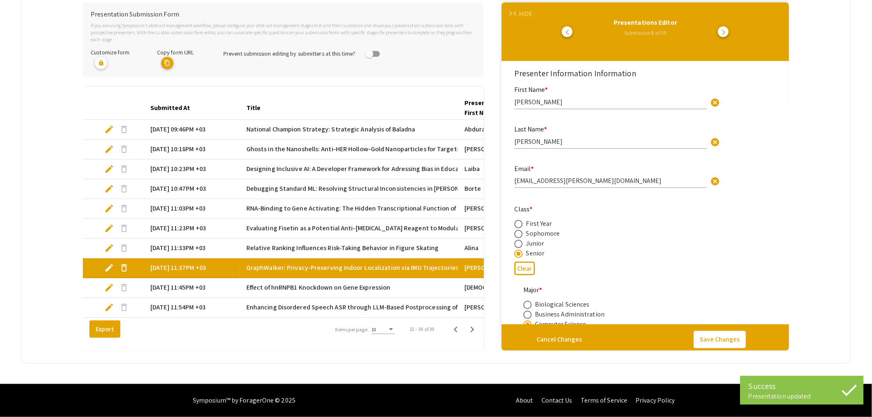
select select "auto"
click at [108, 283] on span "edit" at bounding box center [109, 288] width 10 height 10
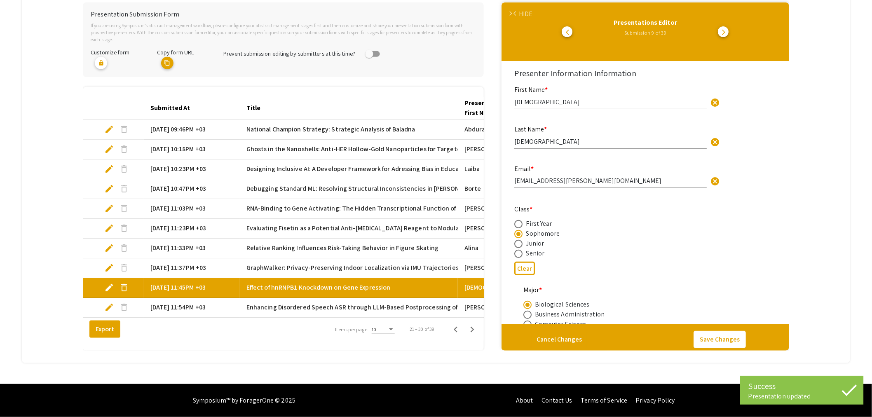
select select "auto"
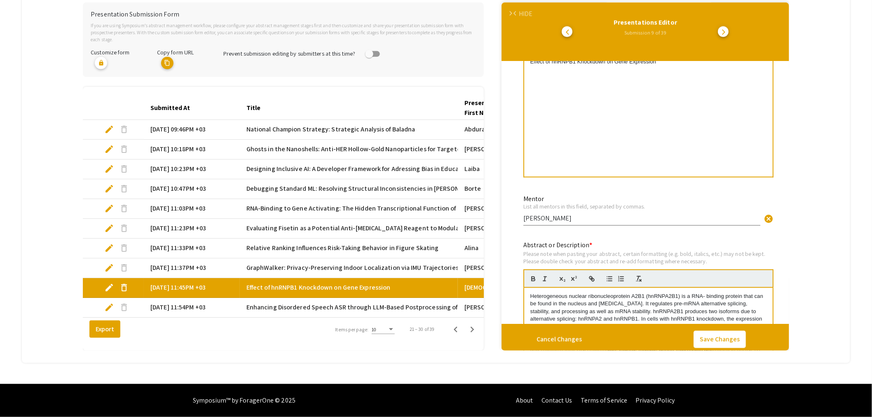
scroll to position [458, 0]
click at [524, 214] on input "[PERSON_NAME]" at bounding box center [641, 218] width 237 height 9
type input "[PERSON_NAME]"
click at [721, 334] on button "Save Changes" at bounding box center [719, 339] width 52 height 17
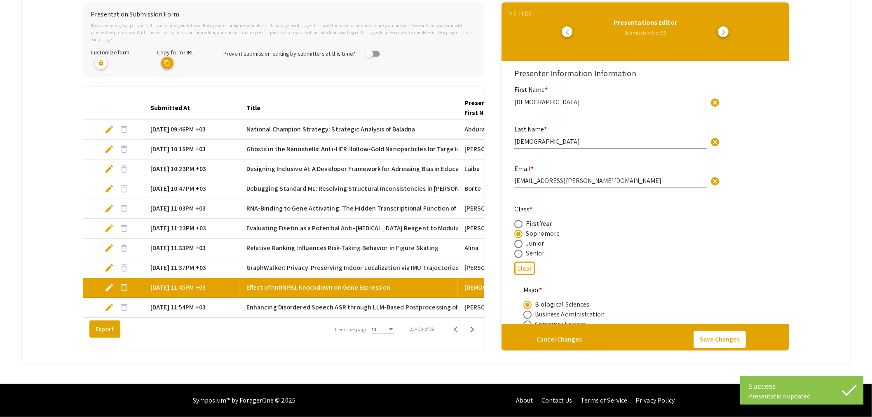
select select "auto"
click at [108, 302] on span "edit" at bounding box center [109, 307] width 10 height 10
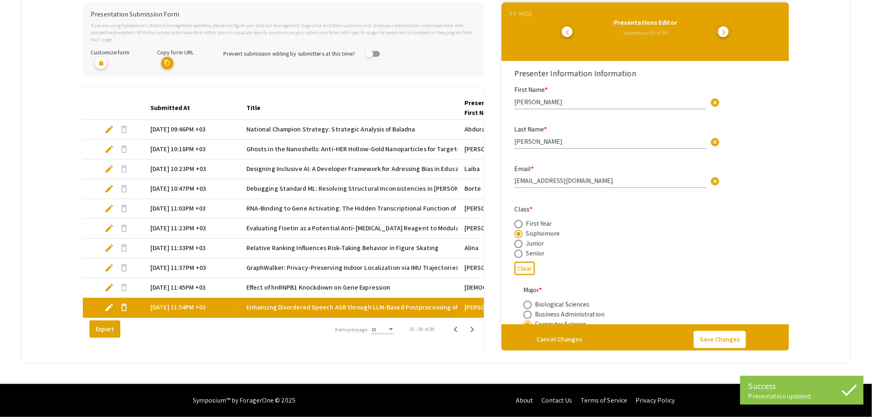
select select "auto"
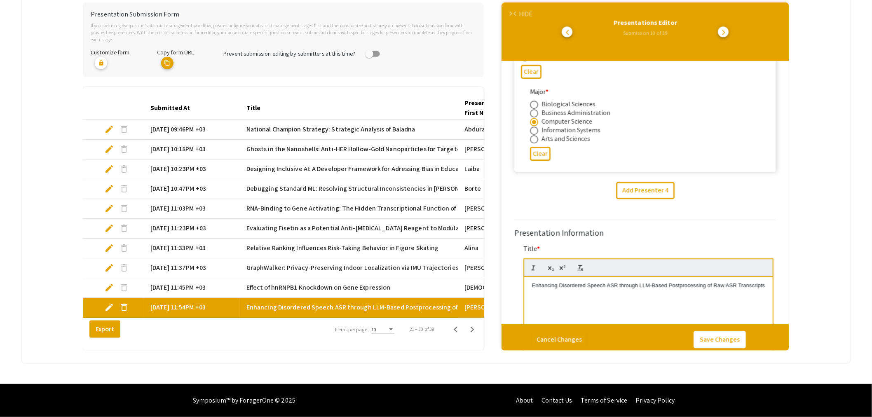
scroll to position [1053, 0]
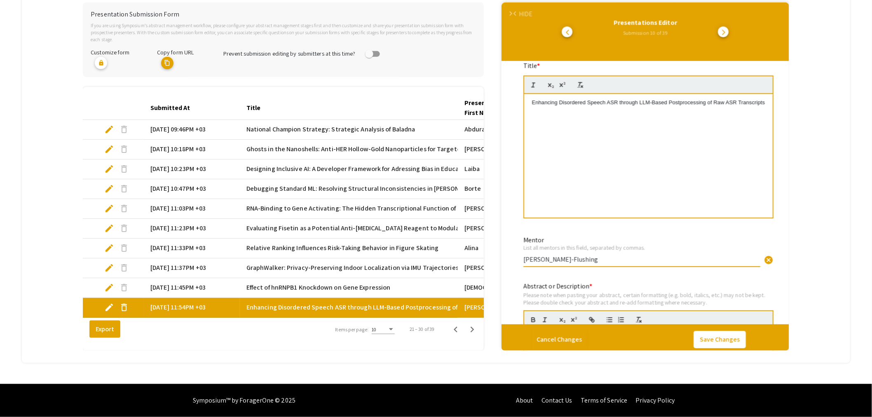
click at [526, 255] on input "[PERSON_NAME]-Flushing" at bounding box center [641, 259] width 237 height 9
type input "[PERSON_NAME]"
click at [709, 331] on button "Save Changes" at bounding box center [719, 339] width 52 height 17
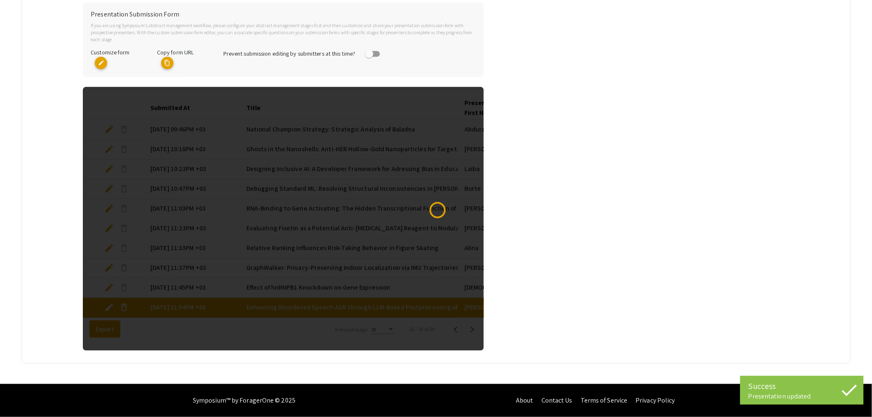
click at [476, 330] on div at bounding box center [283, 219] width 401 height 264
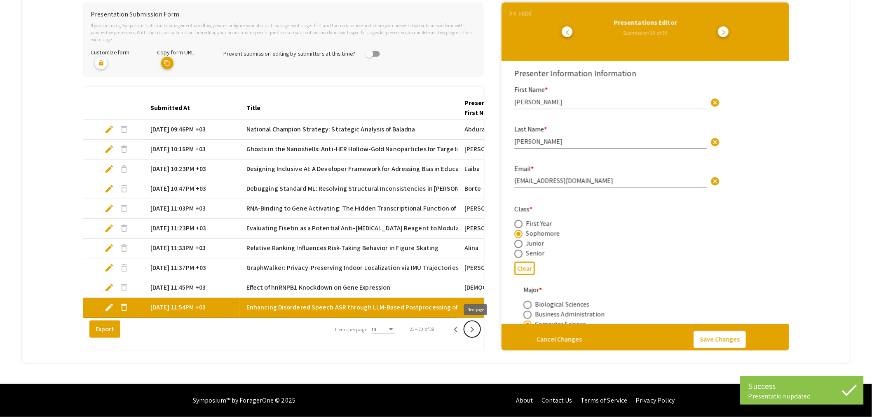
select select "auto"
click at [474, 330] on icon "Next page" at bounding box center [472, 330] width 4 height 6
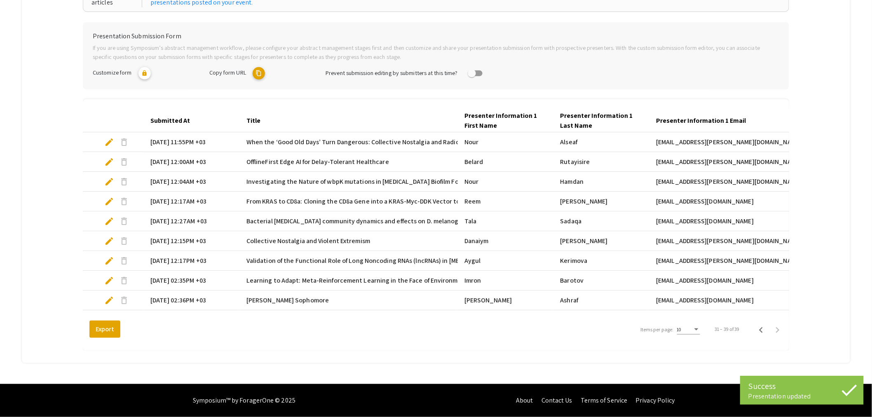
scroll to position [154, 0]
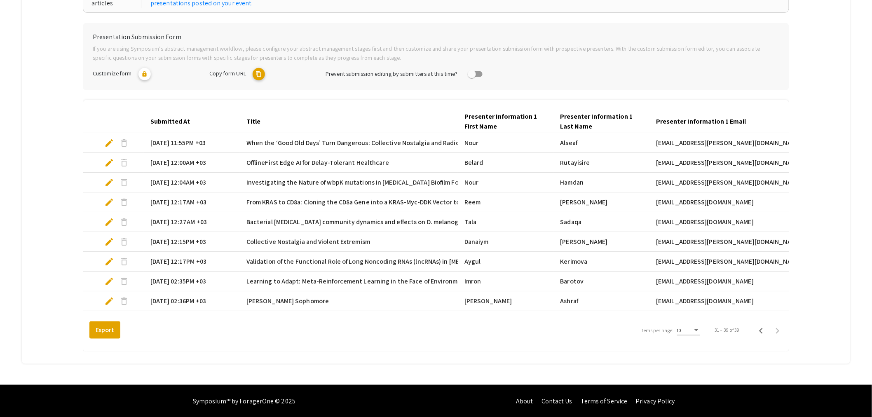
click at [111, 142] on span "edit" at bounding box center [109, 143] width 10 height 10
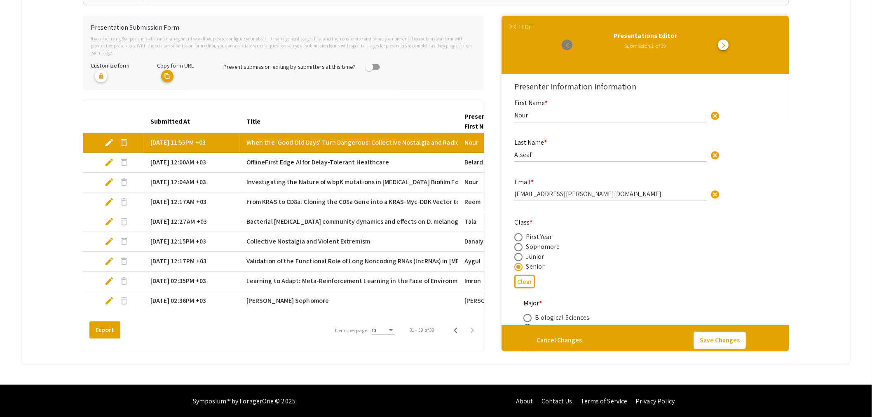
select select "auto"
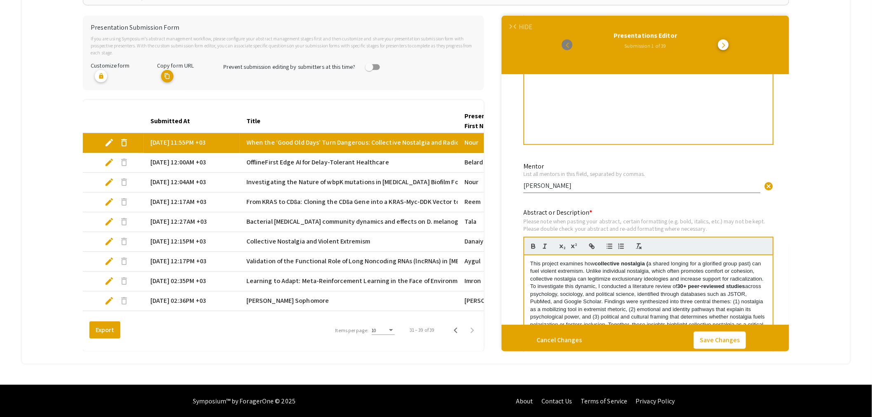
scroll to position [549, 0]
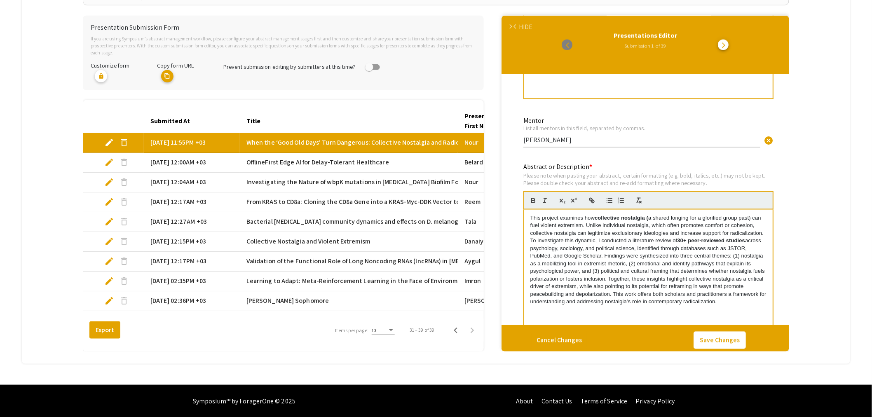
click at [526, 138] on input "[PERSON_NAME]" at bounding box center [641, 140] width 237 height 9
type input "[PERSON_NAME]"
click at [711, 332] on button "Save Changes" at bounding box center [719, 340] width 52 height 17
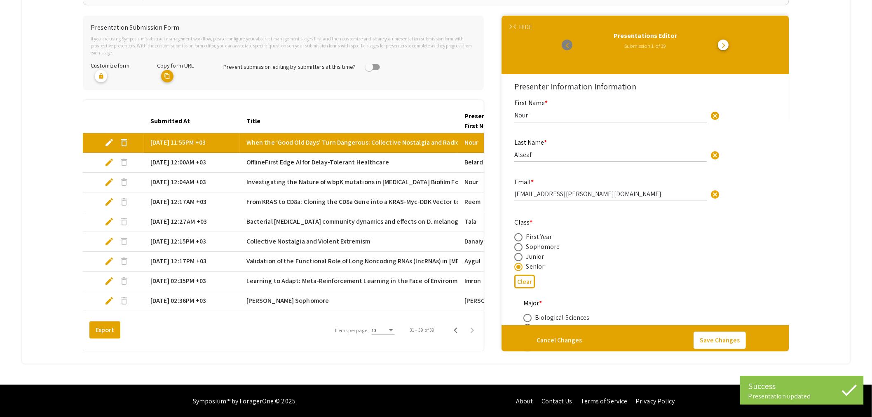
select select "auto"
click at [108, 161] on span "edit" at bounding box center [109, 162] width 10 height 10
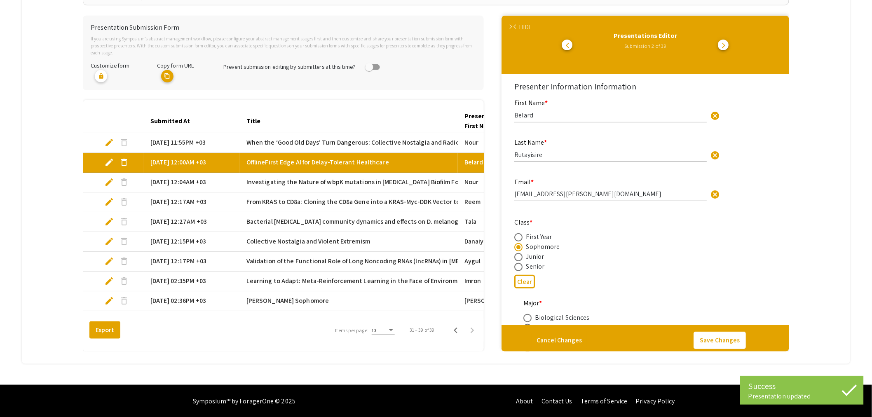
select select "auto"
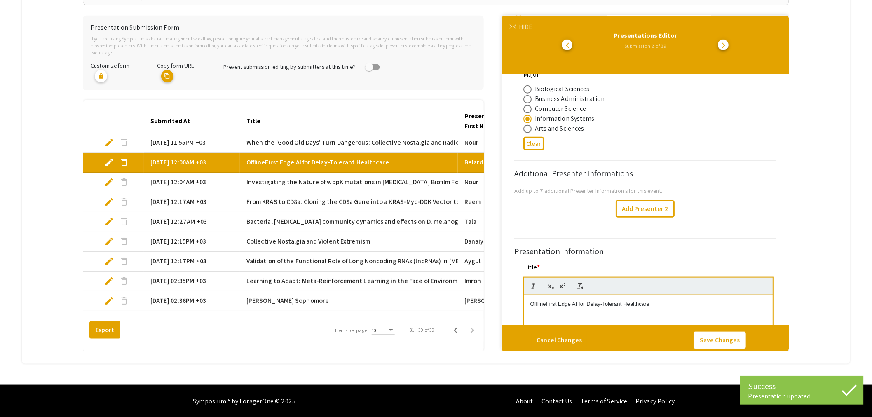
scroll to position [458, 0]
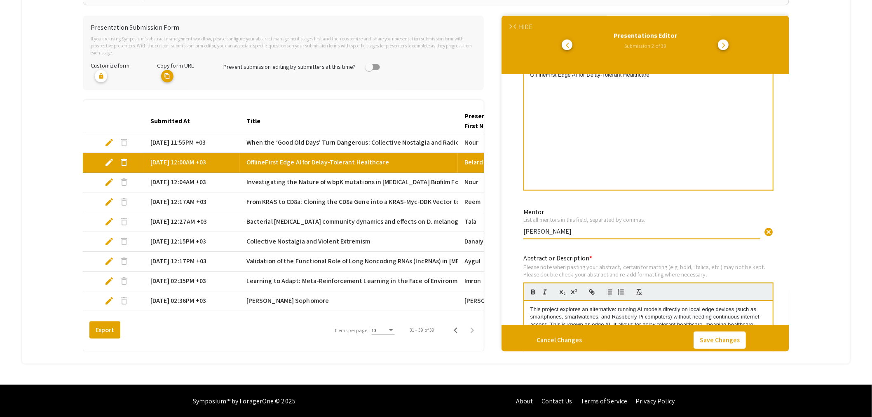
drag, startPoint x: 550, startPoint y: 229, endPoint x: 505, endPoint y: 232, distance: 44.5
click at [505, 232] on div "Presentation Submission Form If you are using Symposium’s abstract management w…" at bounding box center [436, 183] width 706 height 335
type input "[PERSON_NAME]"
click at [728, 332] on button "Save Changes" at bounding box center [719, 340] width 52 height 17
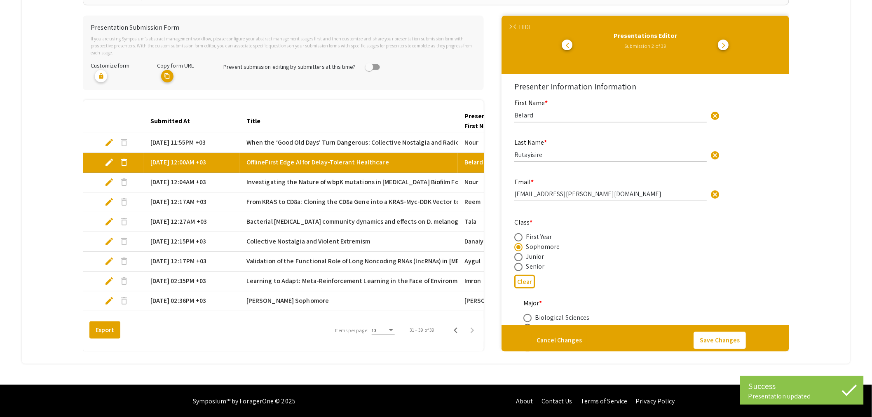
select select "auto"
click at [108, 182] on span "edit" at bounding box center [109, 182] width 10 height 10
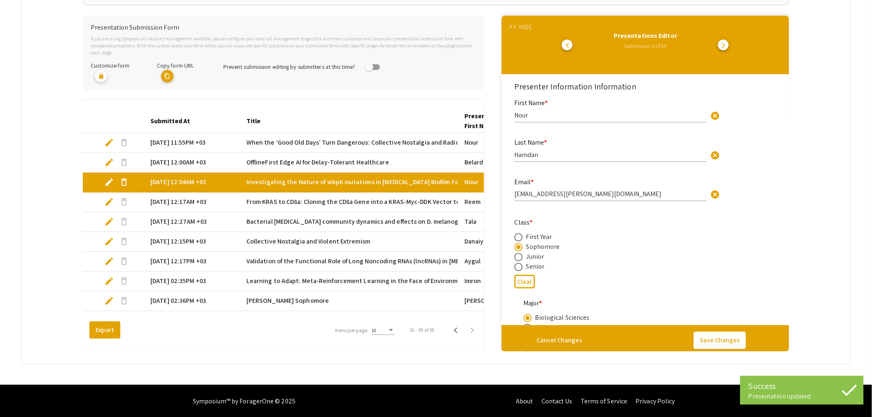
select select "auto"
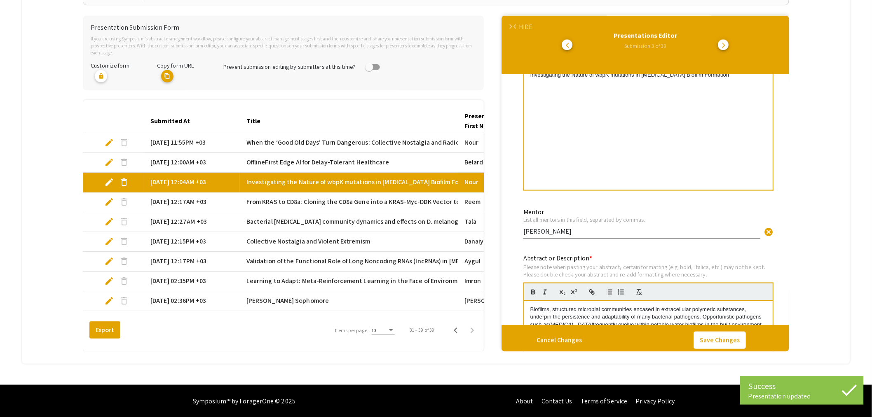
scroll to position [3, 0]
click at [108, 200] on span "edit" at bounding box center [109, 202] width 10 height 10
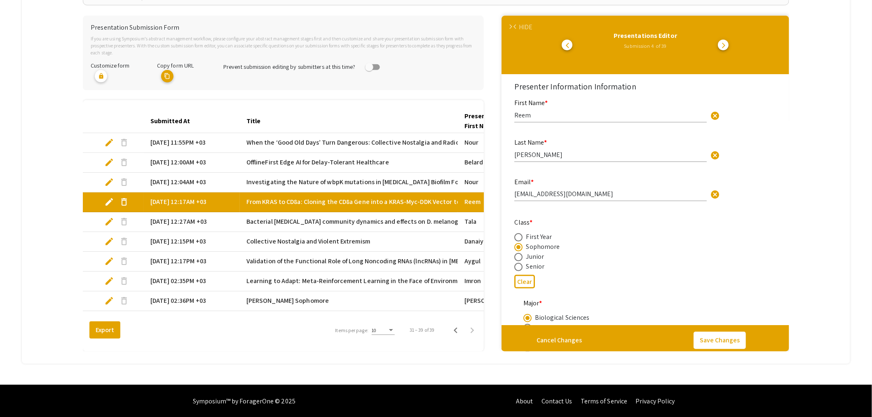
select select "auto"
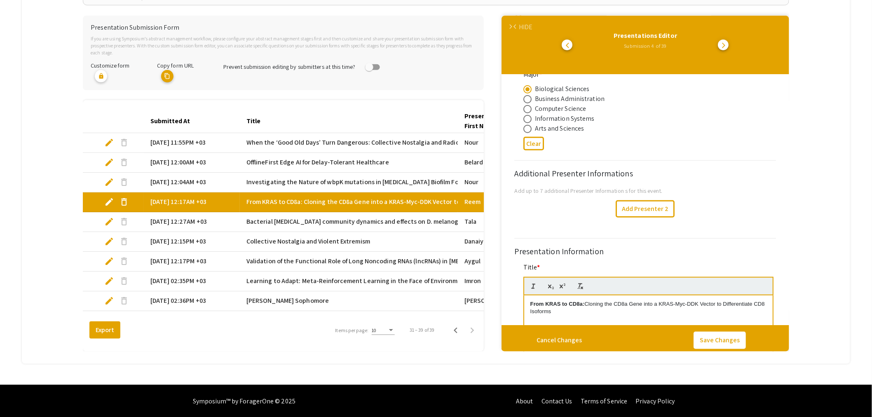
click at [107, 220] on span "edit" at bounding box center [109, 222] width 10 height 10
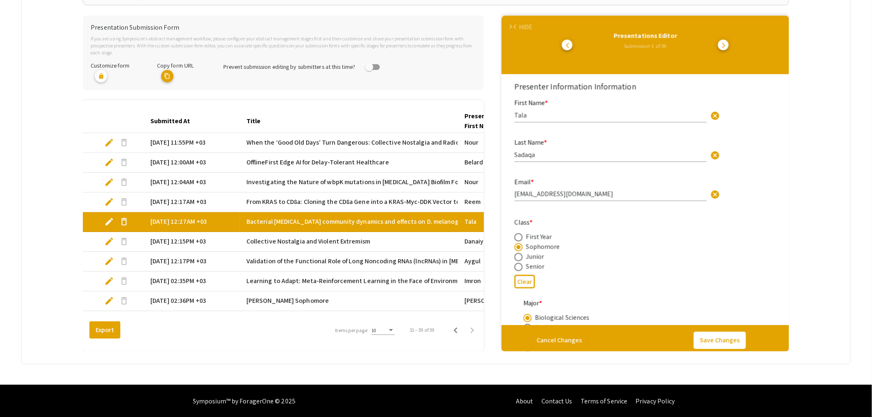
click at [109, 220] on span "edit" at bounding box center [109, 222] width 10 height 10
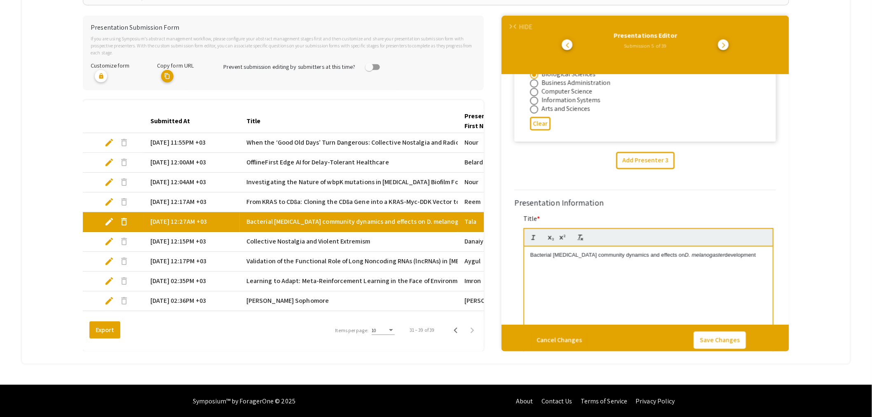
scroll to position [870, 0]
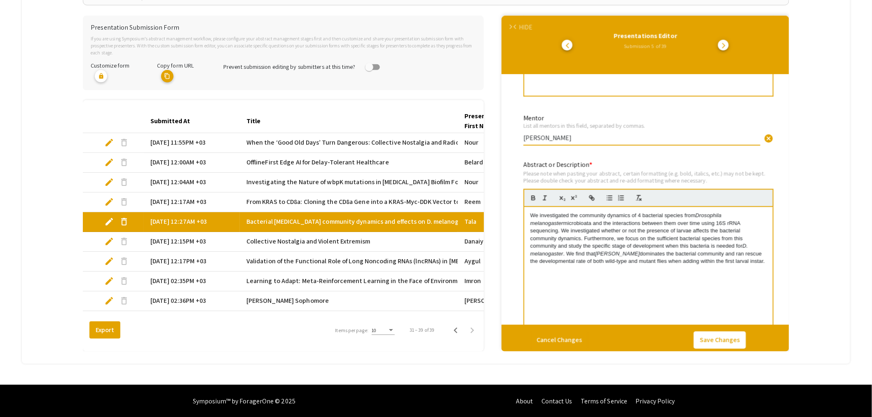
click at [524, 140] on input "[PERSON_NAME]" at bounding box center [641, 137] width 237 height 9
type input "[PERSON_NAME]"
click at [714, 338] on button "Save Changes" at bounding box center [719, 340] width 52 height 17
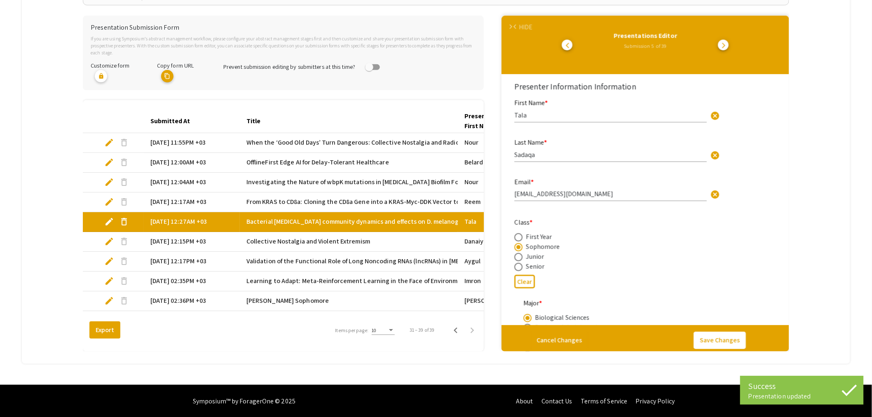
select select "auto"
click at [108, 241] on span "edit" at bounding box center [109, 241] width 10 height 10
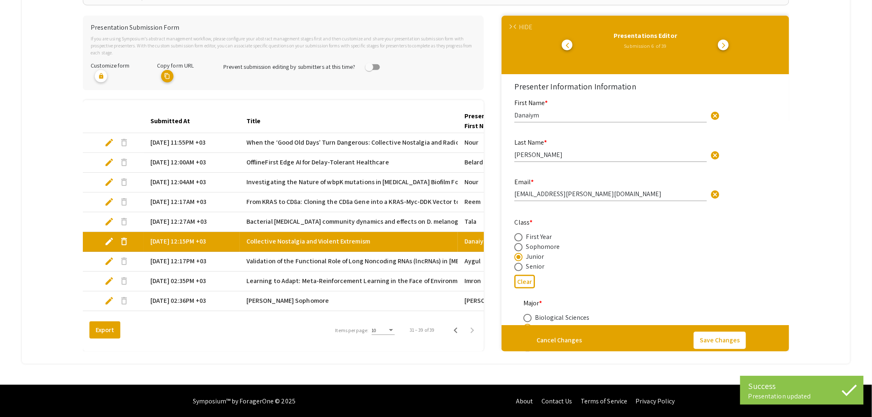
select select "auto"
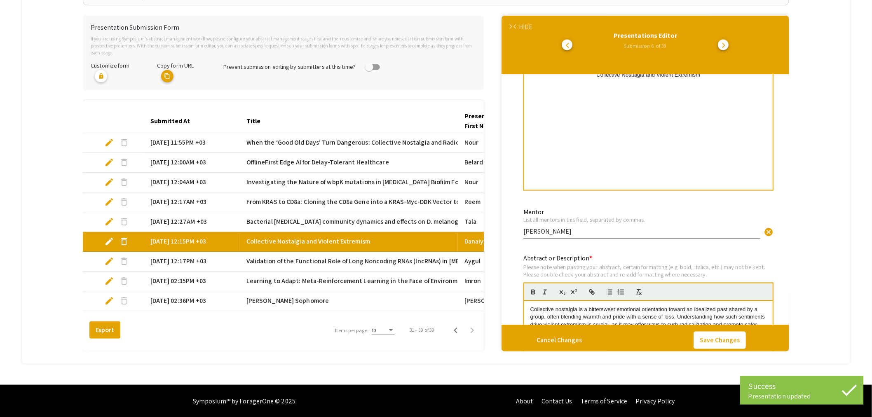
scroll to position [503, 0]
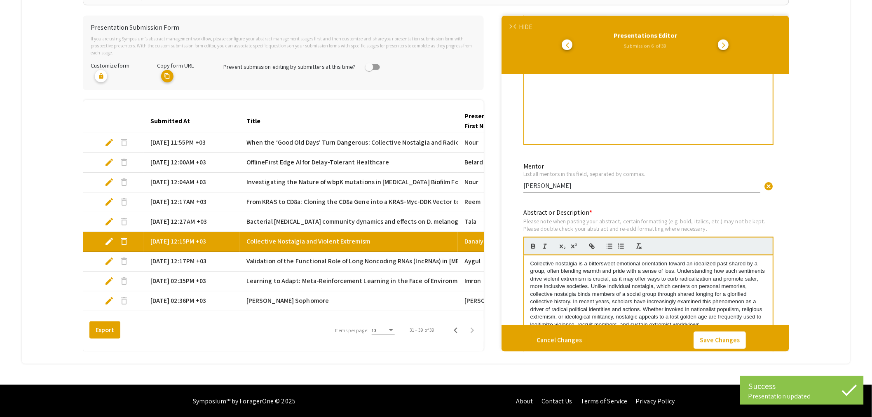
click at [525, 187] on input "[PERSON_NAME]" at bounding box center [641, 186] width 237 height 9
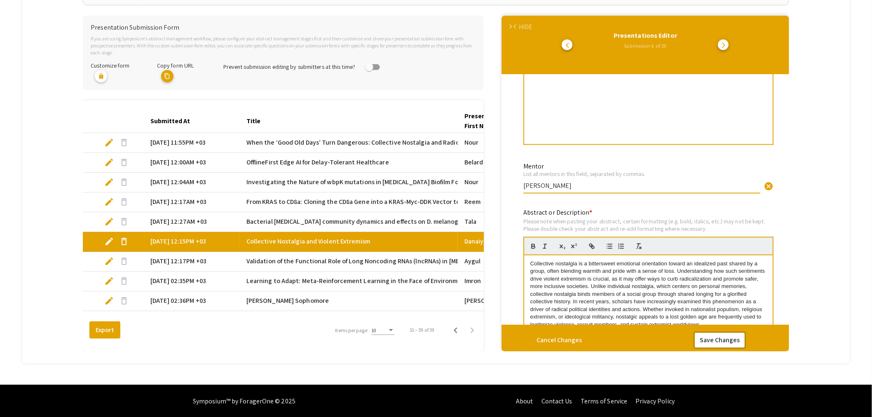
type input "[PERSON_NAME]"
click at [716, 332] on button "Save Changes" at bounding box center [719, 340] width 52 height 17
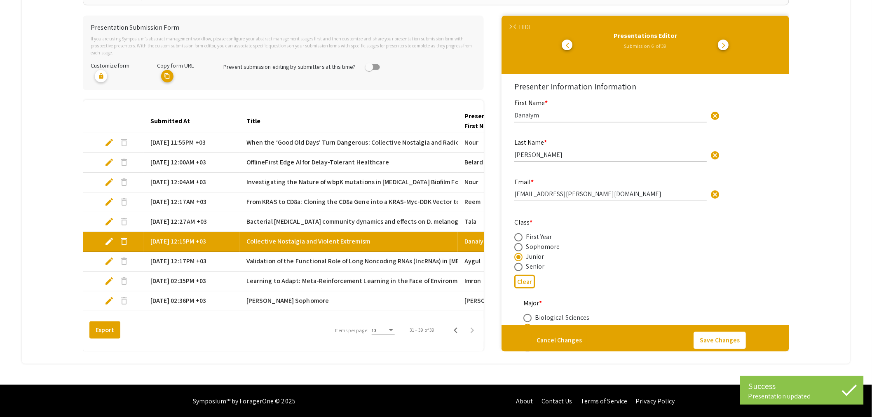
select select "auto"
click at [110, 262] on span "edit" at bounding box center [109, 261] width 10 height 10
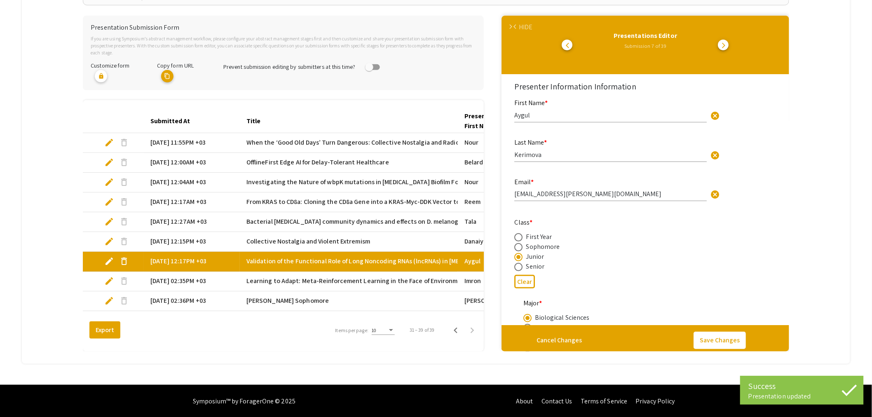
select select "auto"
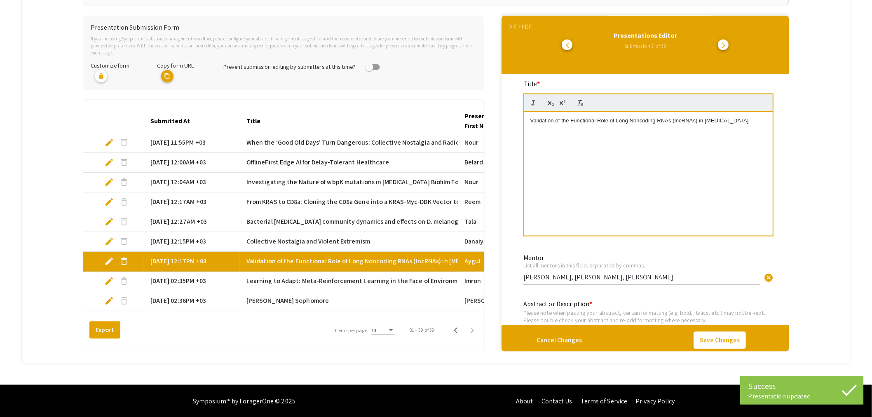
scroll to position [3, 0]
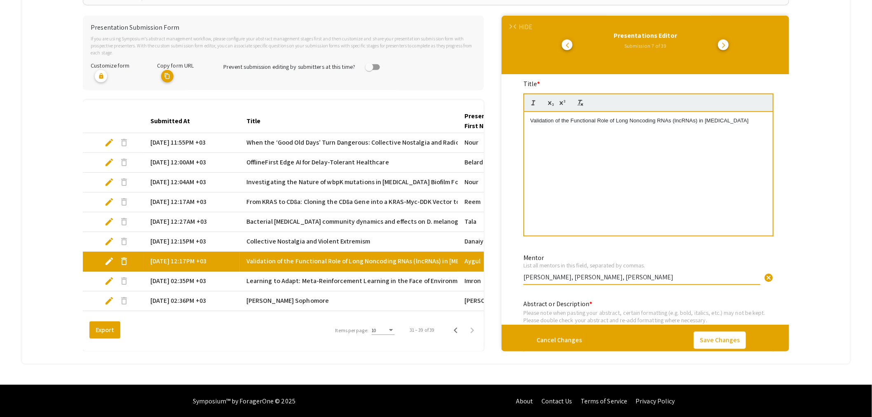
click at [524, 274] on input "[PERSON_NAME], [PERSON_NAME], [PERSON_NAME]" at bounding box center [641, 277] width 237 height 9
click at [573, 276] on input "Dr. [PERSON_NAME], [PERSON_NAME], [PERSON_NAME]" at bounding box center [641, 277] width 237 height 9
click at [622, 275] on input "Dr. [PERSON_NAME], [PERSON_NAME], [PERSON_NAME]" at bounding box center [641, 277] width 237 height 9
type input "Dr. [PERSON_NAME], [PERSON_NAME], [PERSON_NAME]"
click at [728, 336] on button "Save Changes" at bounding box center [719, 340] width 52 height 17
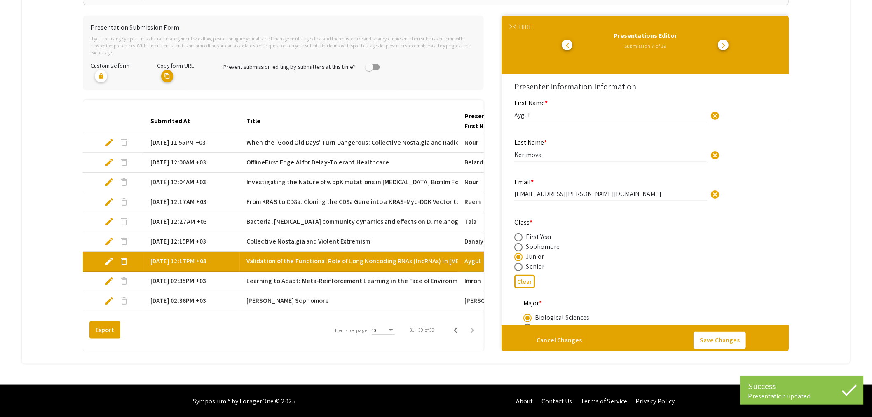
select select "auto"
click at [108, 282] on span "edit" at bounding box center [109, 281] width 10 height 10
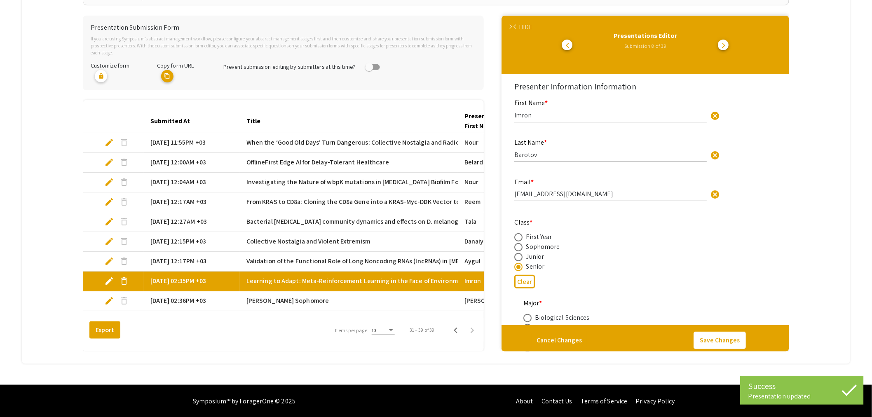
select select "auto"
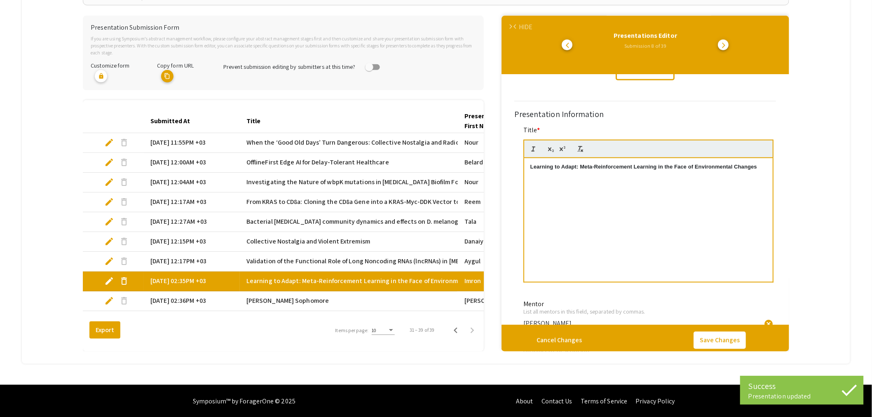
scroll to position [503, 0]
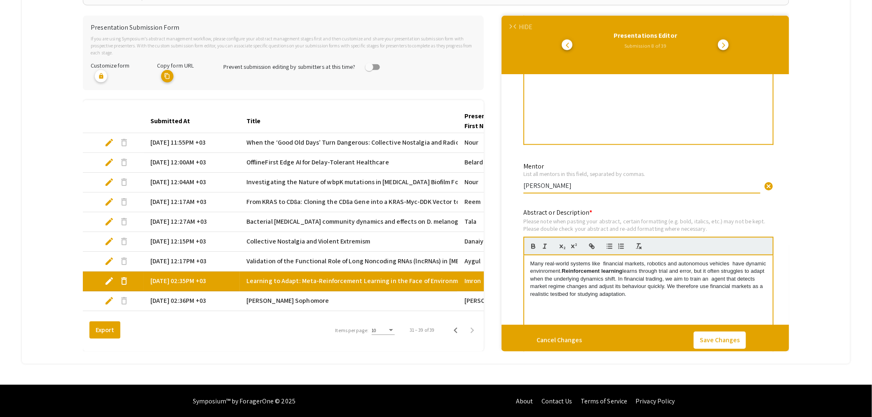
click at [525, 186] on input "[PERSON_NAME]" at bounding box center [641, 186] width 237 height 9
type input "[PERSON_NAME]"
click at [716, 332] on button "Save Changes" at bounding box center [719, 340] width 52 height 17
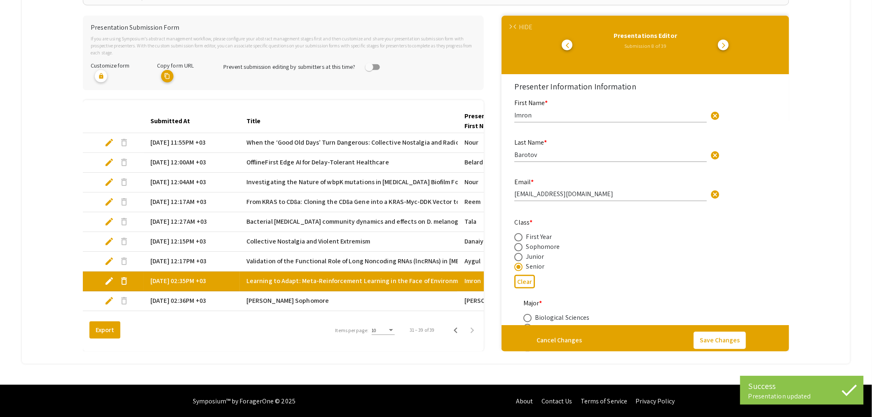
select select "auto"
click at [110, 303] on span "edit" at bounding box center [109, 301] width 10 height 10
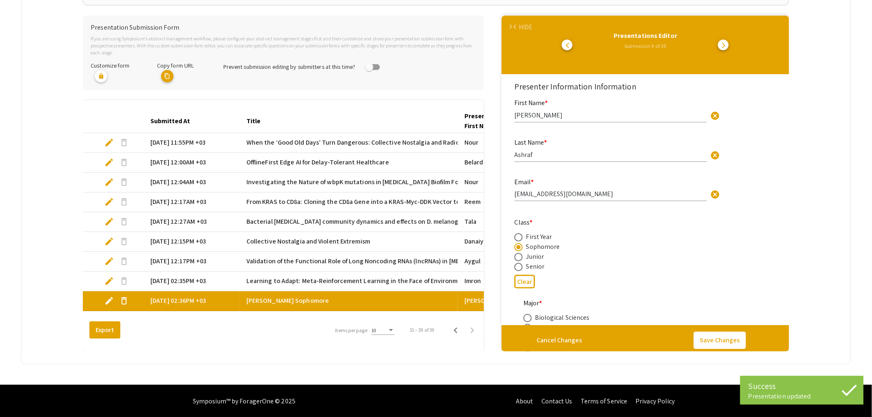
select select "auto"
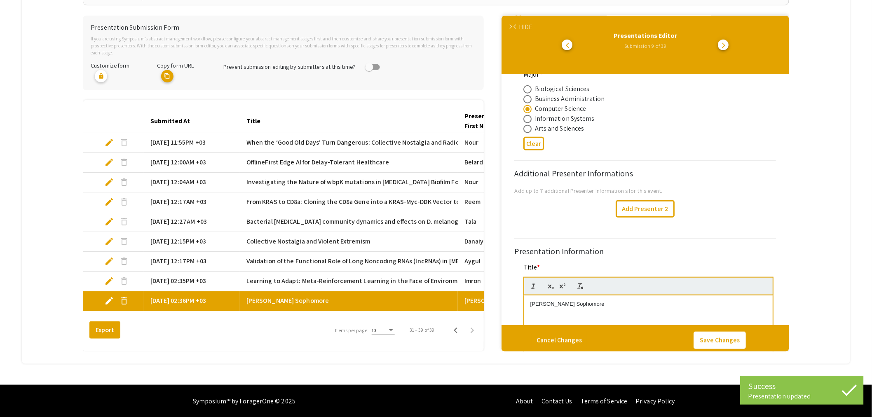
scroll to position [458, 0]
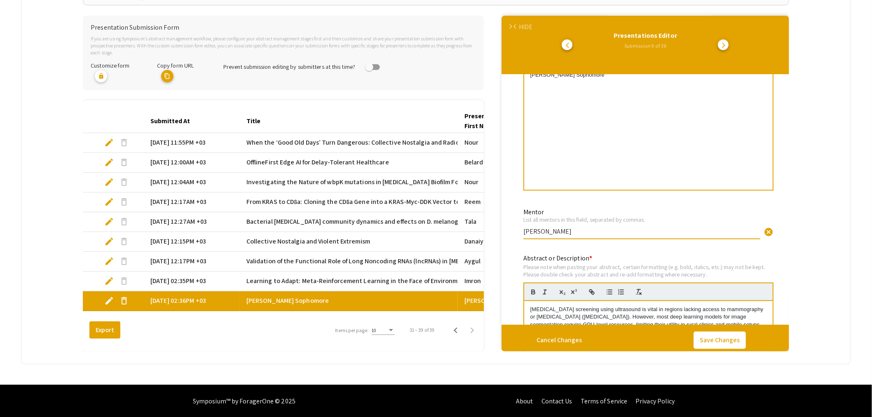
click at [524, 232] on input "[PERSON_NAME]" at bounding box center [641, 231] width 237 height 9
type input "[PERSON_NAME]"
click at [709, 332] on button "Save Changes" at bounding box center [719, 340] width 52 height 17
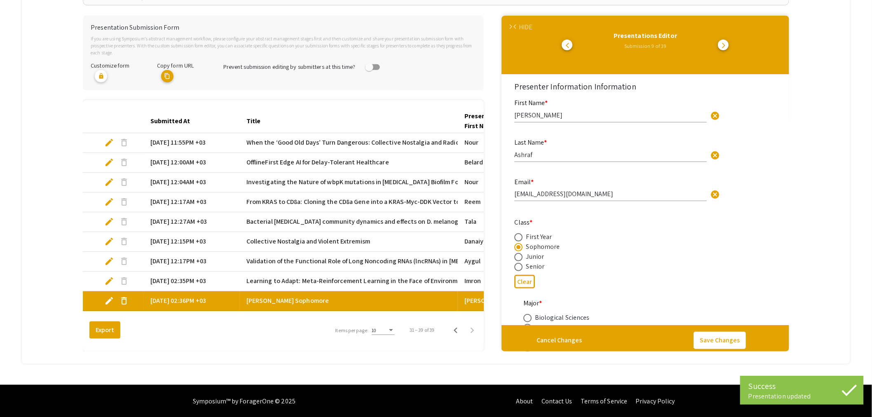
select select "auto"
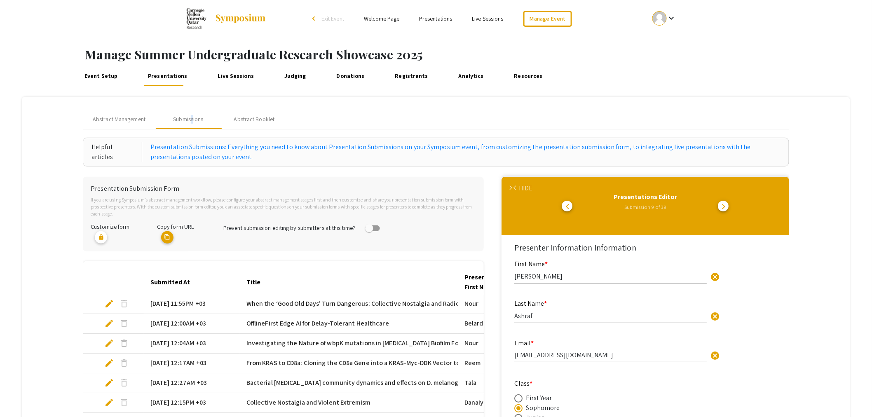
click at [311, 19] on li "arrow_back_ios Exit Event" at bounding box center [329, 19] width 47 height 10
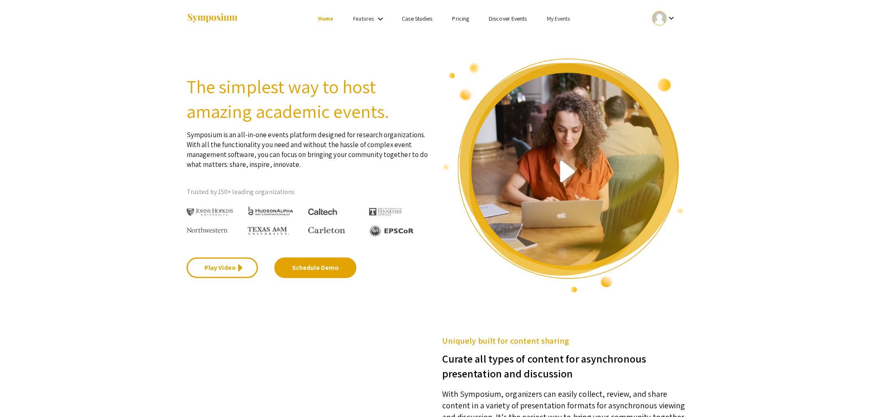
click at [557, 19] on link "My Events" at bounding box center [558, 18] width 23 height 7
click at [556, 35] on button "Events I've organized" at bounding box center [571, 37] width 70 height 20
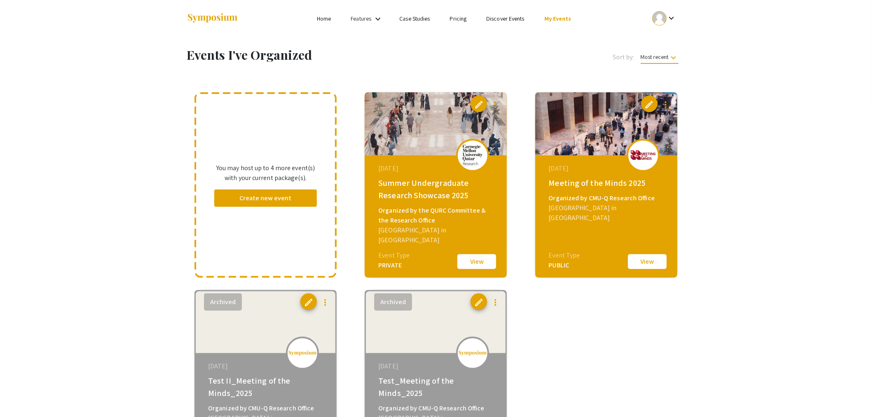
click at [481, 262] on button "View" at bounding box center [476, 261] width 41 height 17
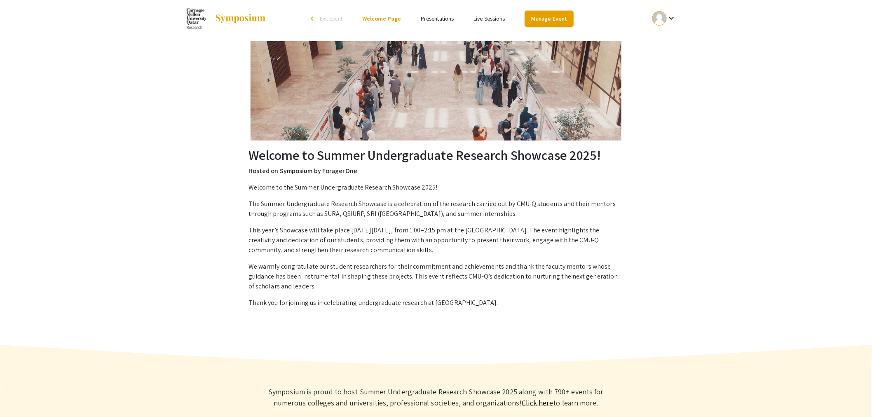
click at [545, 20] on link "Manage Event" at bounding box center [549, 19] width 49 height 16
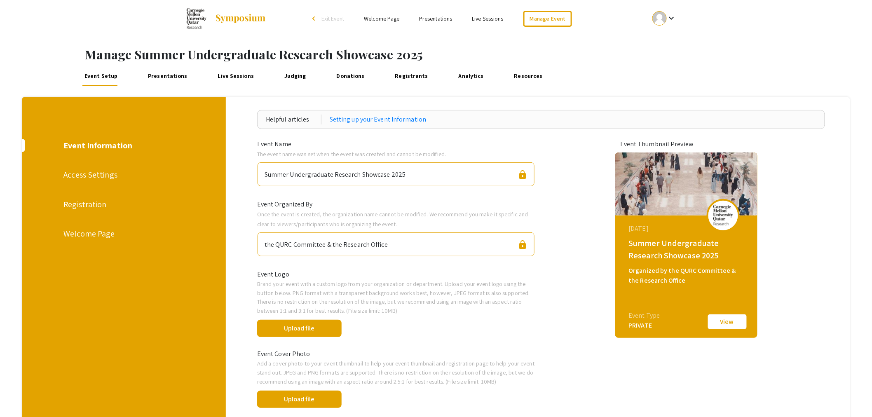
click at [93, 175] on div "Access Settings" at bounding box center [122, 174] width 119 height 12
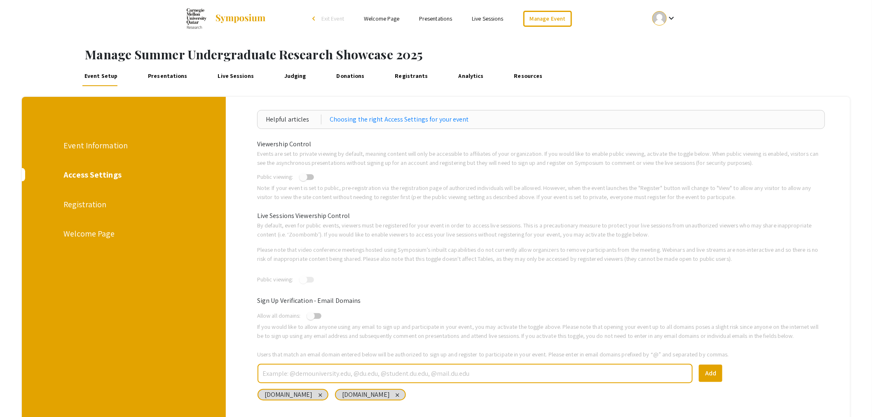
click at [307, 177] on span at bounding box center [303, 177] width 8 height 8
click at [303, 180] on input "checkbox" at bounding box center [303, 180] width 0 height 0
checkbox input "true"
click at [109, 145] on div "Event Information" at bounding box center [122, 145] width 119 height 12
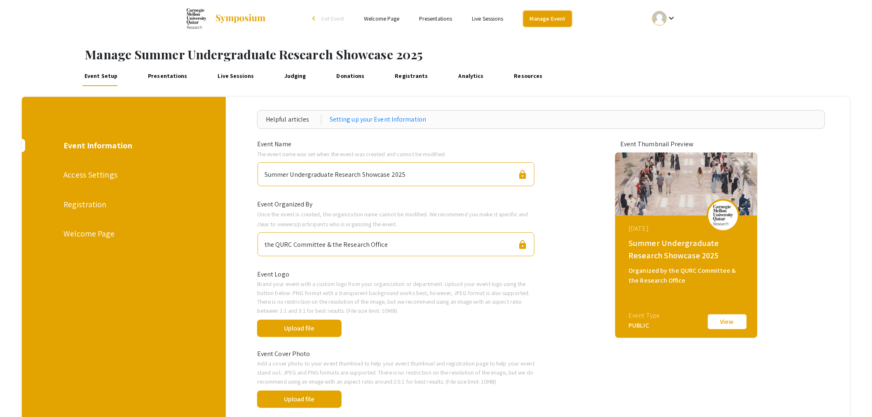
click at [546, 18] on link "Manage Event" at bounding box center [547, 19] width 49 height 16
click at [194, 17] on img at bounding box center [197, 18] width 20 height 21
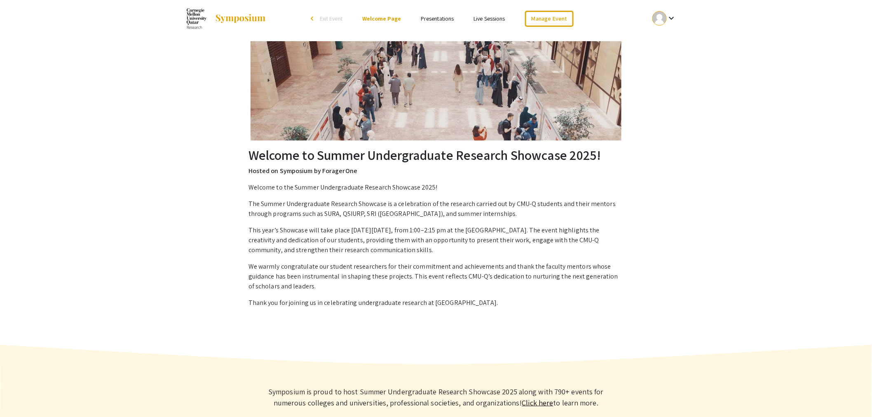
click at [312, 17] on li "arrow_back_ios Exit Event" at bounding box center [328, 19] width 47 height 10
